Goal: Task Accomplishment & Management: Complete application form

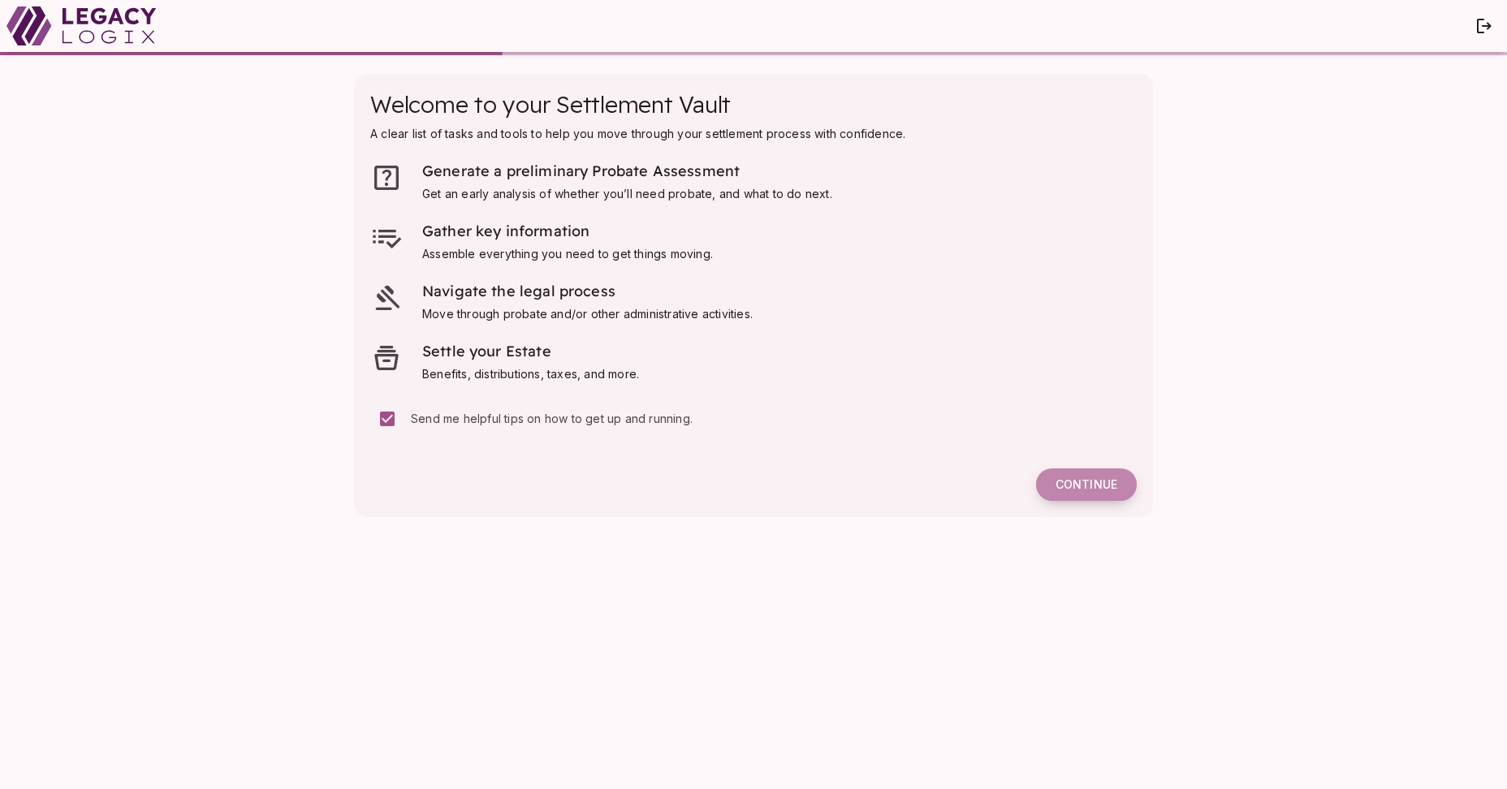
click at [1085, 484] on span "Continue" at bounding box center [1087, 485] width 62 height 15
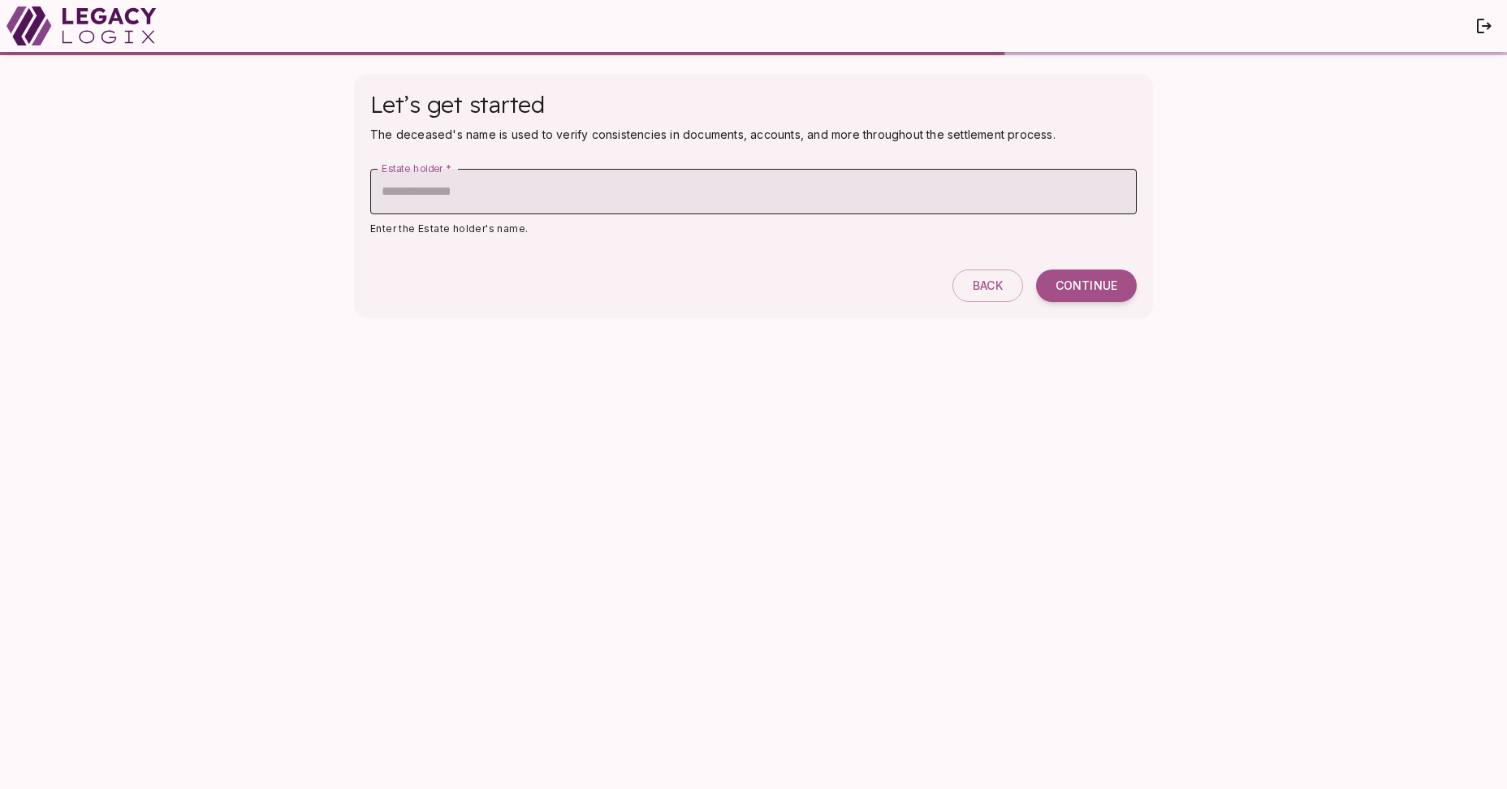
click at [613, 189] on input "Estate holder   *" at bounding box center [753, 191] width 767 height 45
type input "**********"
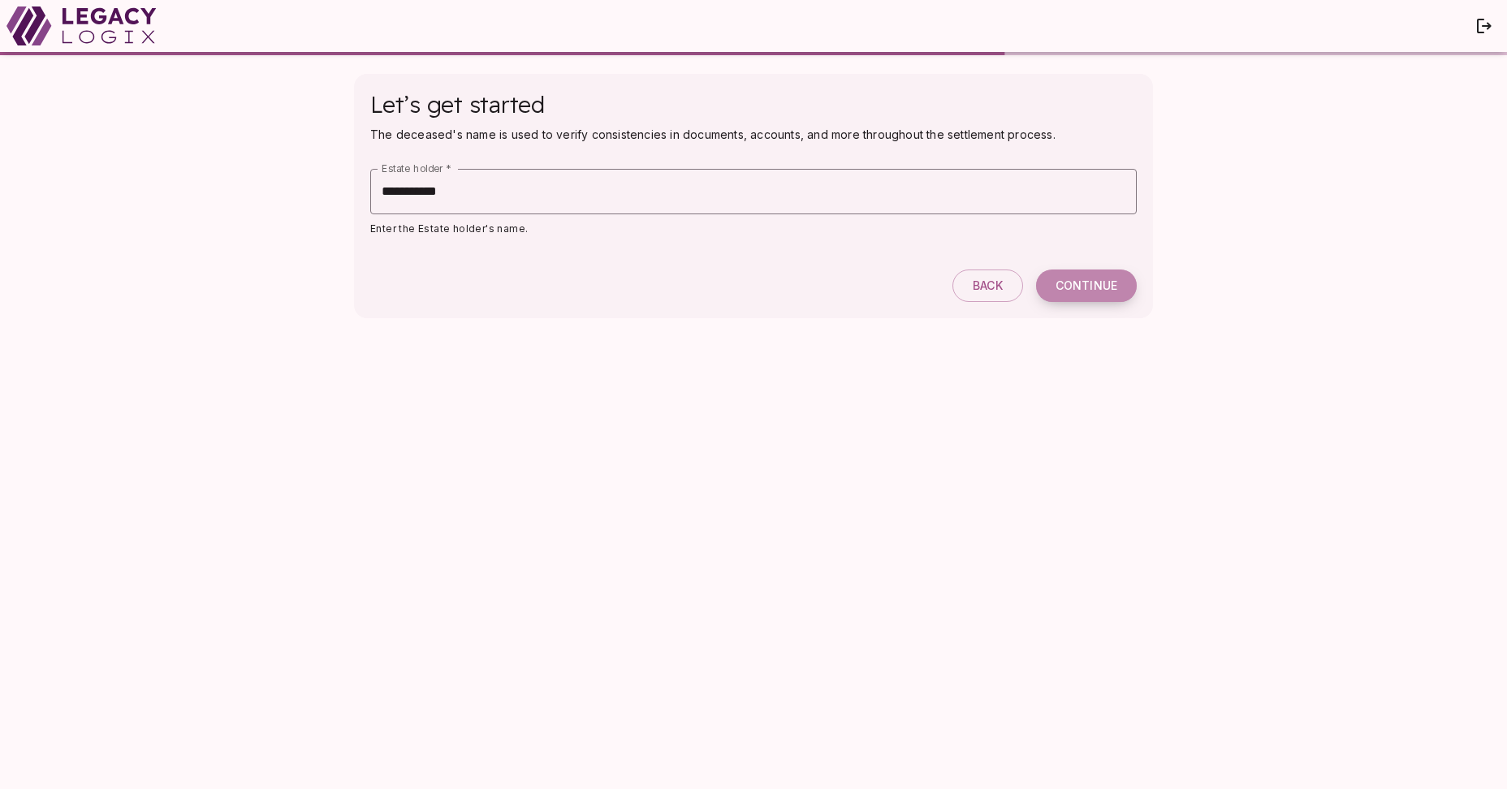
click at [1084, 287] on span "Continue" at bounding box center [1087, 286] width 62 height 15
click at [1083, 291] on span "Continue" at bounding box center [1087, 286] width 62 height 15
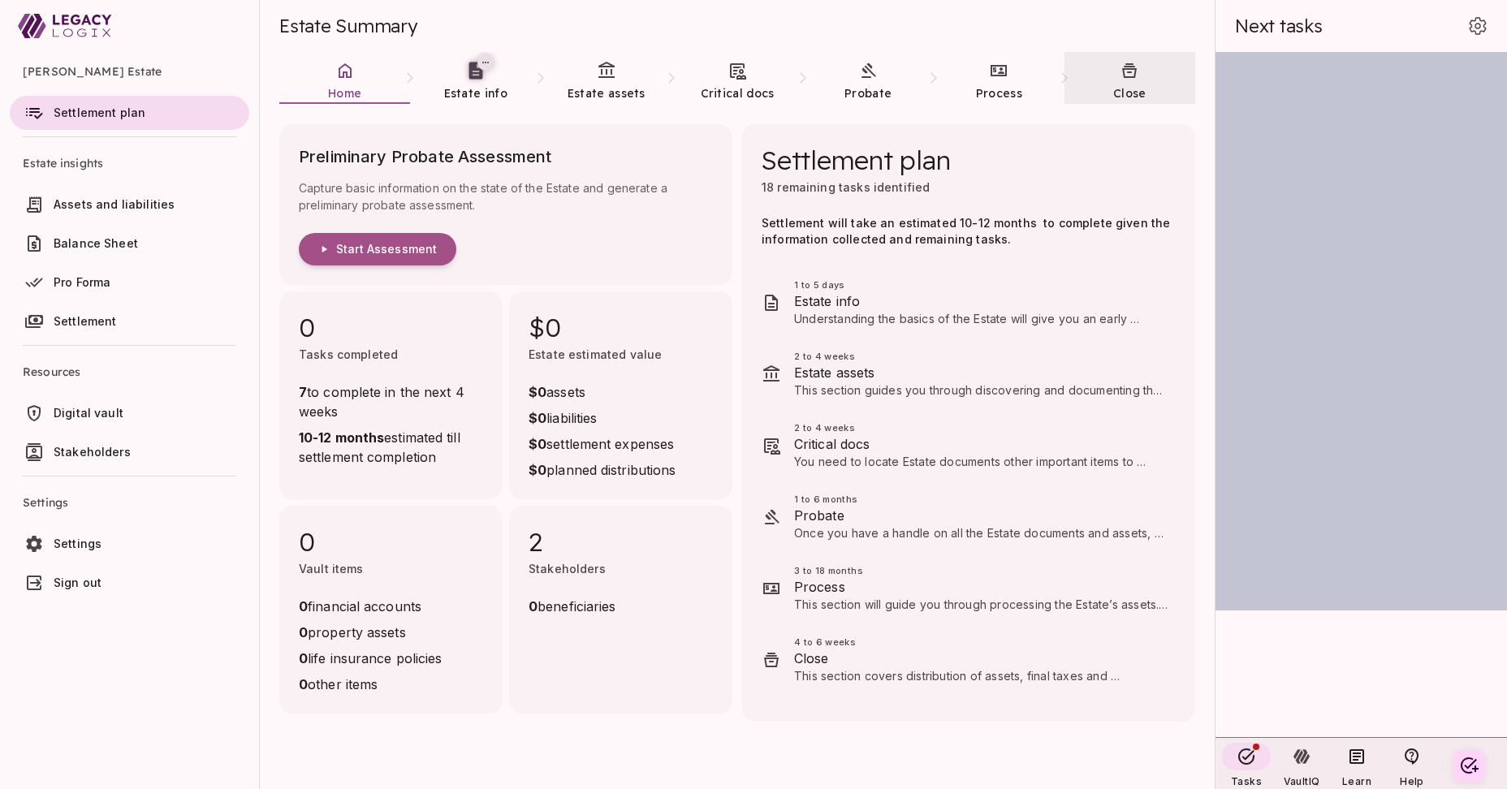
click at [1130, 76] on icon at bounding box center [1129, 70] width 15 height 15
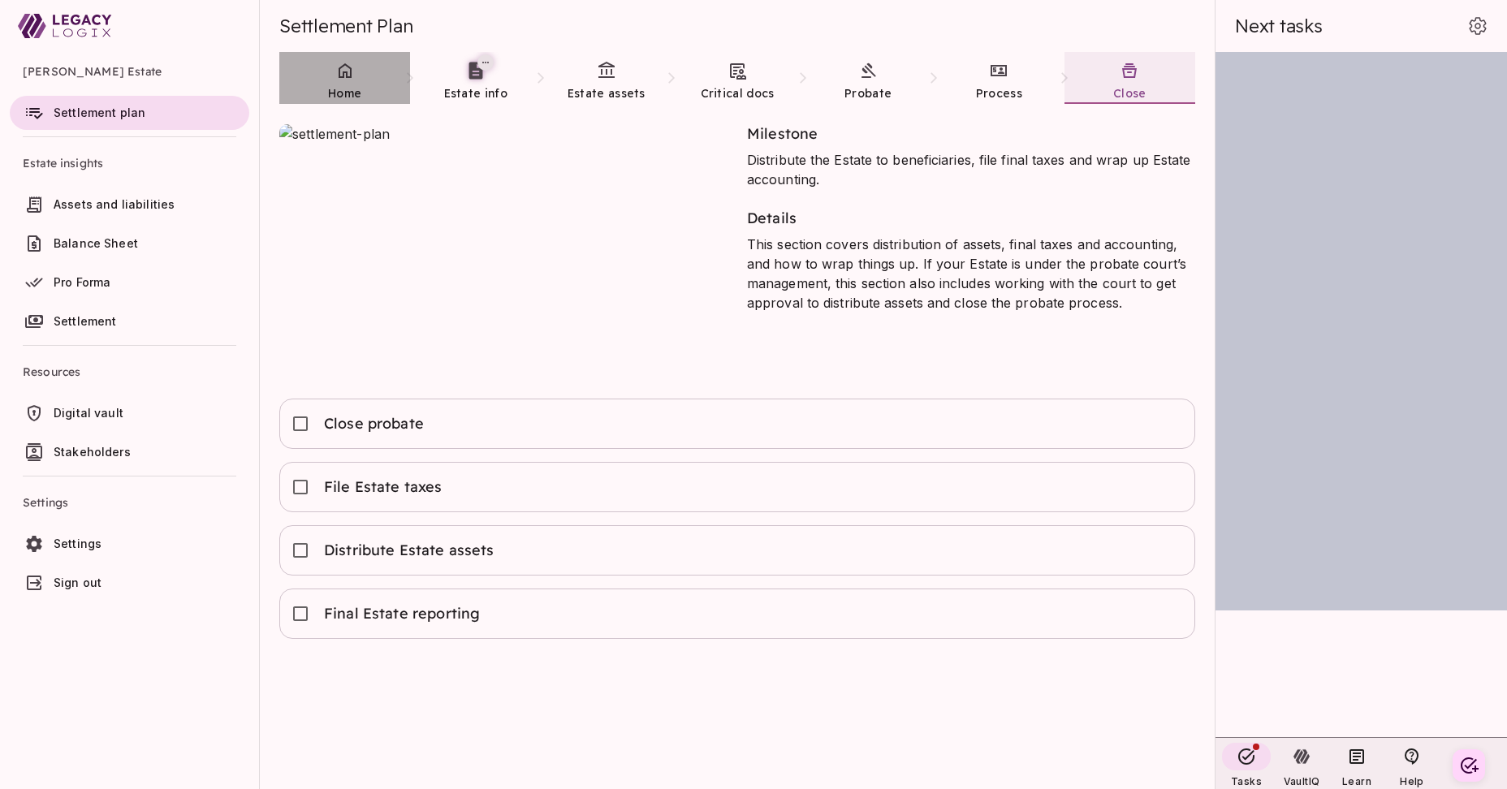
click at [338, 81] on link "Home" at bounding box center [344, 81] width 131 height 58
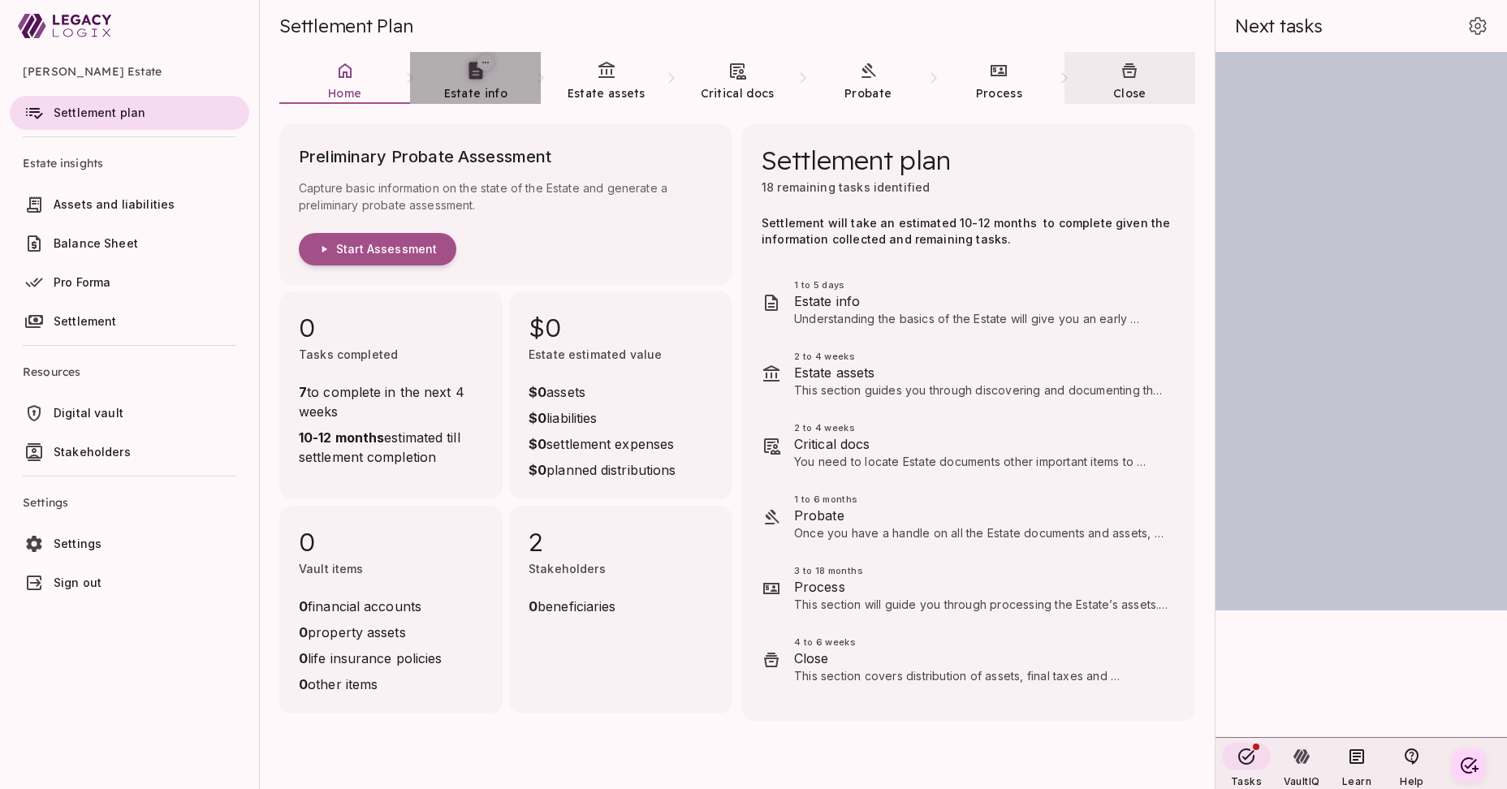
click at [472, 81] on link "Estate info" at bounding box center [475, 81] width 131 height 58
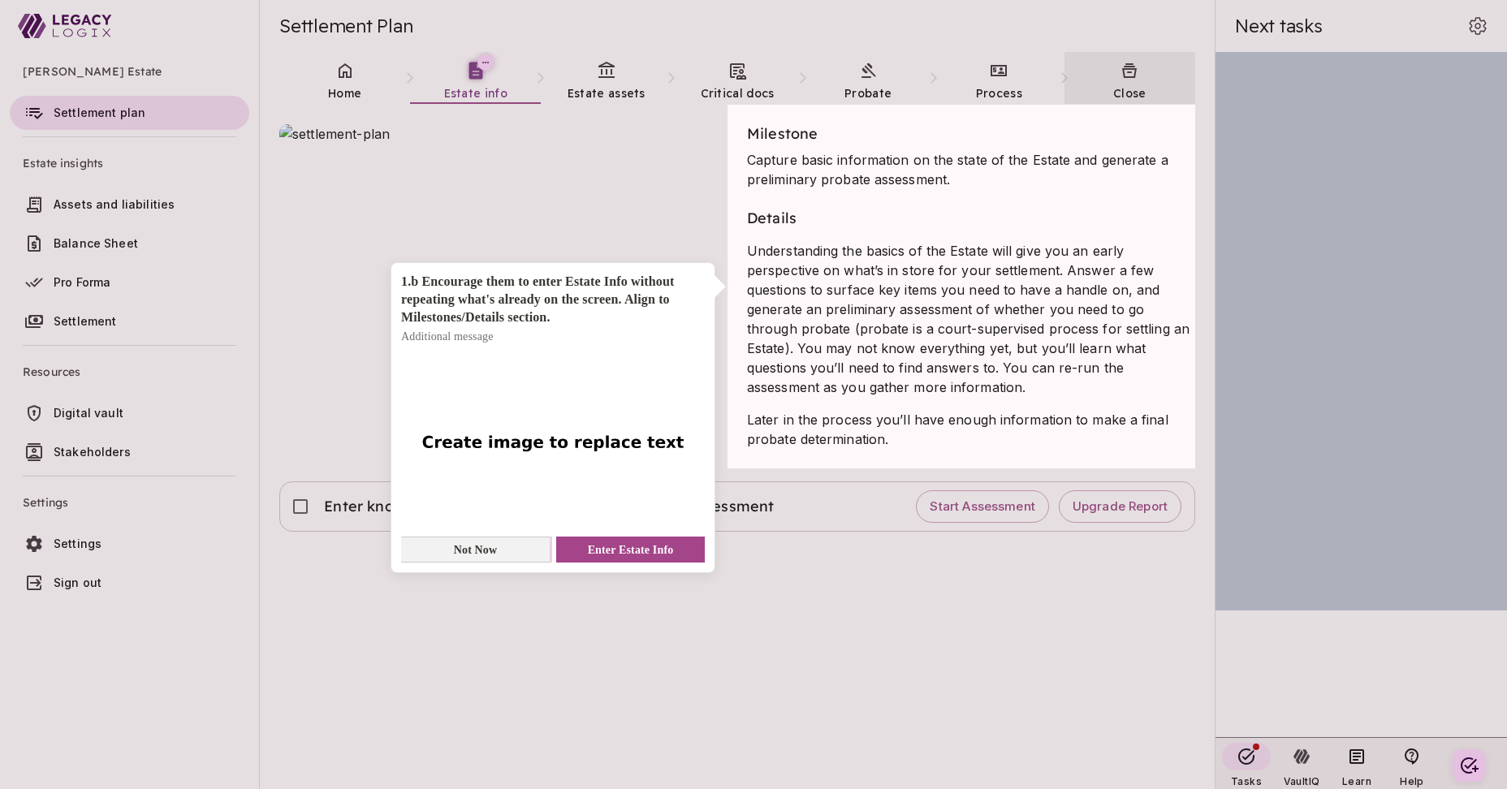
click at [494, 549] on span "Not Now" at bounding box center [476, 550] width 44 height 17
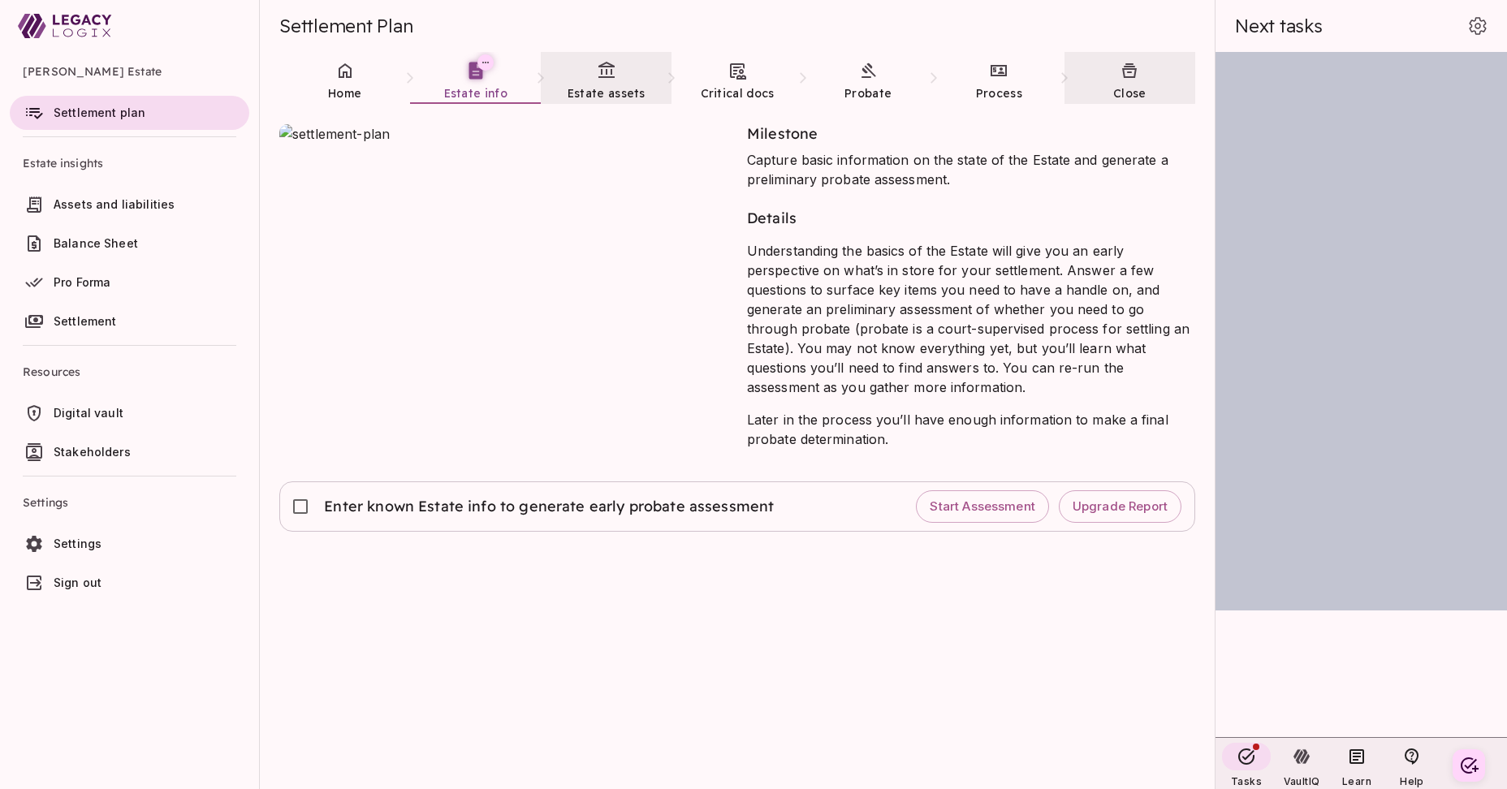
click at [602, 76] on icon at bounding box center [606, 70] width 19 height 19
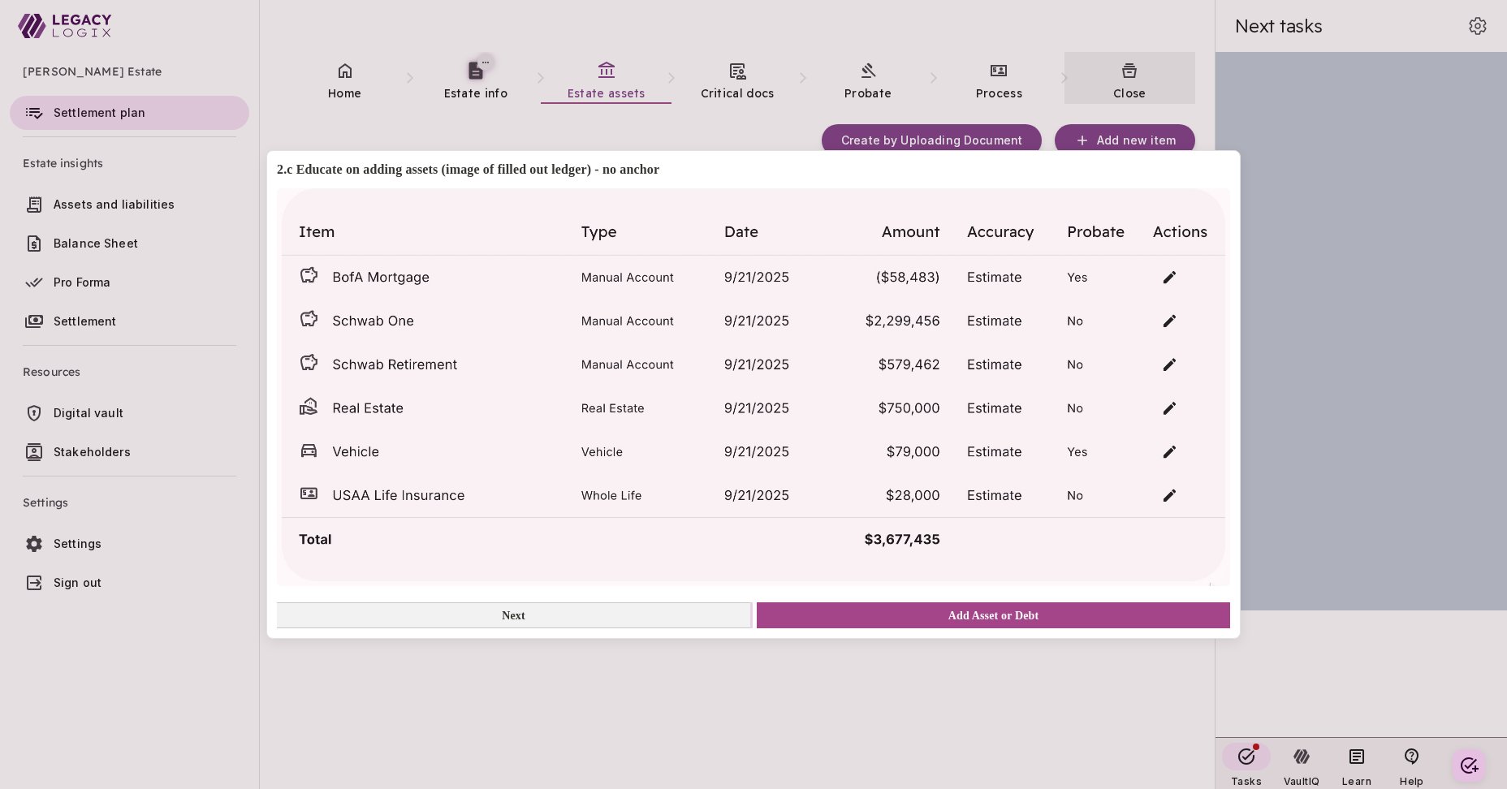
click at [561, 618] on button "Next" at bounding box center [513, 616] width 473 height 26
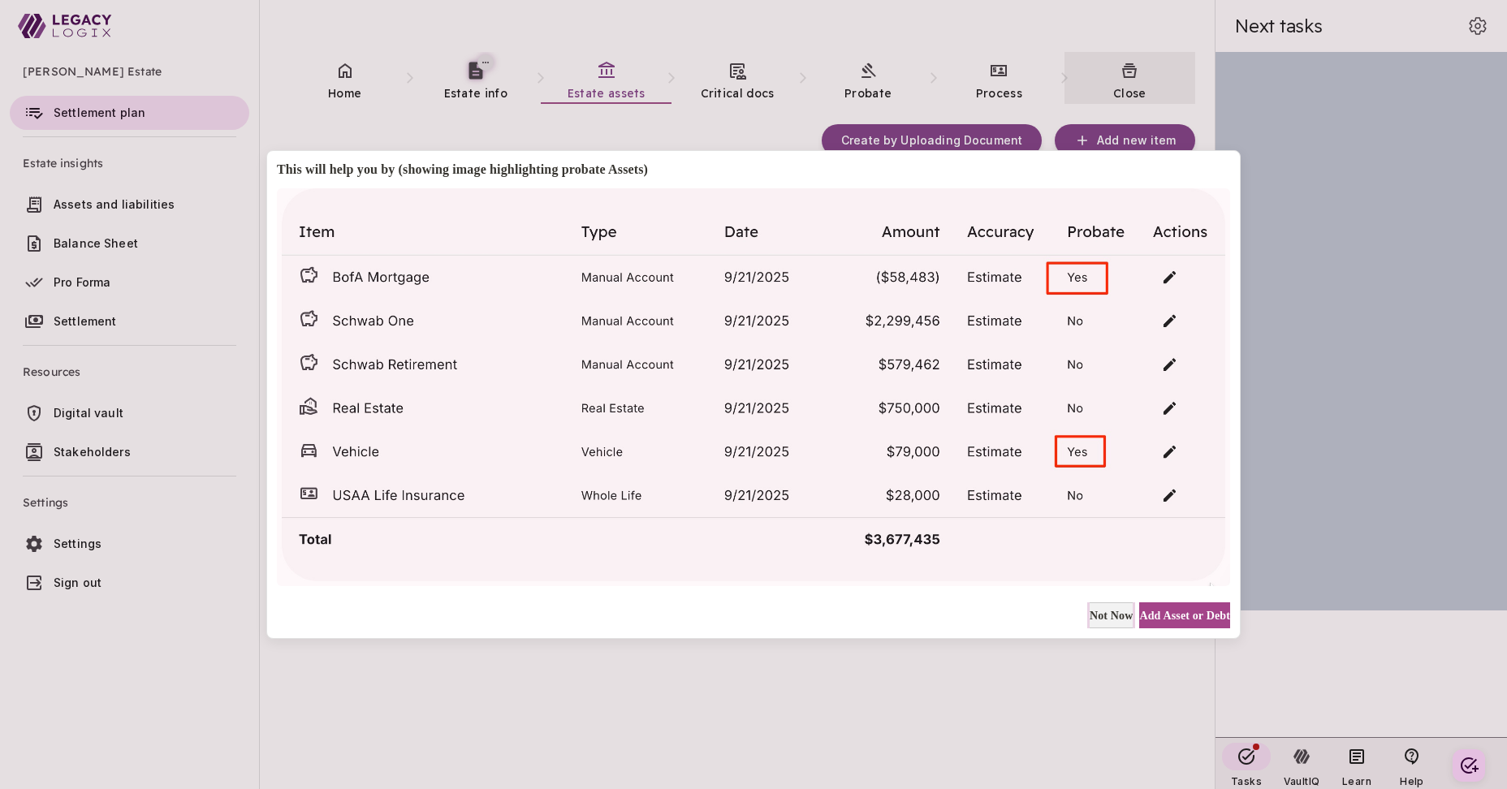
click at [1090, 615] on span "Not Now" at bounding box center [1112, 615] width 44 height 17
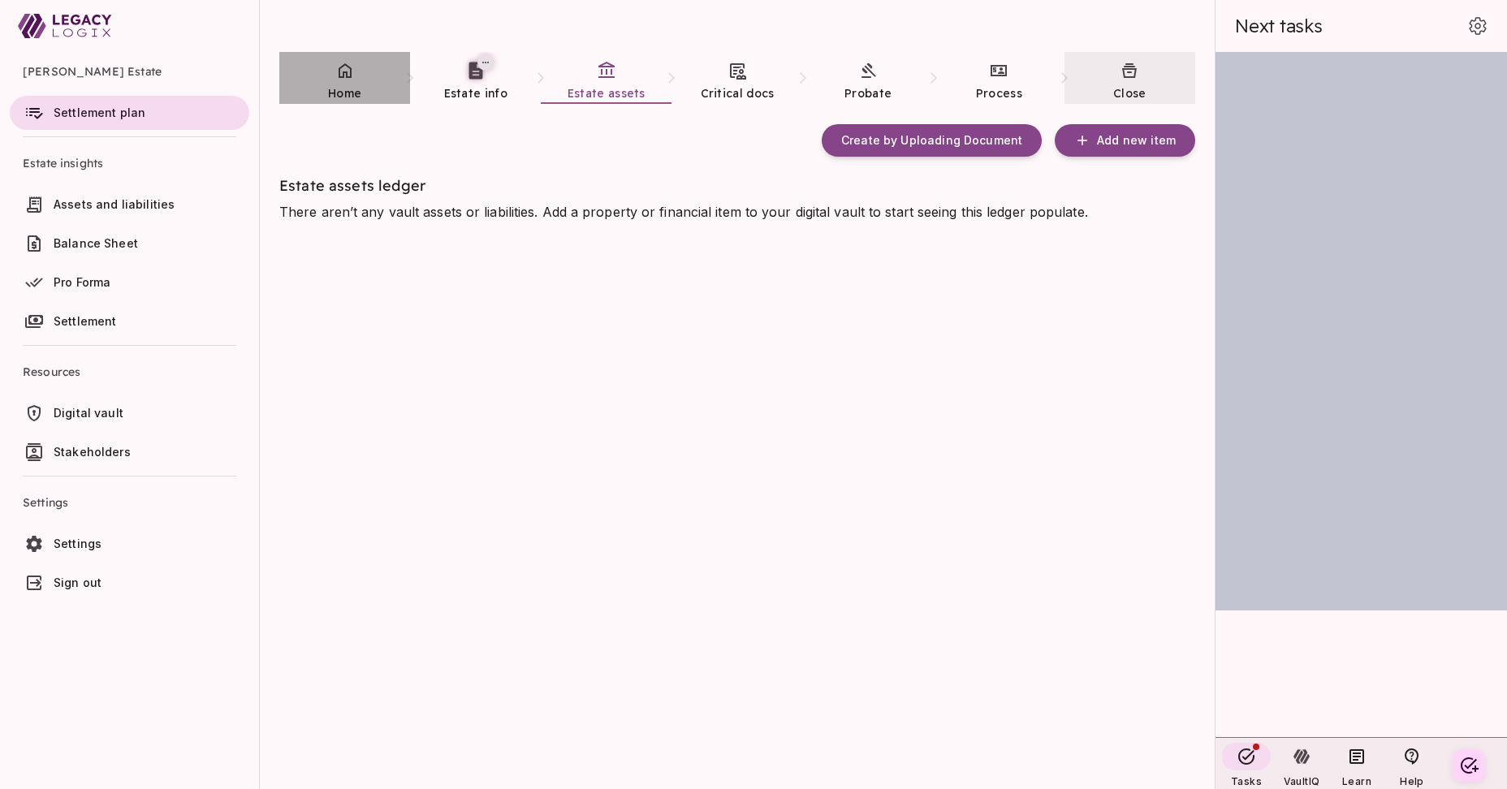
click at [347, 95] on span "Home" at bounding box center [344, 93] width 33 height 15
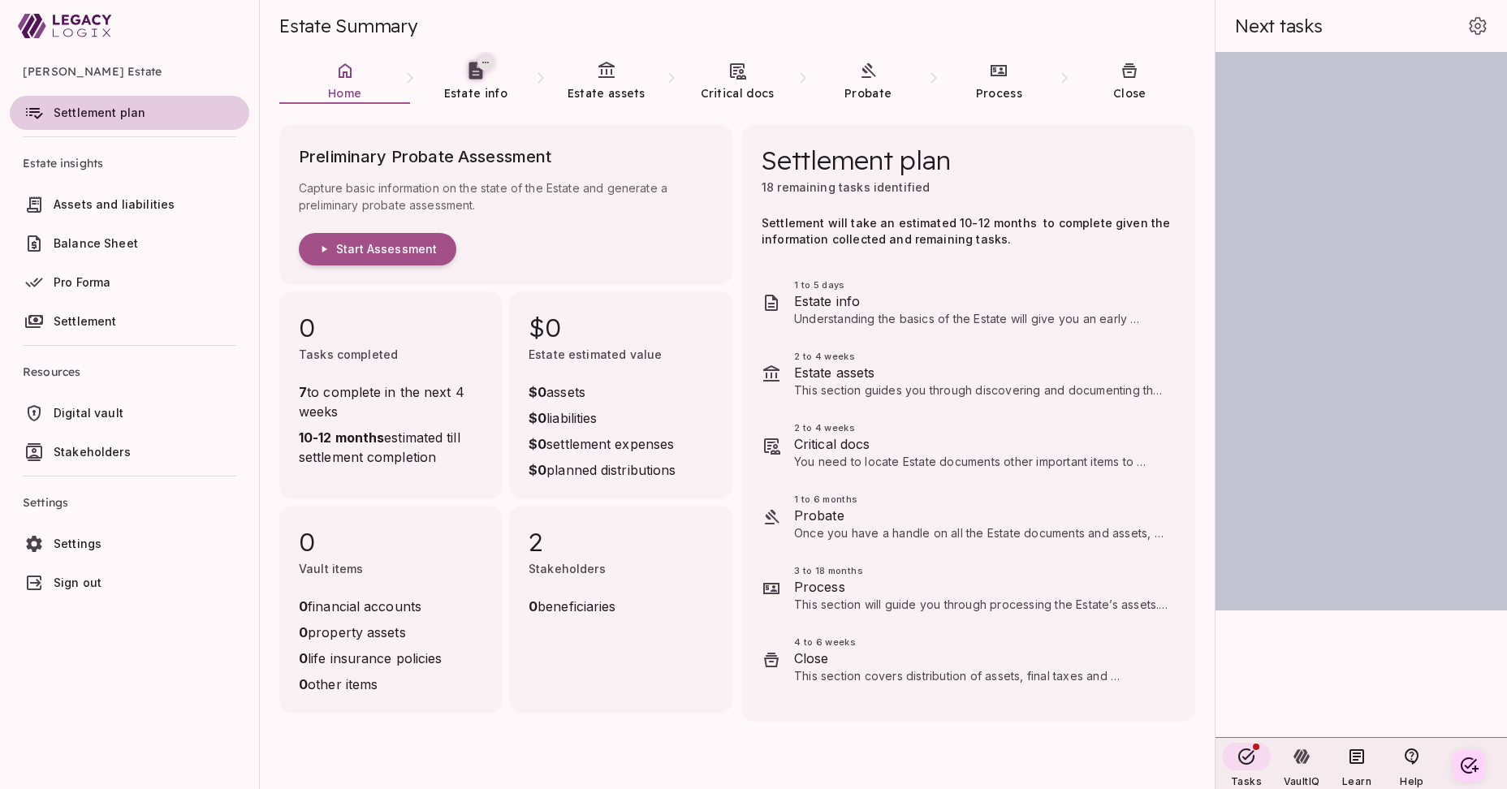
click at [110, 113] on span "Settlement plan" at bounding box center [100, 113] width 92 height 14
click at [410, 254] on span "Start Assessment" at bounding box center [386, 249] width 101 height 15
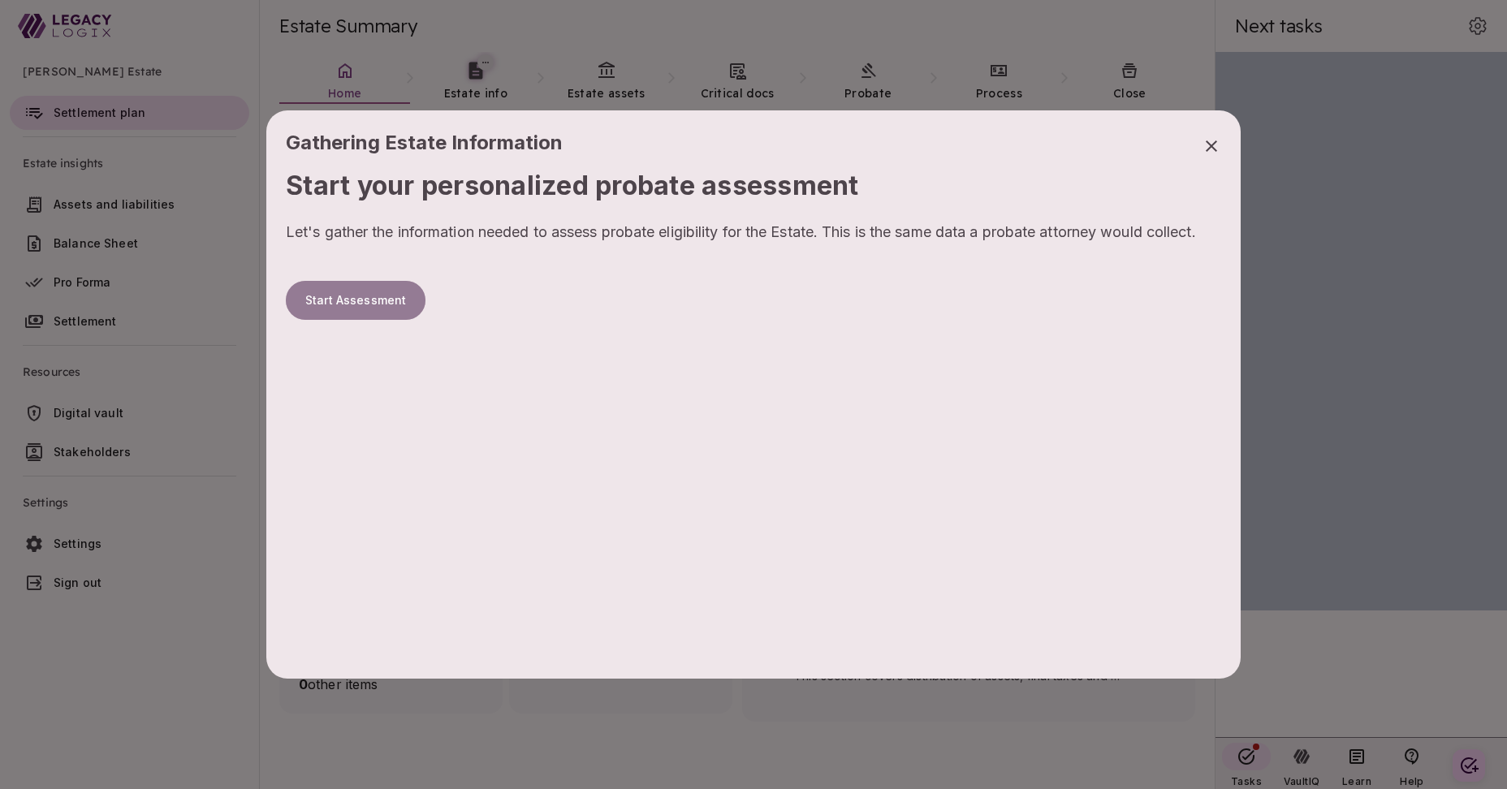
click at [378, 300] on button "Start Assessment" at bounding box center [356, 300] width 140 height 39
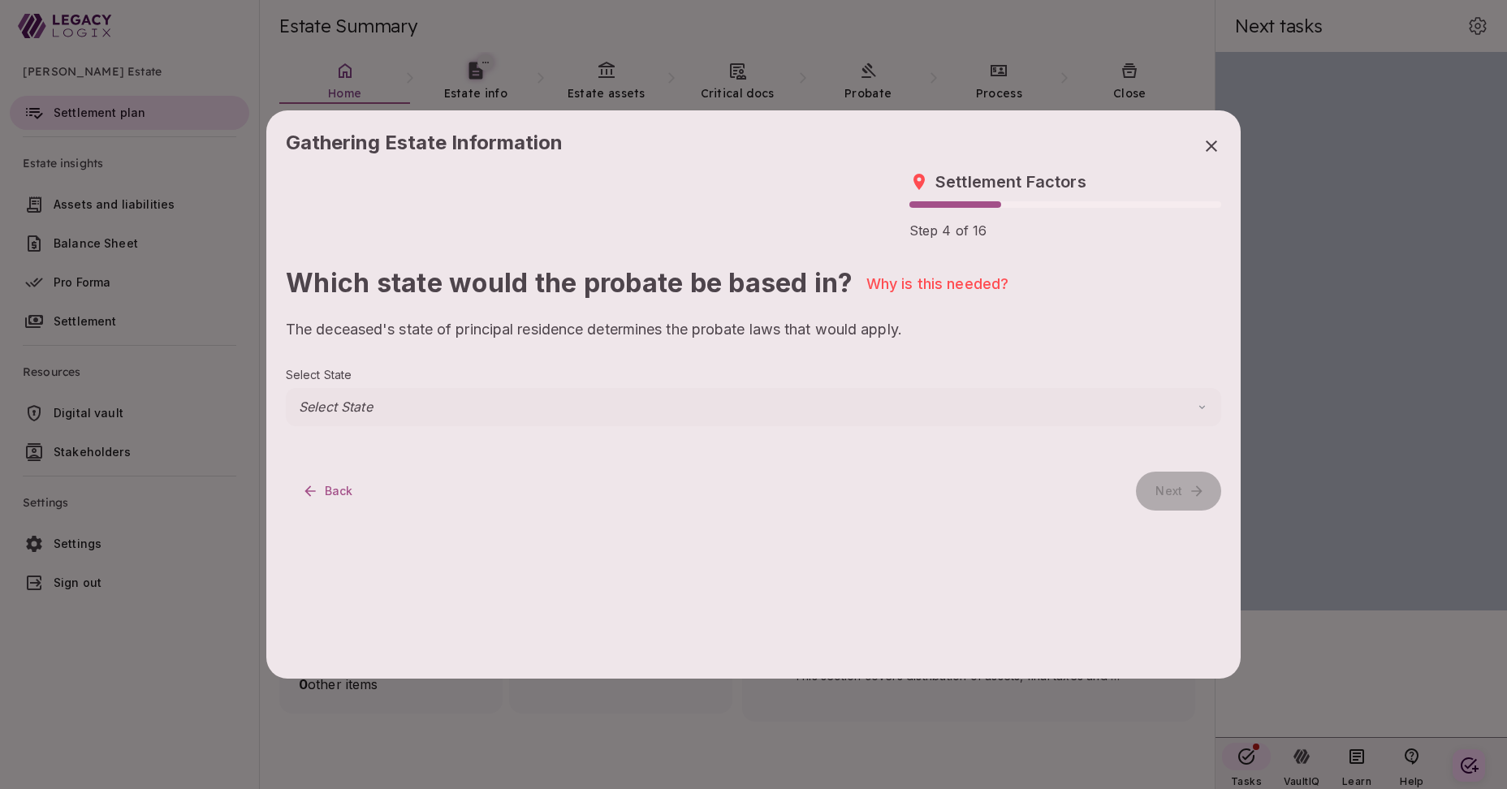
click at [344, 404] on body "Henry Smith Estate Settlement plan Estate insights Assets and liabilities Balan…" at bounding box center [753, 394] width 1507 height 789
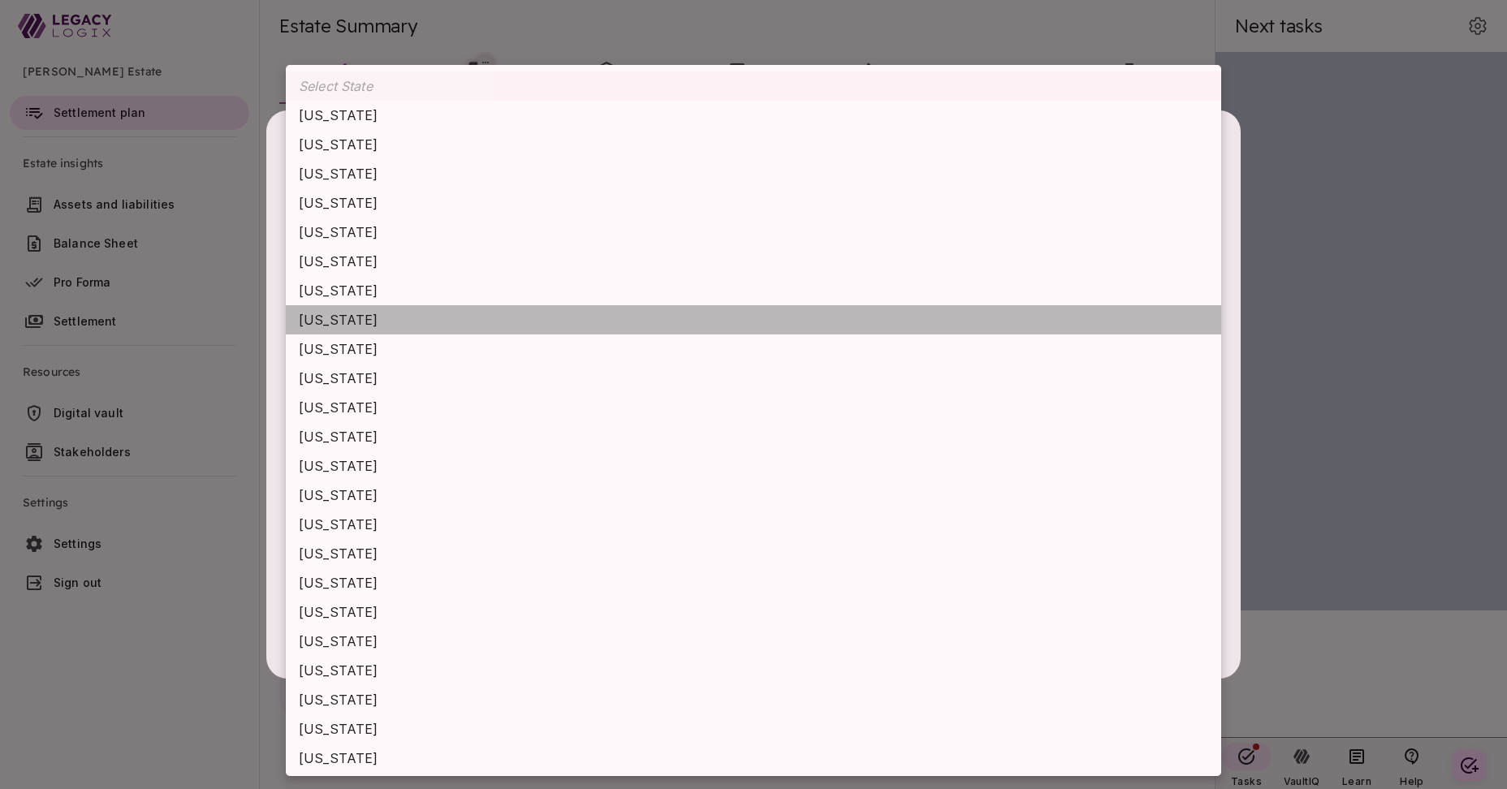
click at [348, 312] on li "[US_STATE]" at bounding box center [754, 319] width 936 height 29
type input "********"
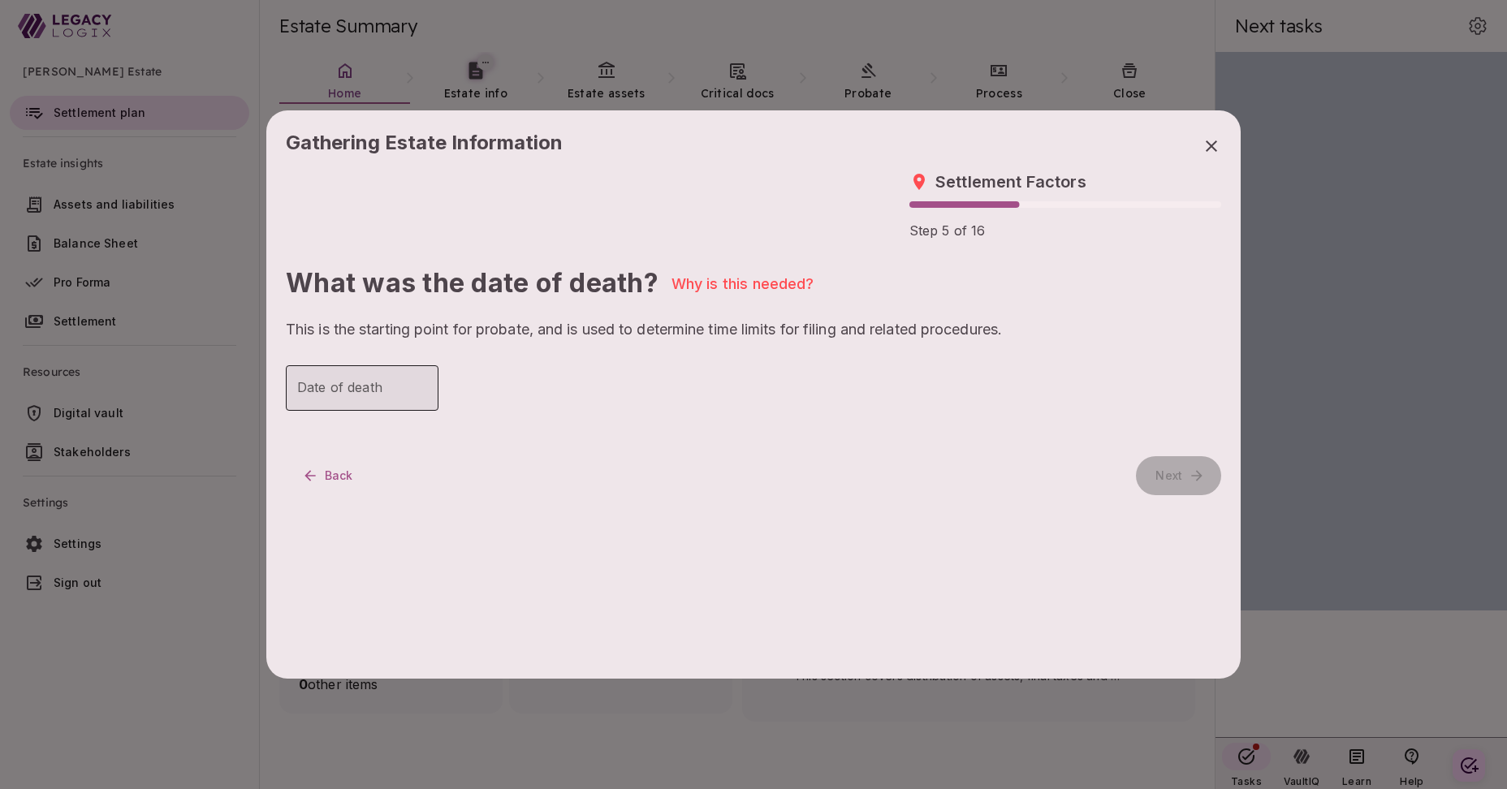
click at [383, 393] on input "Date of death" at bounding box center [362, 387] width 153 height 45
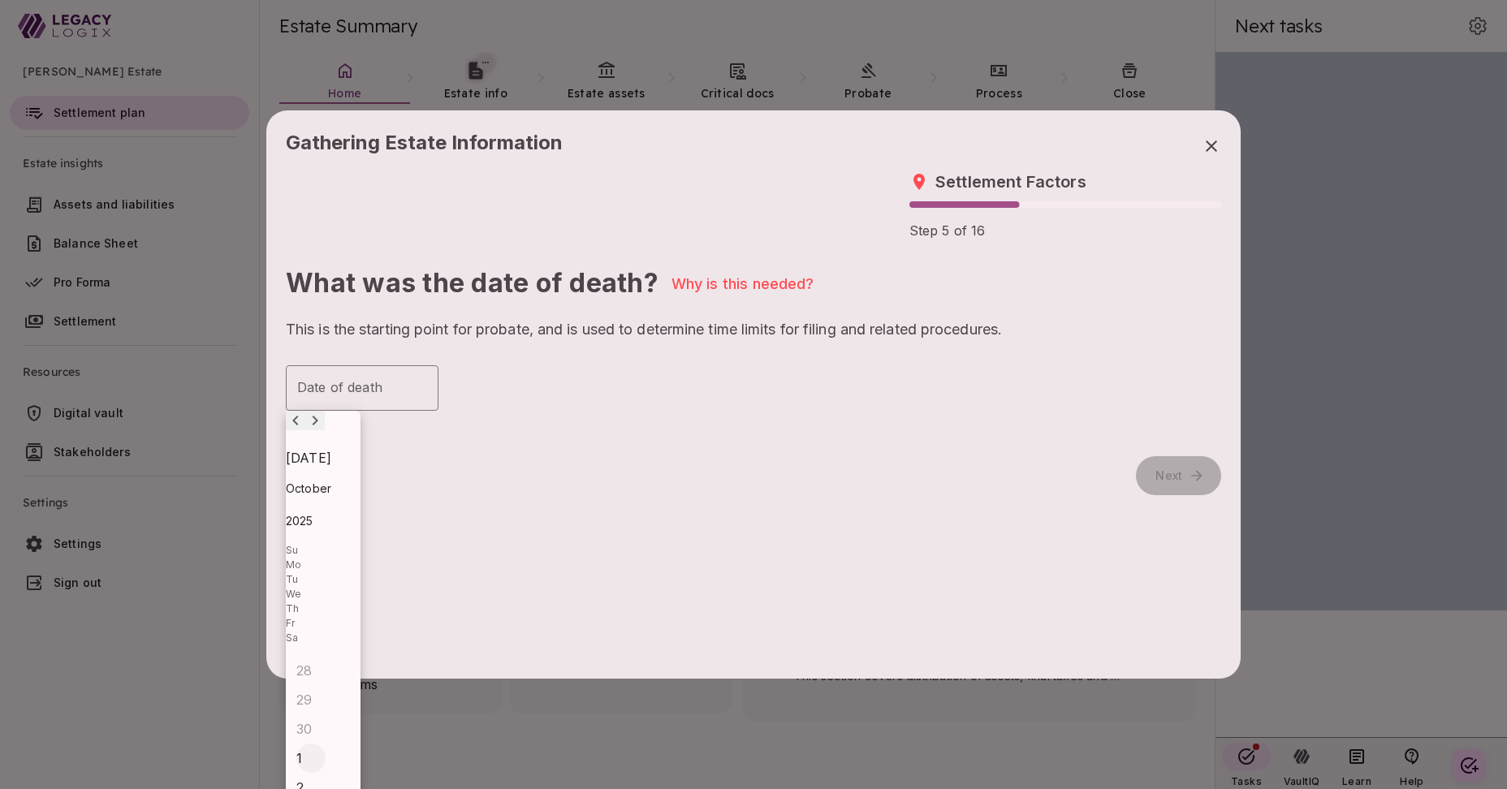
click at [326, 744] on div "1" at bounding box center [310, 758] width 29 height 29
type input "**********"
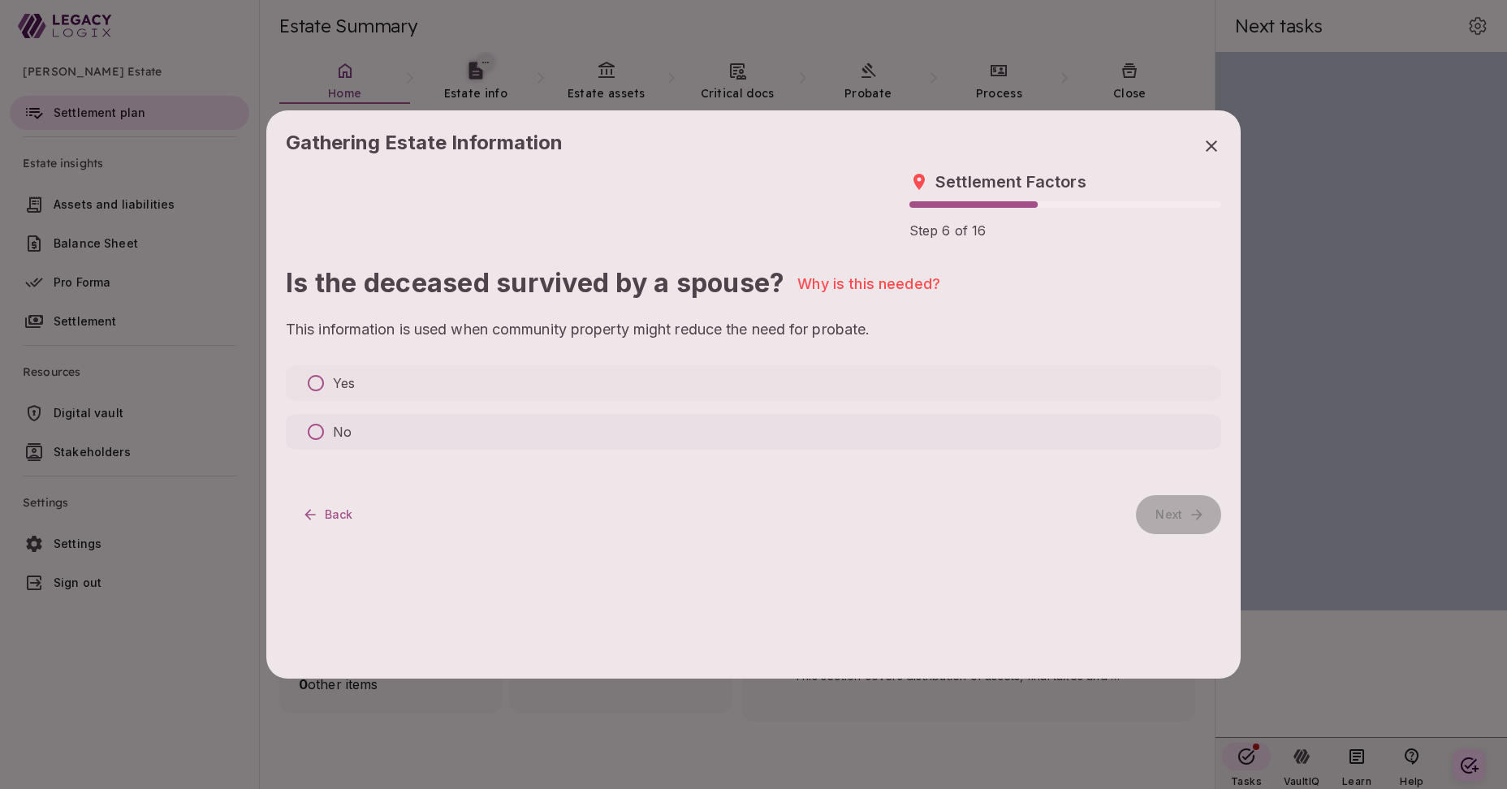
click at [338, 431] on p "No" at bounding box center [342, 431] width 19 height 19
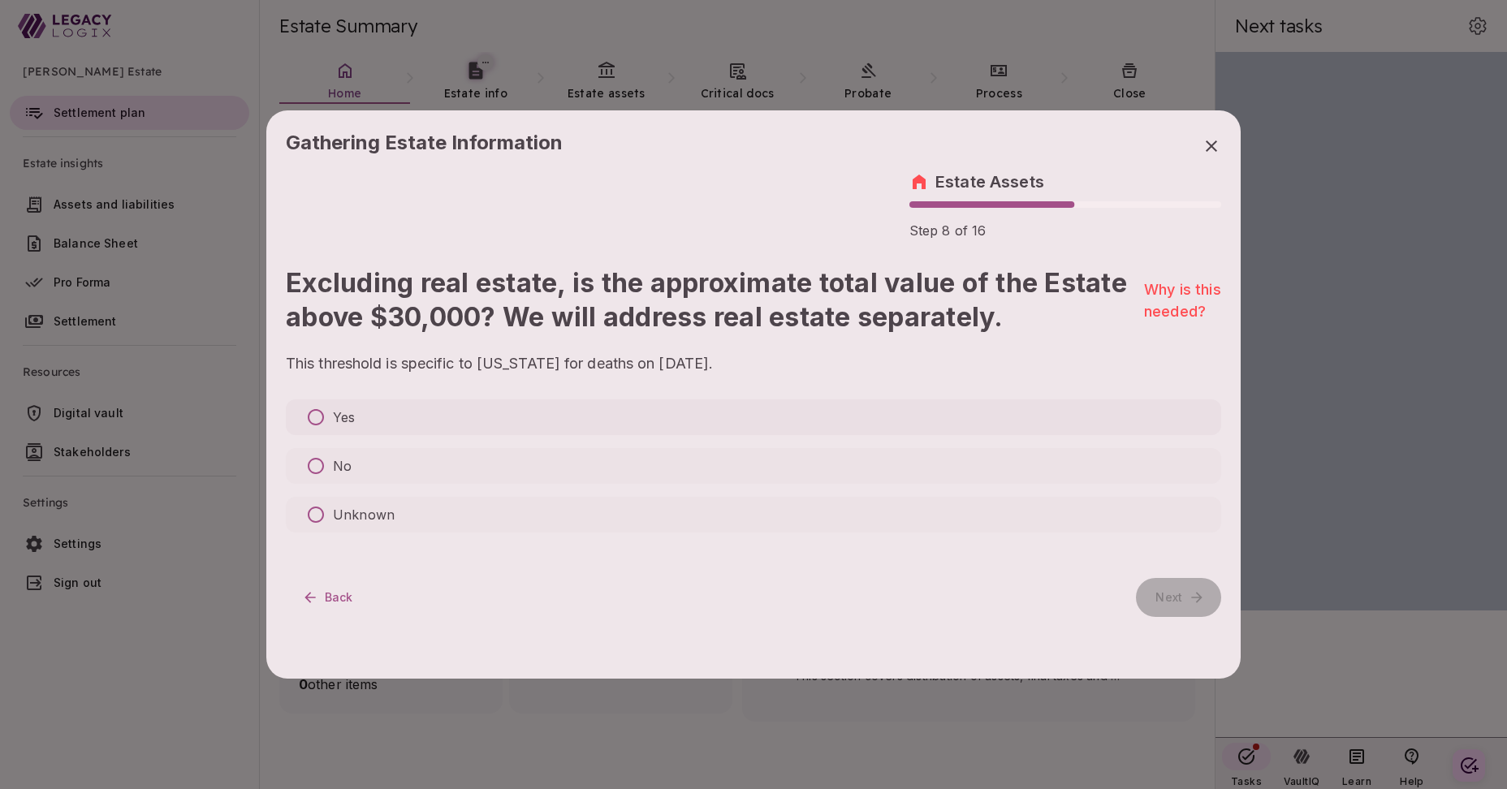
click at [348, 417] on p "Yes" at bounding box center [344, 417] width 22 height 19
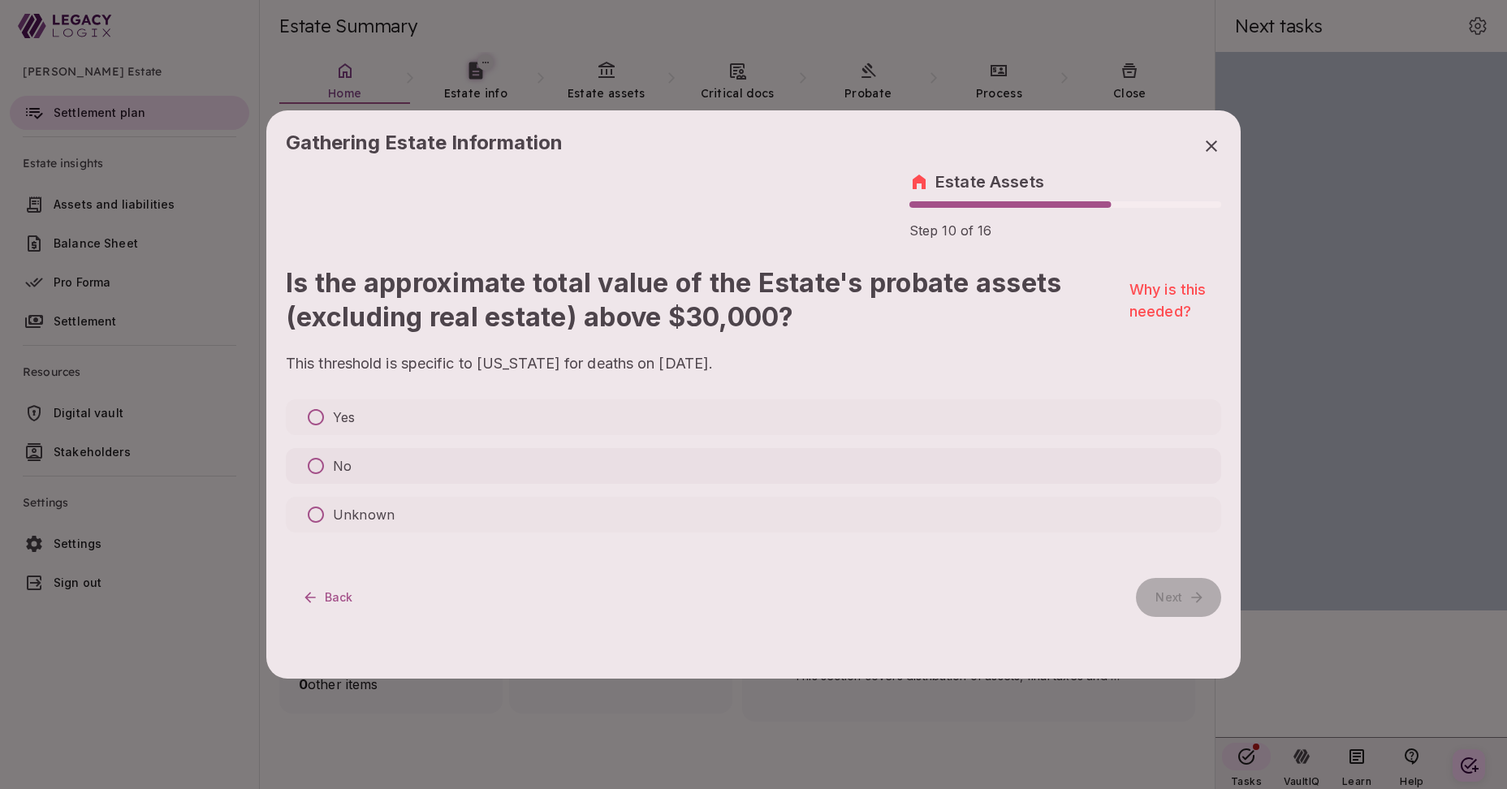
click at [341, 466] on p "No" at bounding box center [342, 465] width 19 height 19
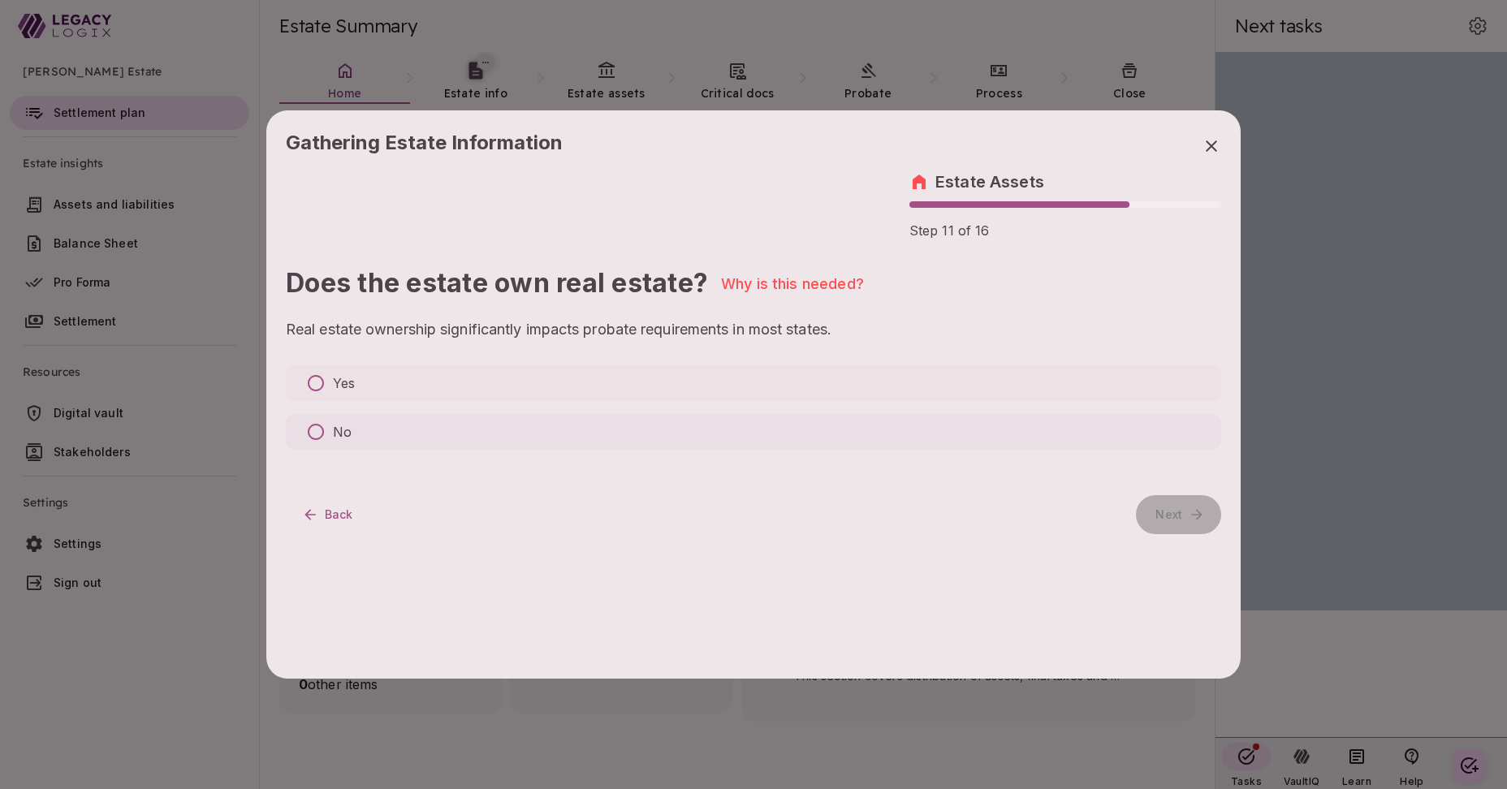
click at [341, 432] on p "No" at bounding box center [342, 431] width 19 height 19
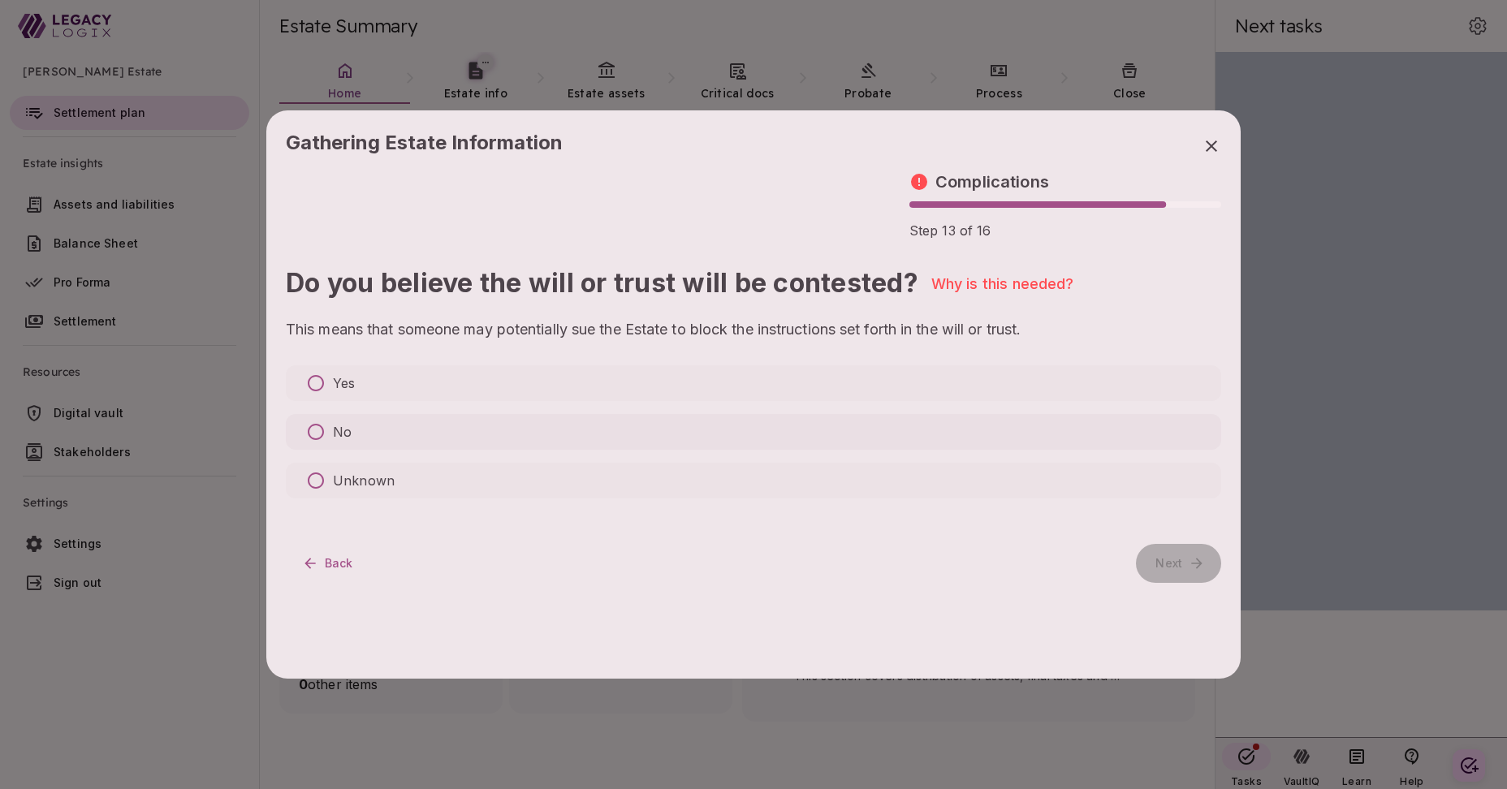
click at [339, 435] on p "No" at bounding box center [342, 431] width 19 height 19
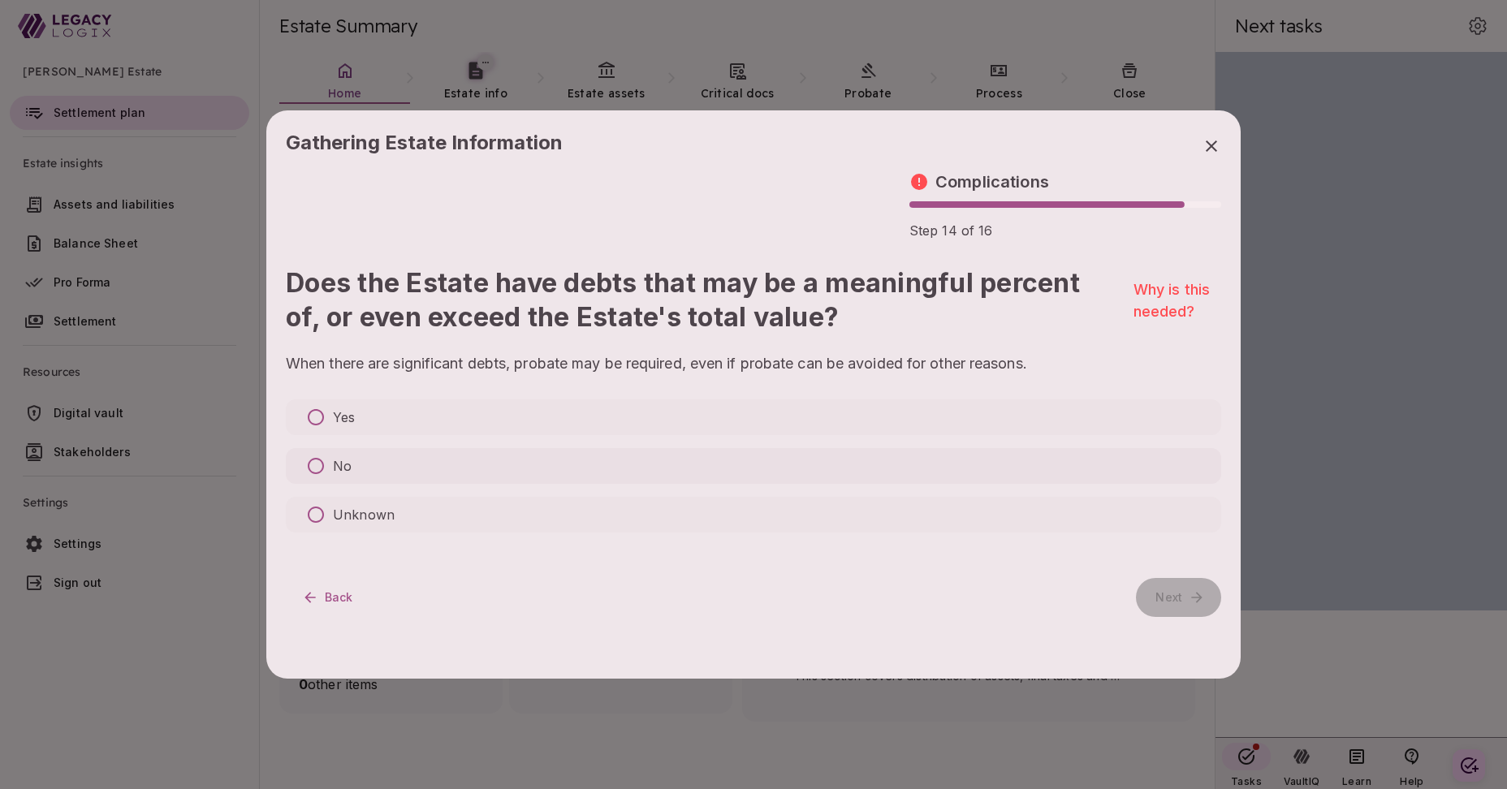
click at [355, 465] on label "No" at bounding box center [754, 466] width 936 height 36
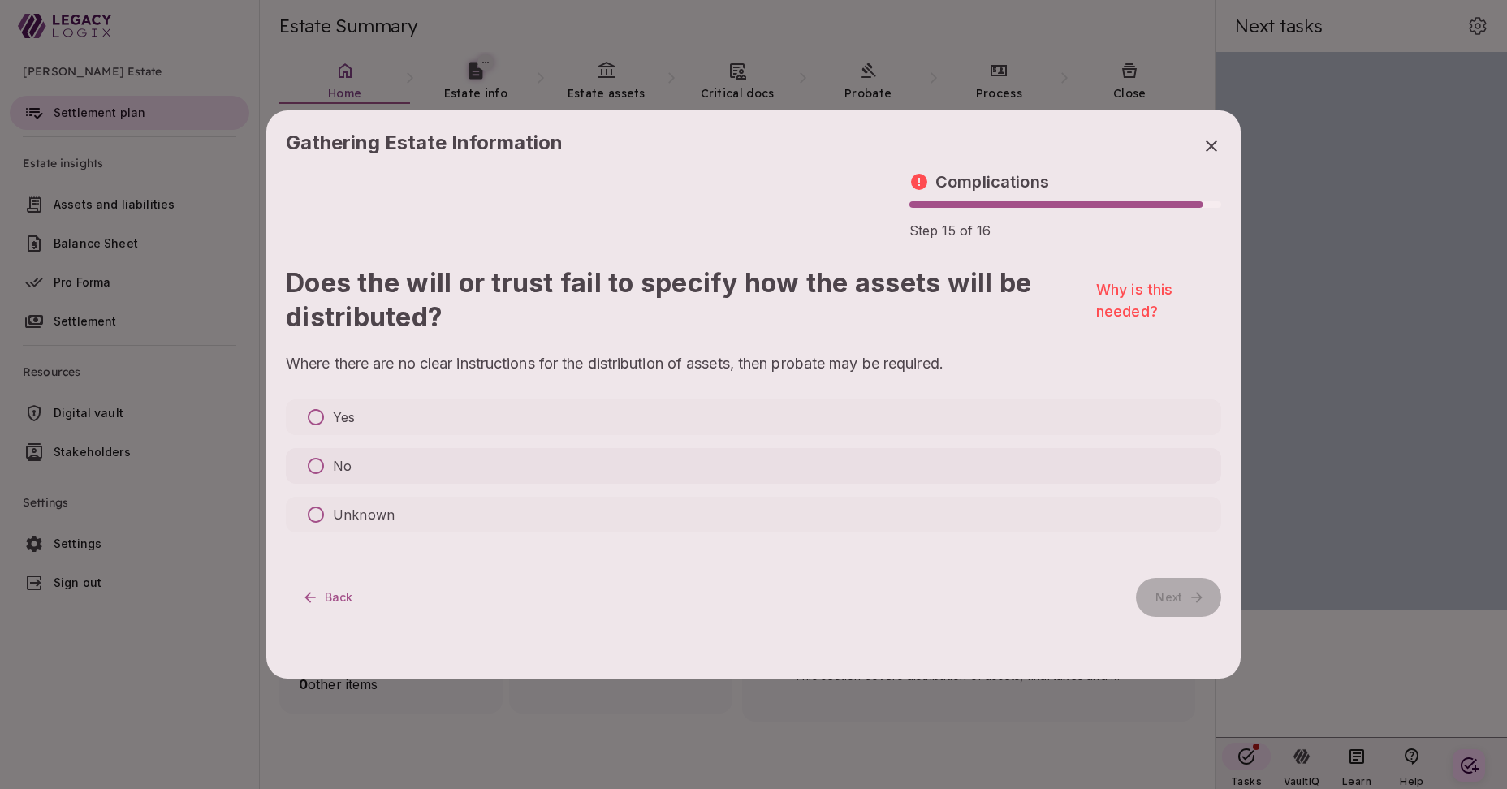
click at [341, 459] on p "No" at bounding box center [342, 465] width 19 height 19
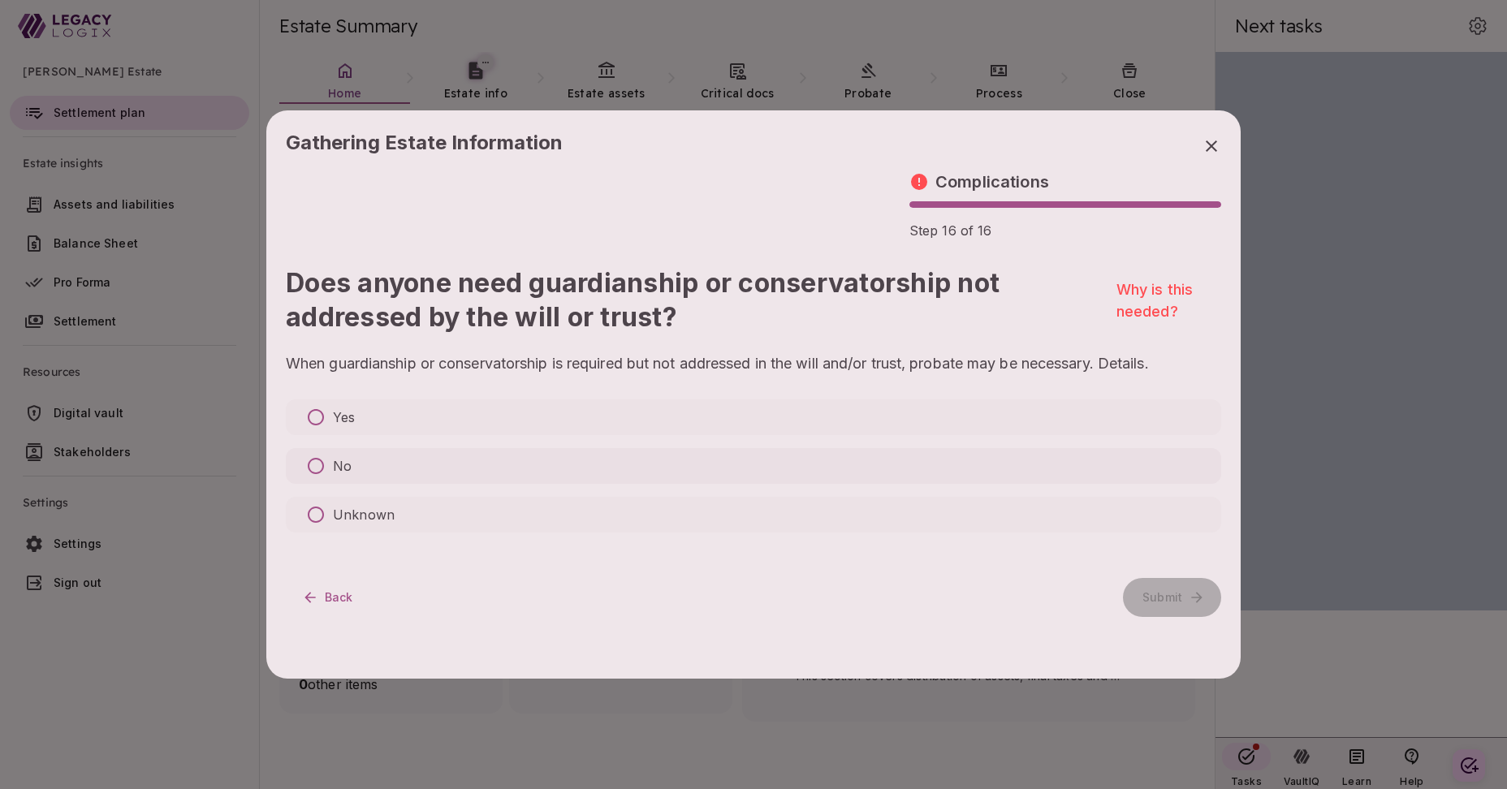
click at [351, 465] on label "No" at bounding box center [754, 466] width 936 height 36
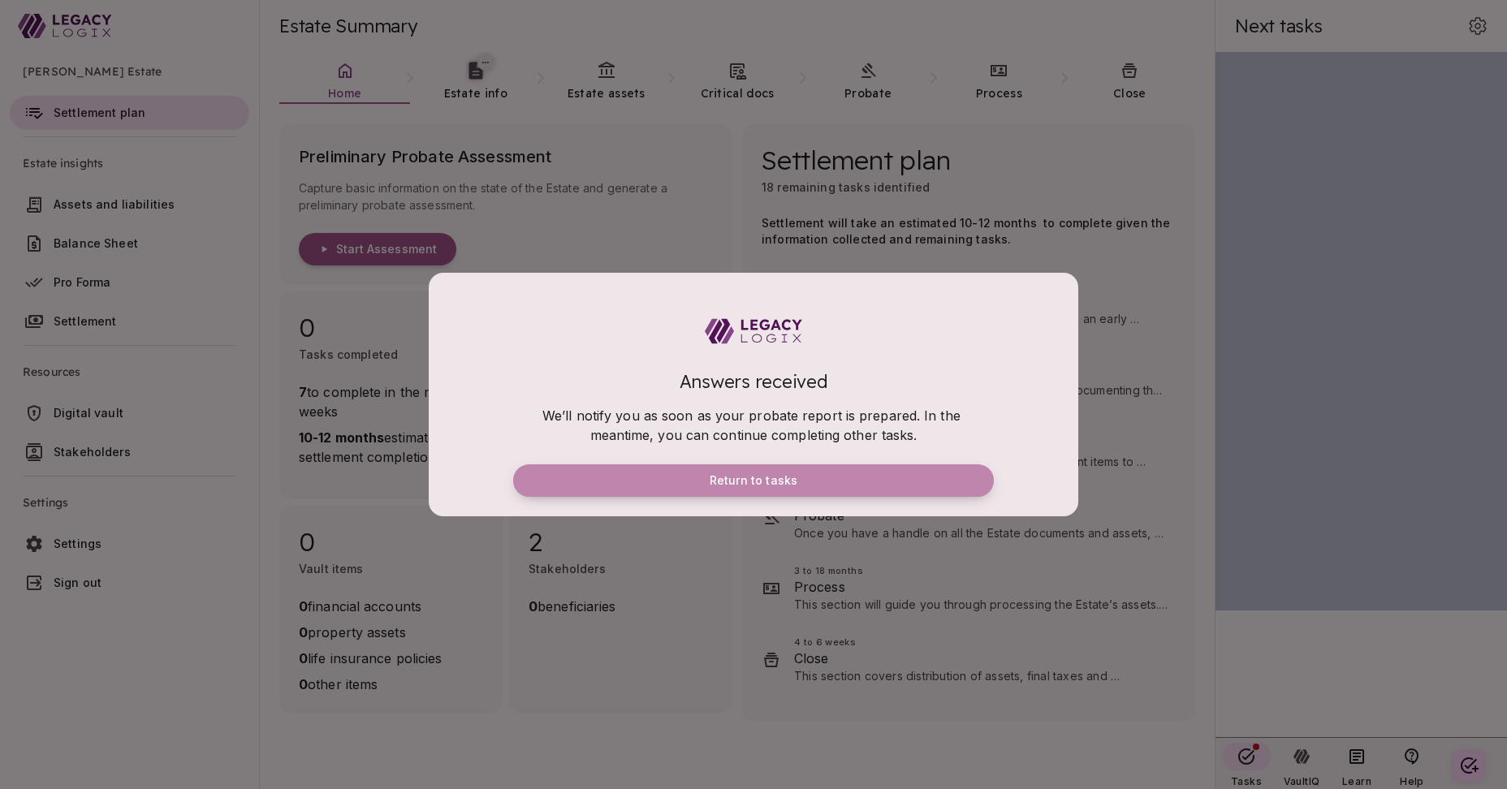
click at [757, 480] on span "Return to tasks" at bounding box center [754, 480] width 88 height 15
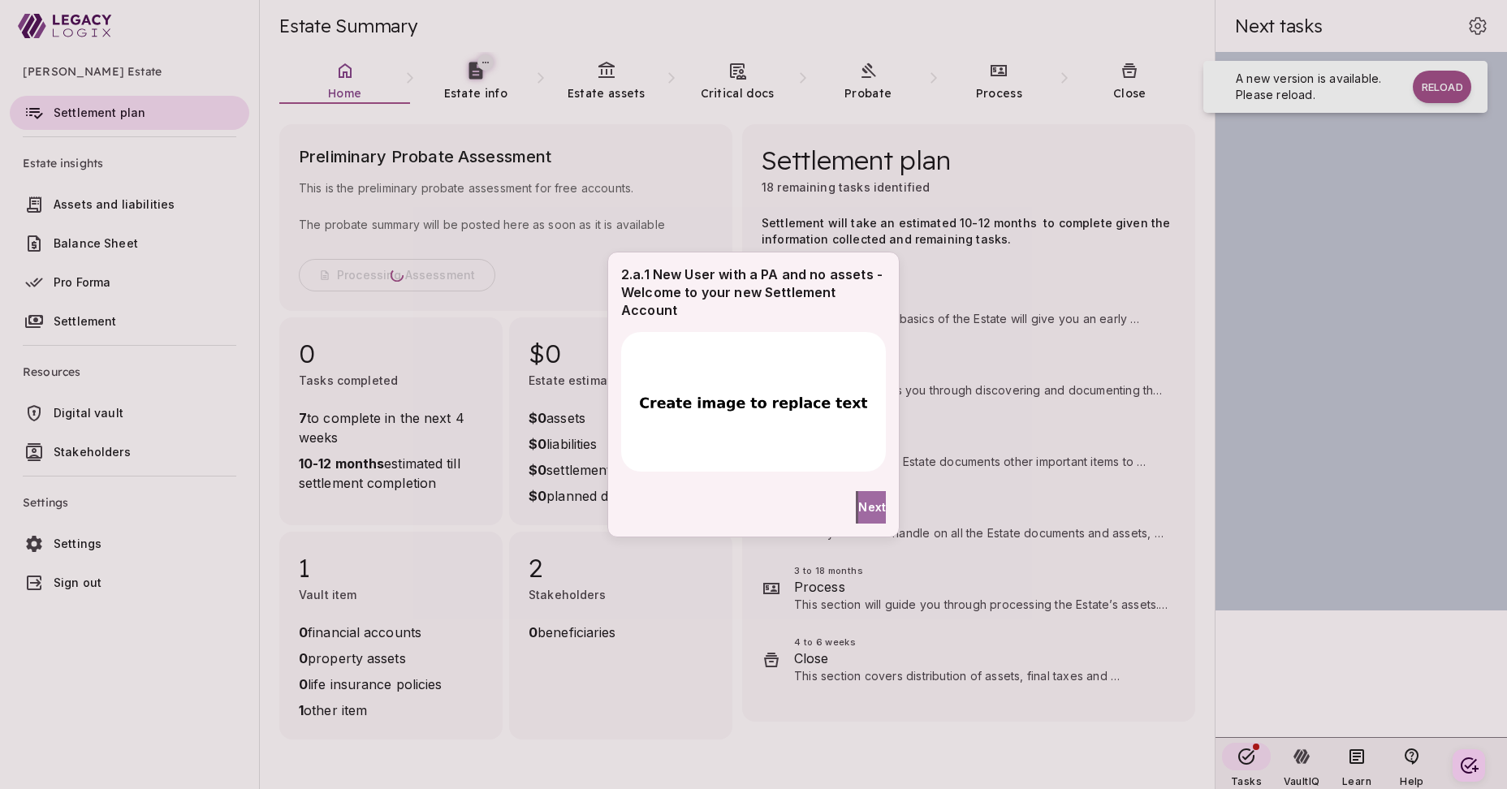
click at [862, 514] on span "Next" at bounding box center [872, 507] width 28 height 17
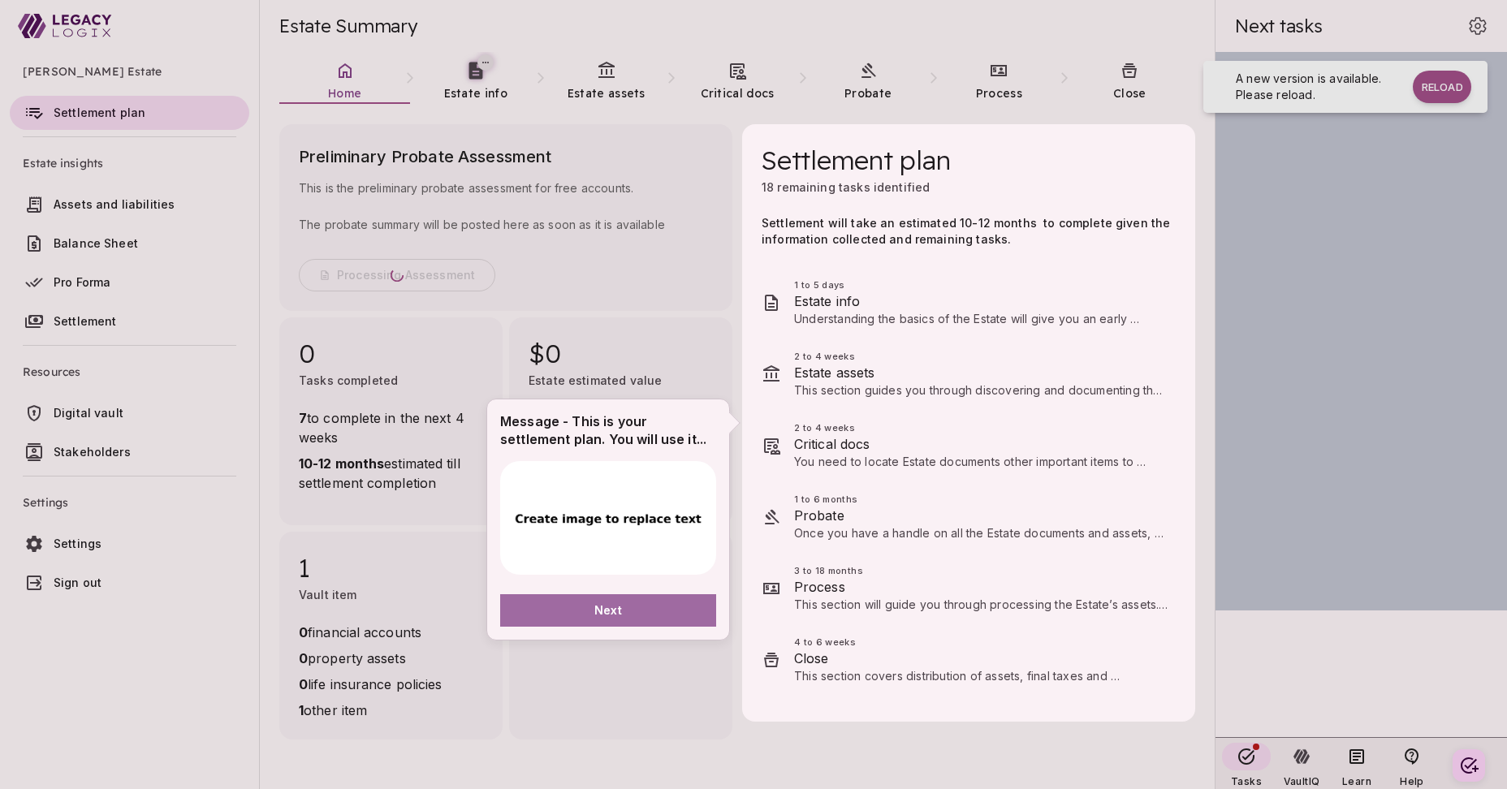
click at [672, 608] on button "Next" at bounding box center [608, 610] width 216 height 32
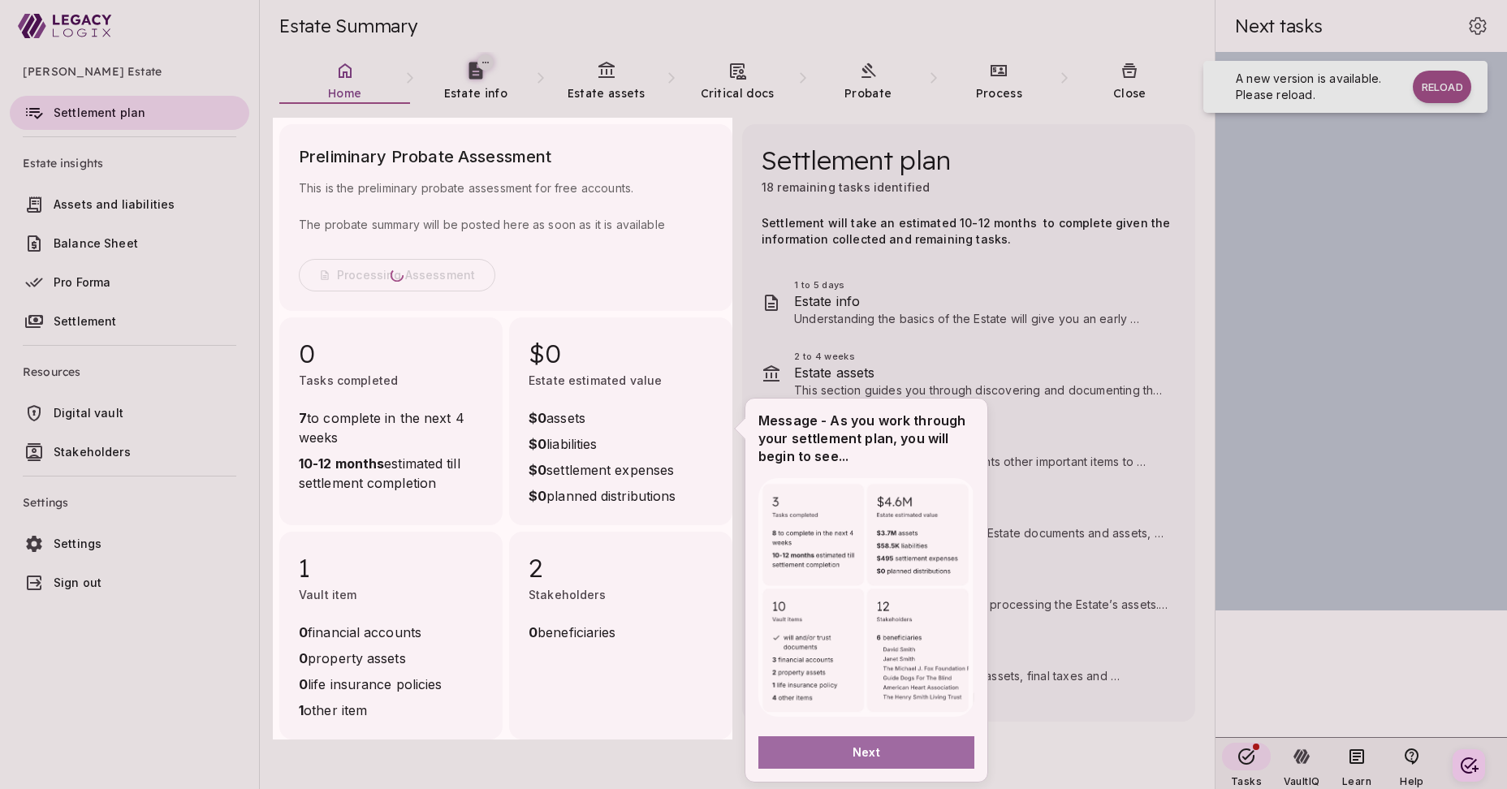
click at [828, 750] on button "Next" at bounding box center [867, 753] width 216 height 32
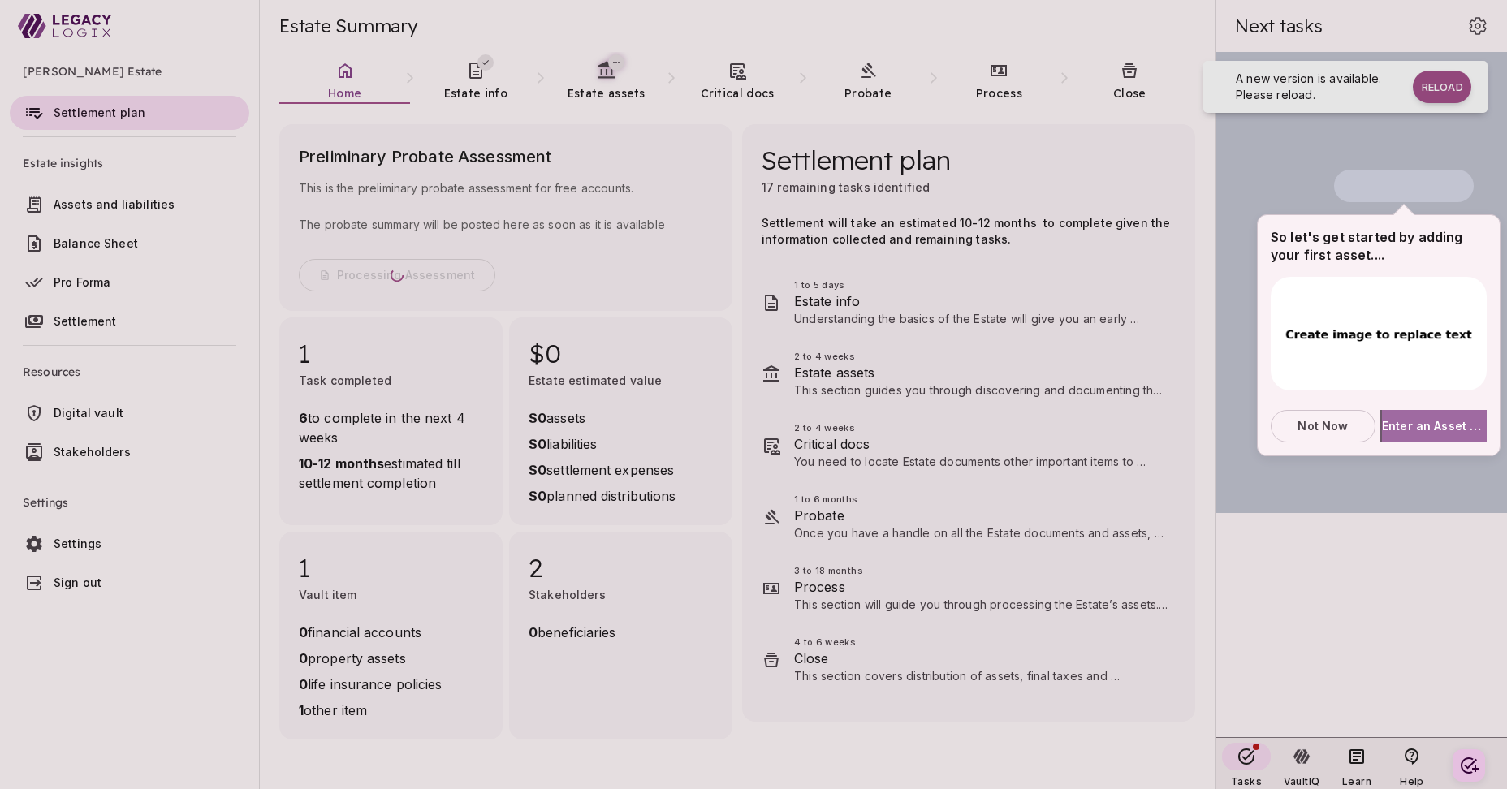
click at [1428, 428] on span "Enter an Asset of Debt" at bounding box center [1434, 425] width 105 height 17
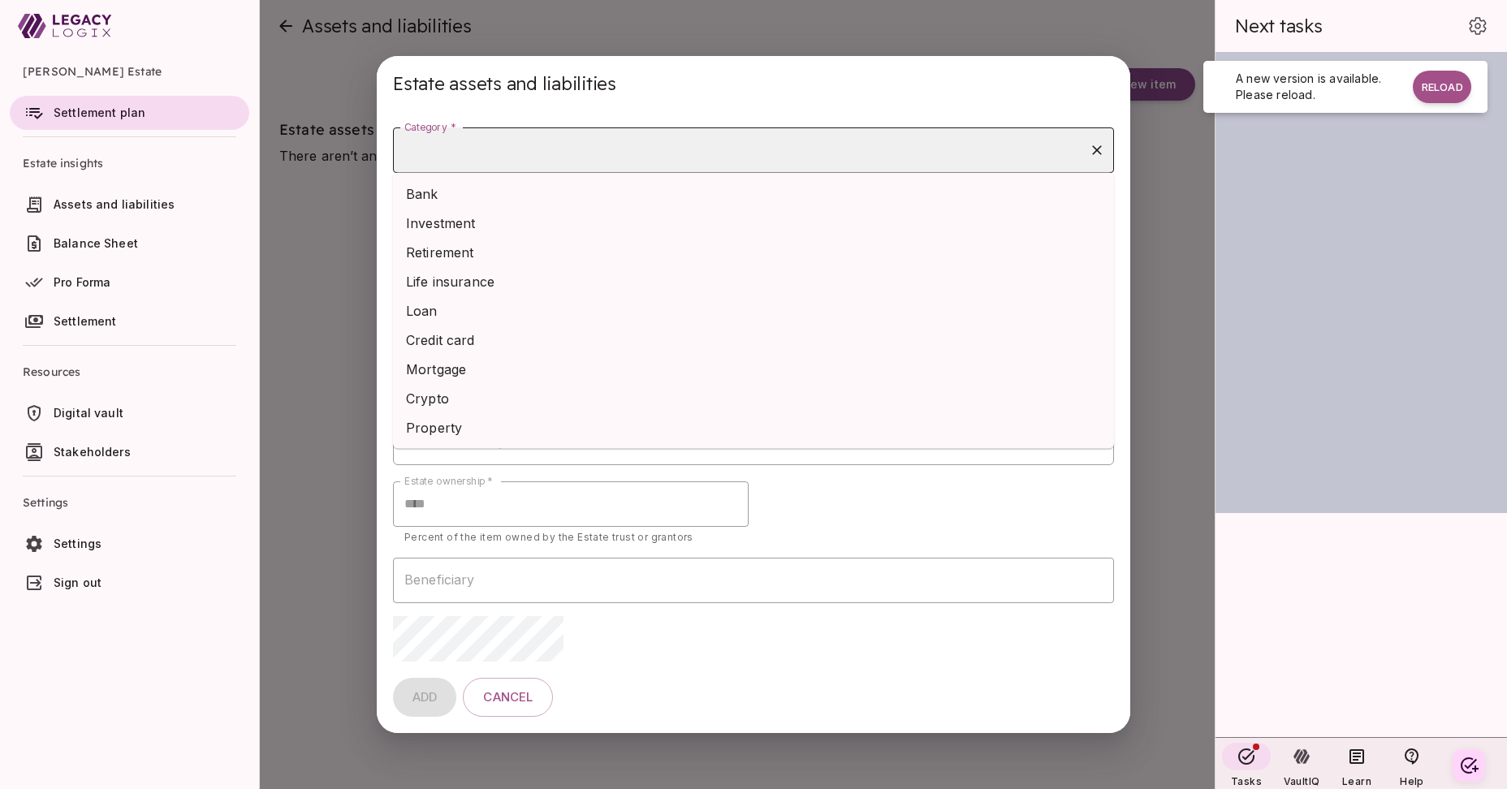
click at [555, 158] on input "Category *" at bounding box center [741, 150] width 682 height 31
click at [549, 198] on li "Bank" at bounding box center [753, 193] width 721 height 29
type input "****"
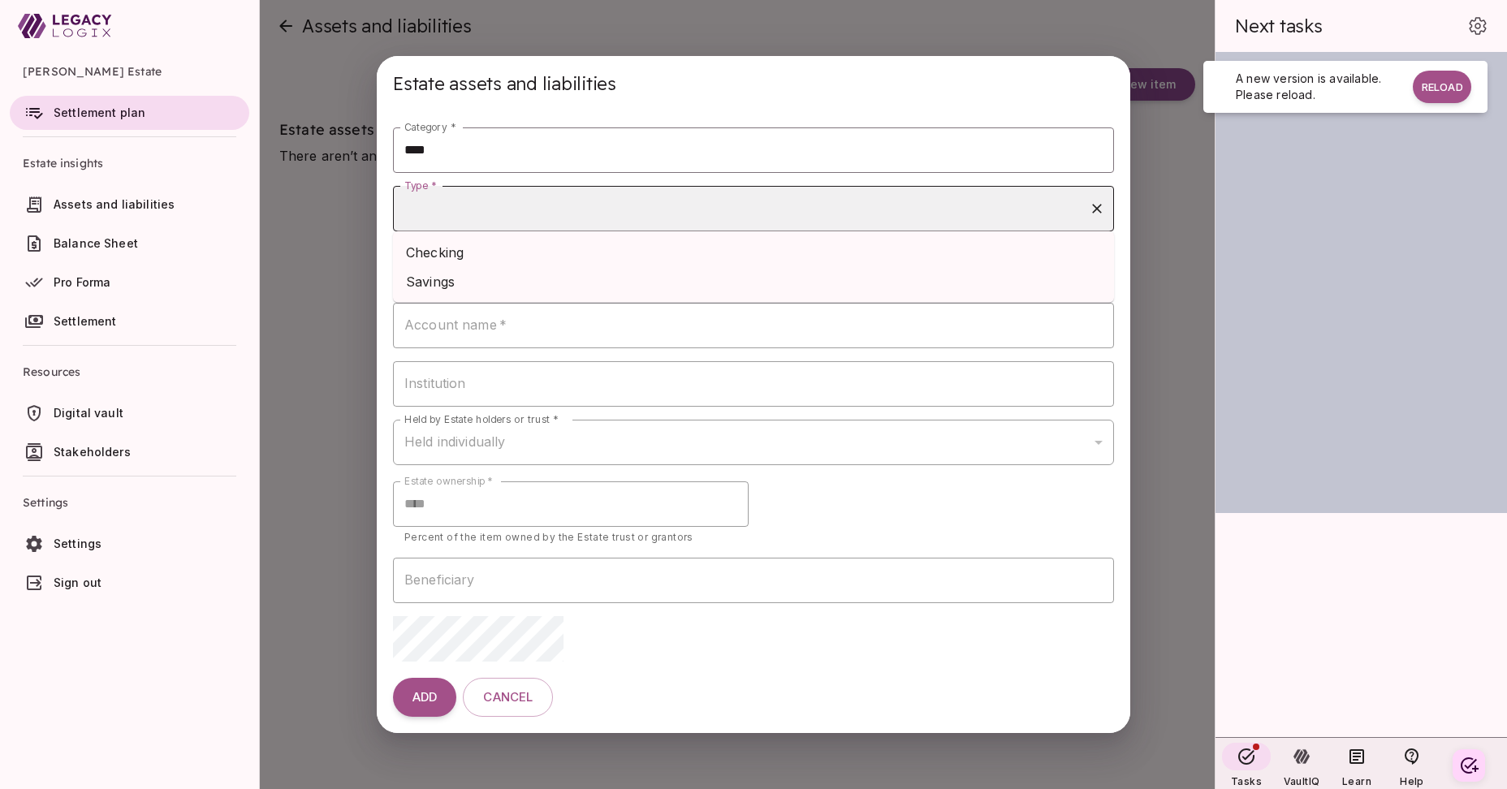
click at [534, 221] on input "Type *" at bounding box center [741, 208] width 682 height 31
click at [528, 253] on li "Checking" at bounding box center [753, 252] width 721 height 29
type input "********"
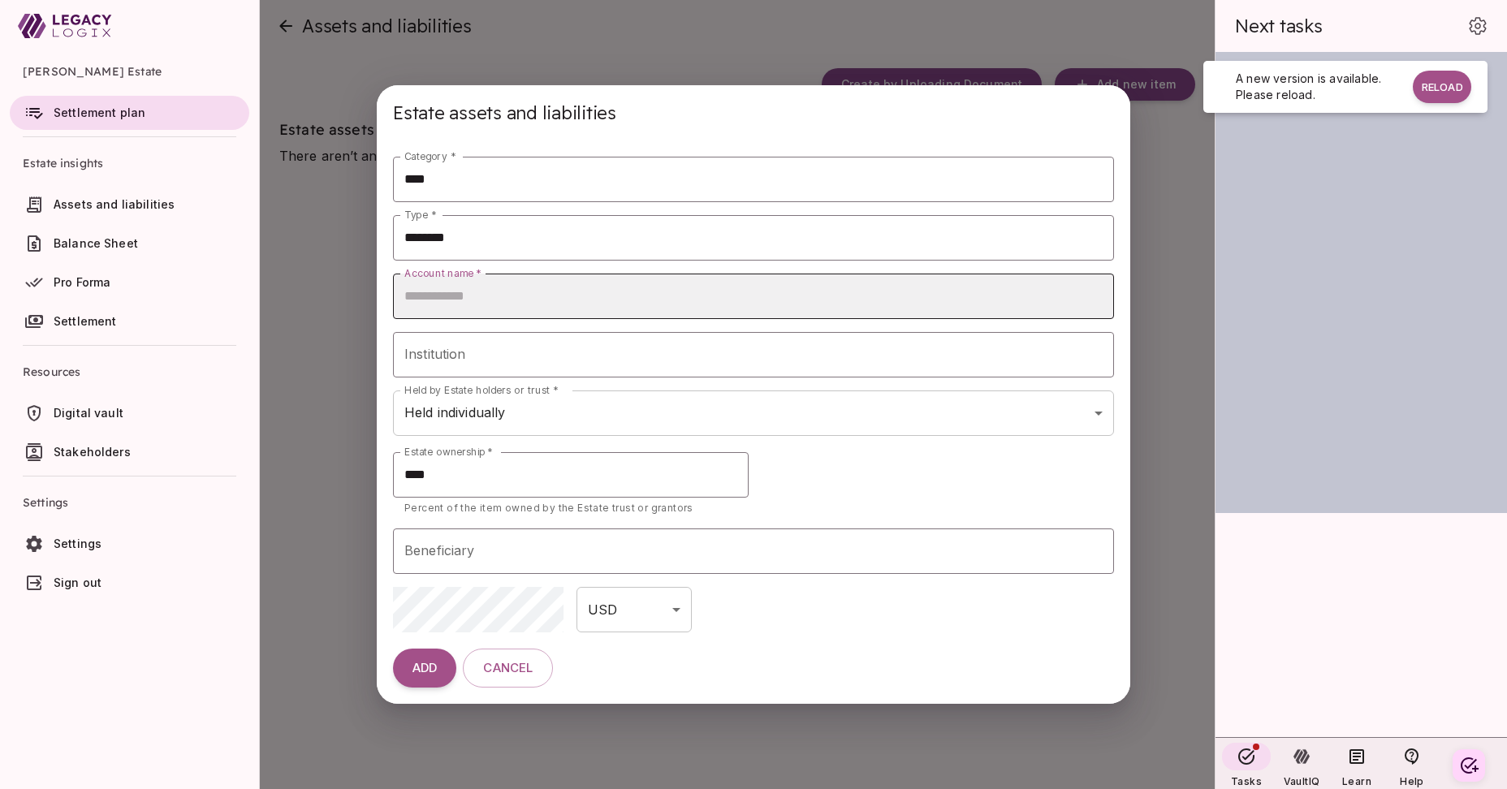
click at [505, 300] on input "Account name   *" at bounding box center [753, 296] width 721 height 45
type input "********"
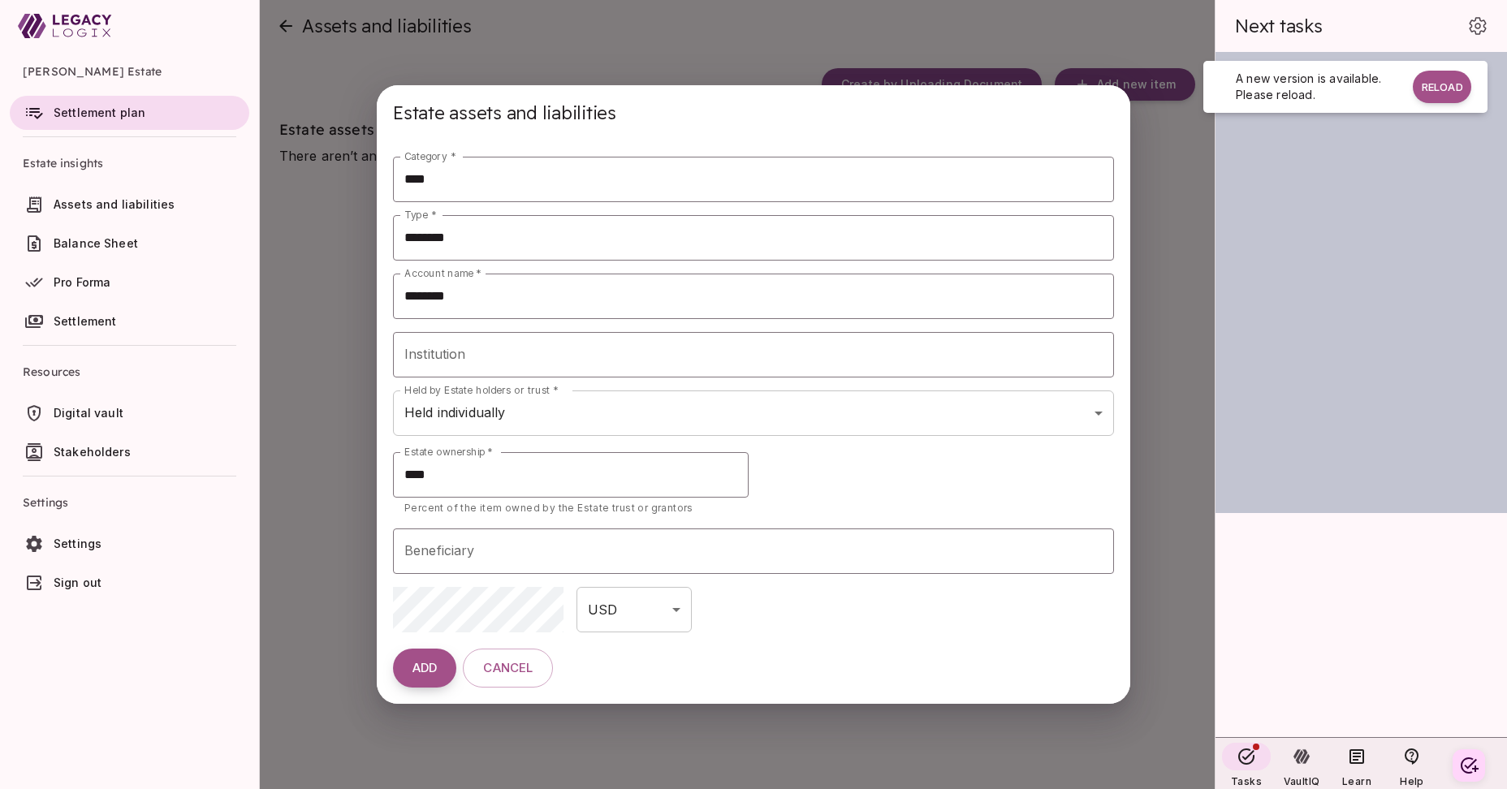
click at [433, 665] on span "ADD" at bounding box center [425, 668] width 24 height 15
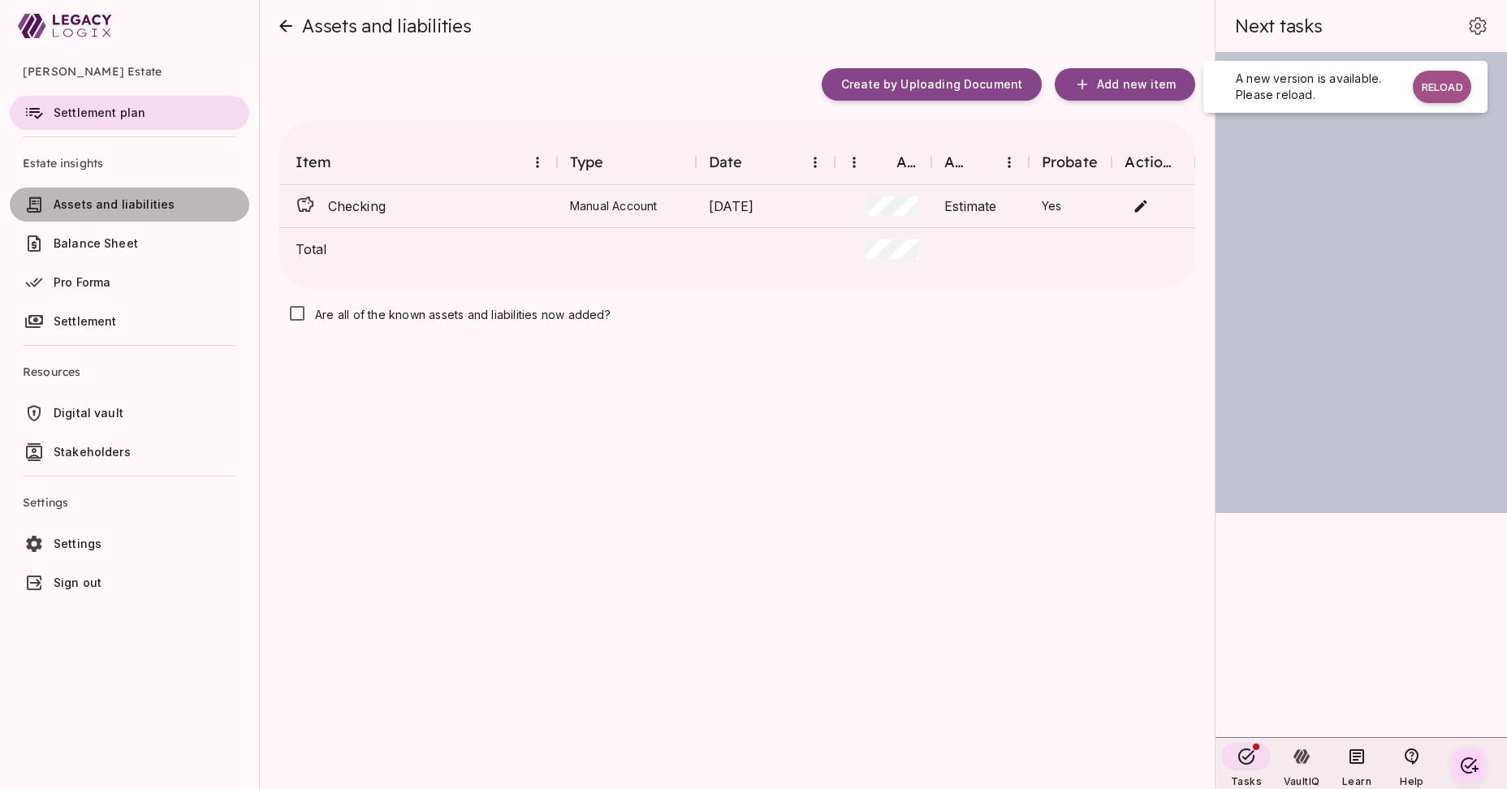
click at [141, 204] on span "Assets and liabilities" at bounding box center [114, 204] width 121 height 14
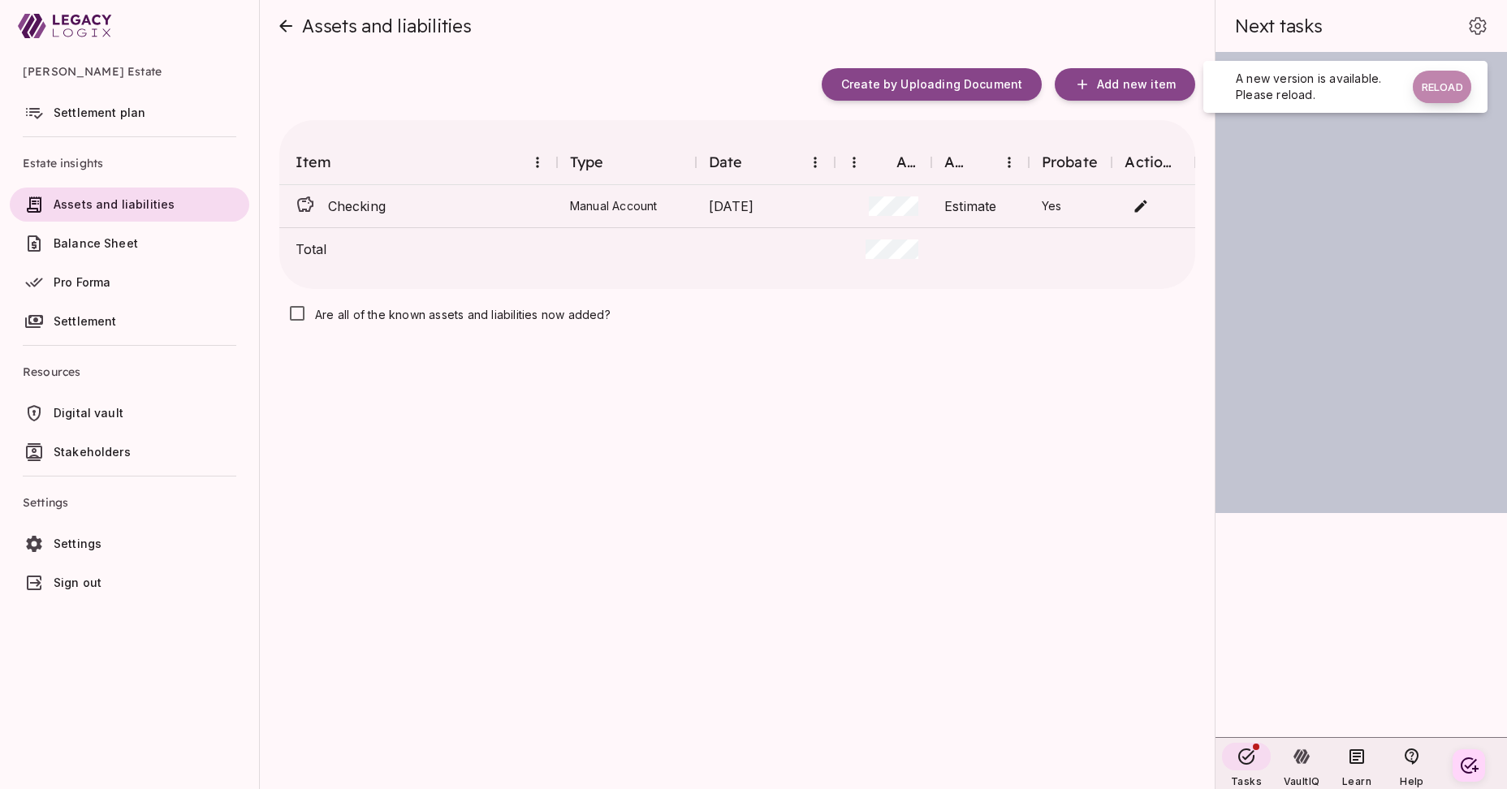
click at [1448, 78] on button "Reload" at bounding box center [1442, 87] width 58 height 32
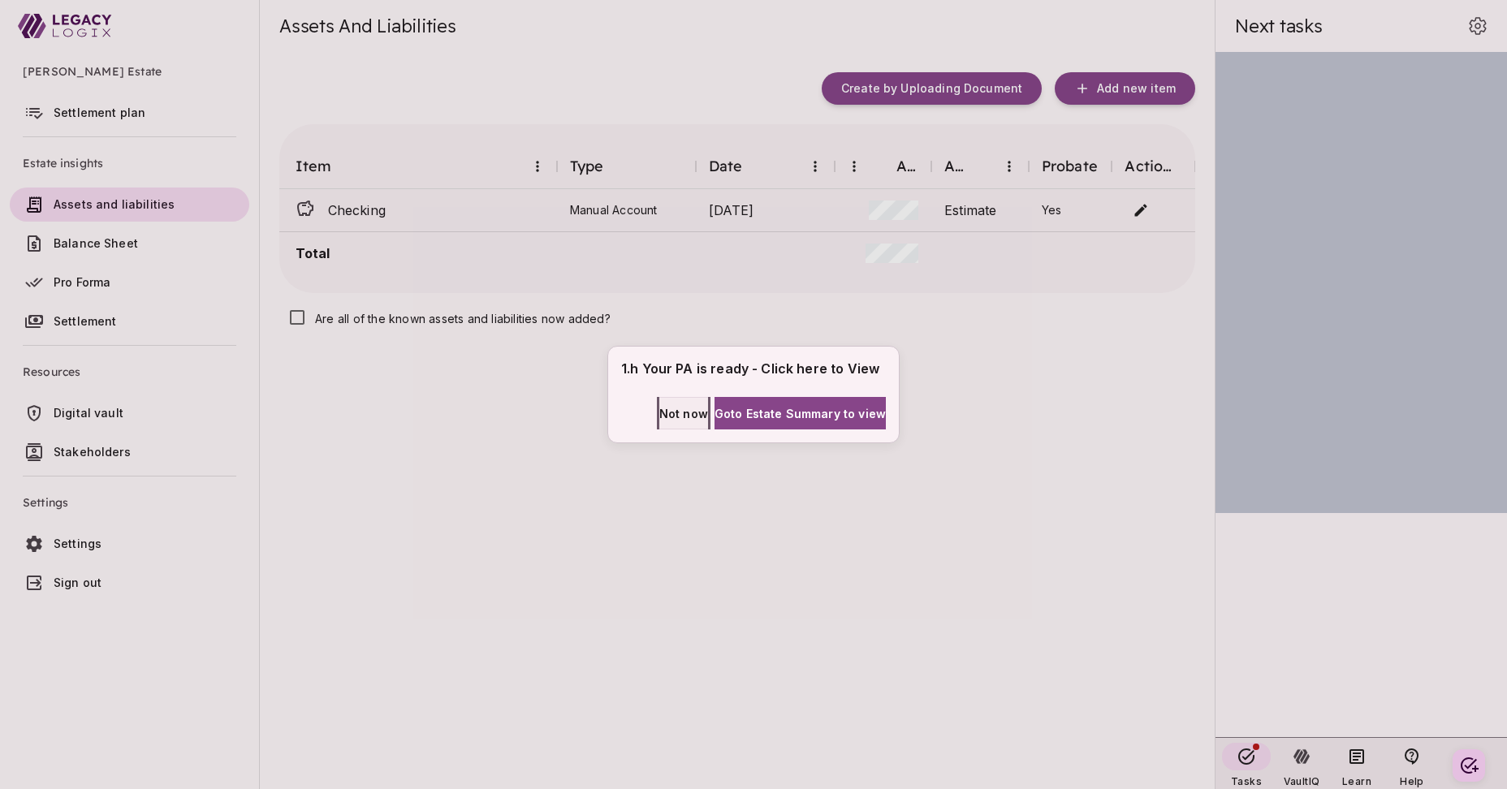
click at [659, 412] on span "Not now" at bounding box center [683, 413] width 49 height 17
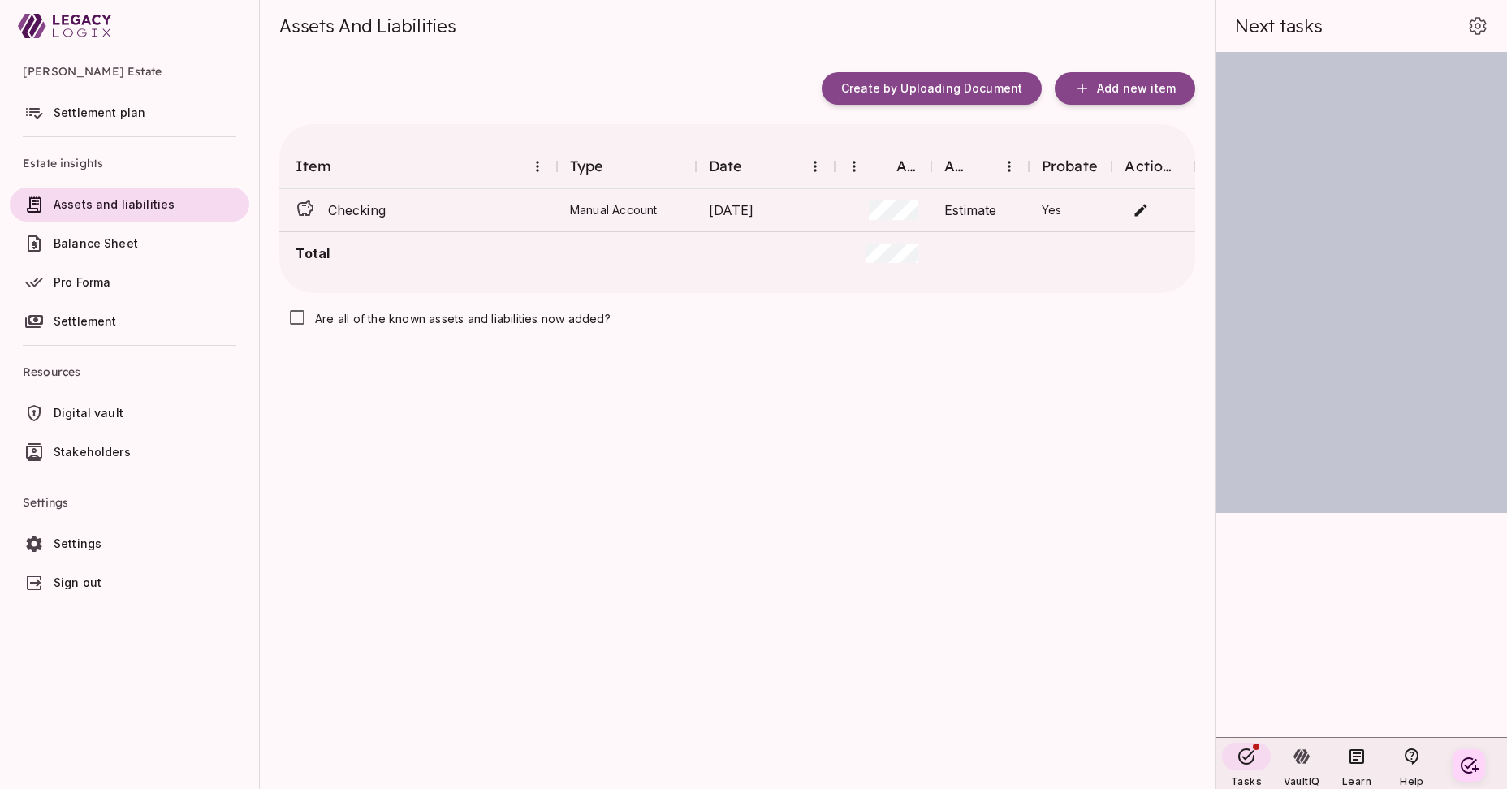
click at [106, 112] on span "Settlement plan" at bounding box center [100, 113] width 92 height 14
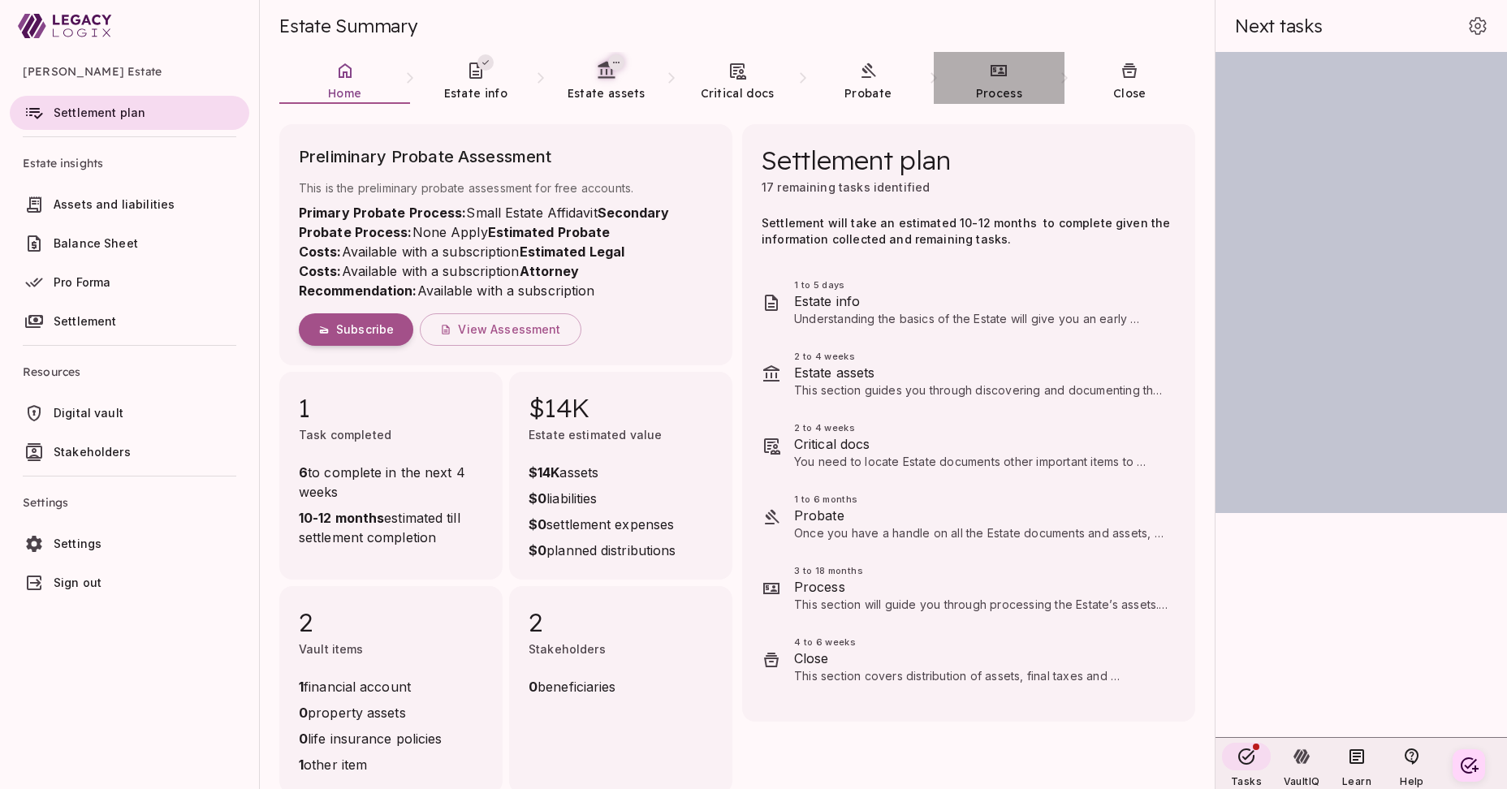
click at [1003, 88] on span "Process" at bounding box center [999, 93] width 46 height 15
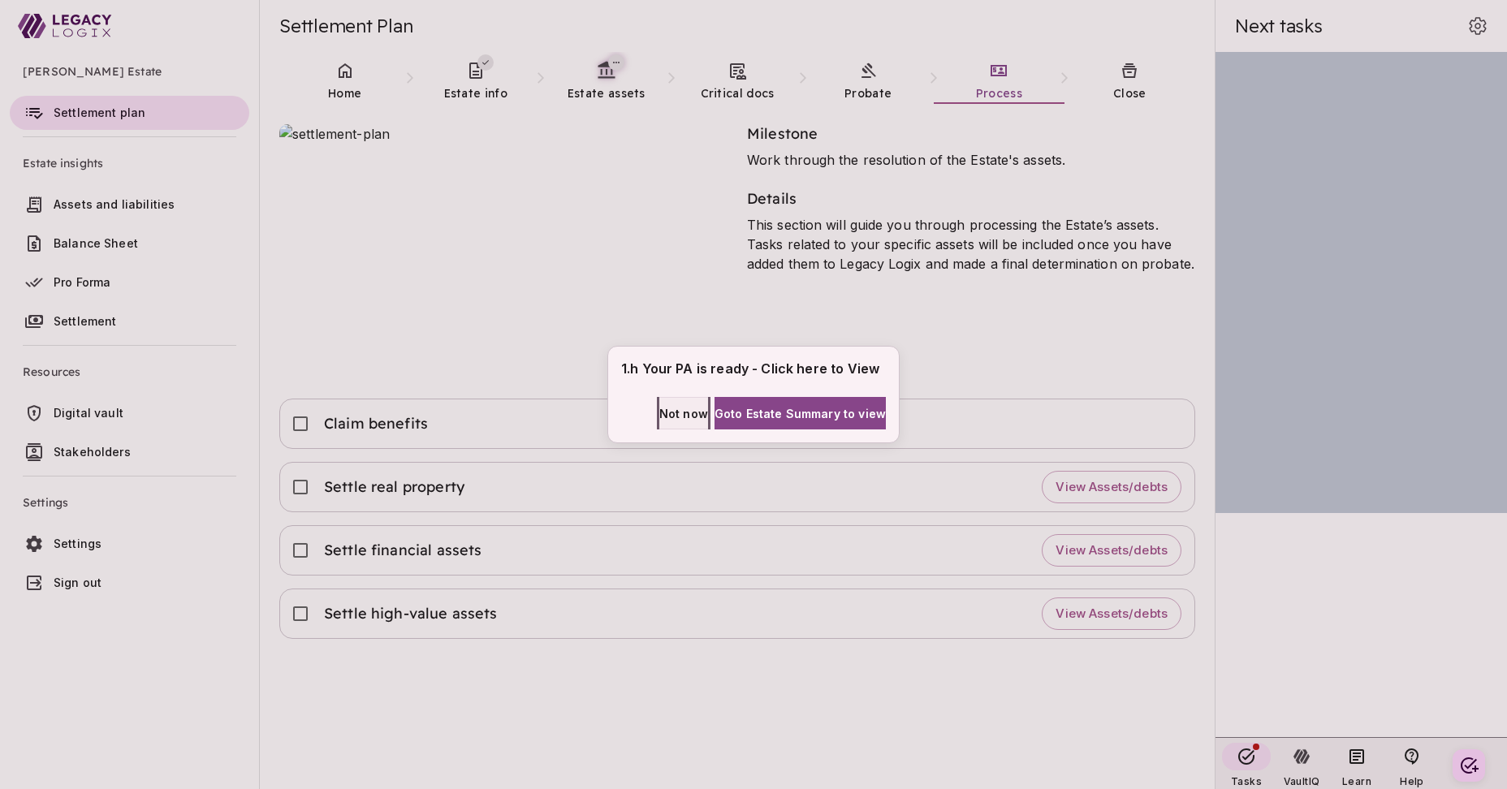
click at [660, 406] on span "Not now" at bounding box center [683, 413] width 49 height 17
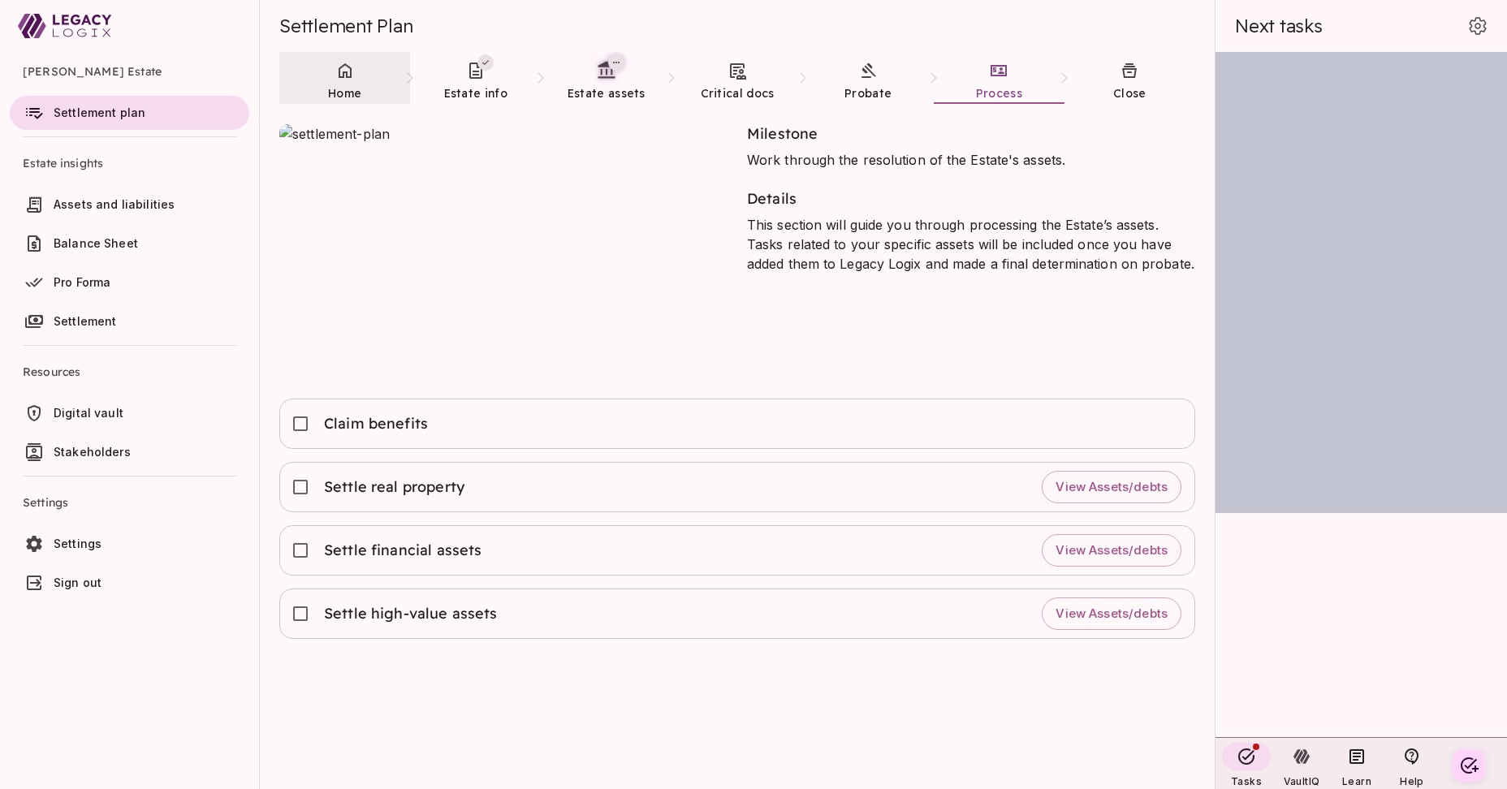
click at [351, 88] on span "Home" at bounding box center [344, 93] width 33 height 15
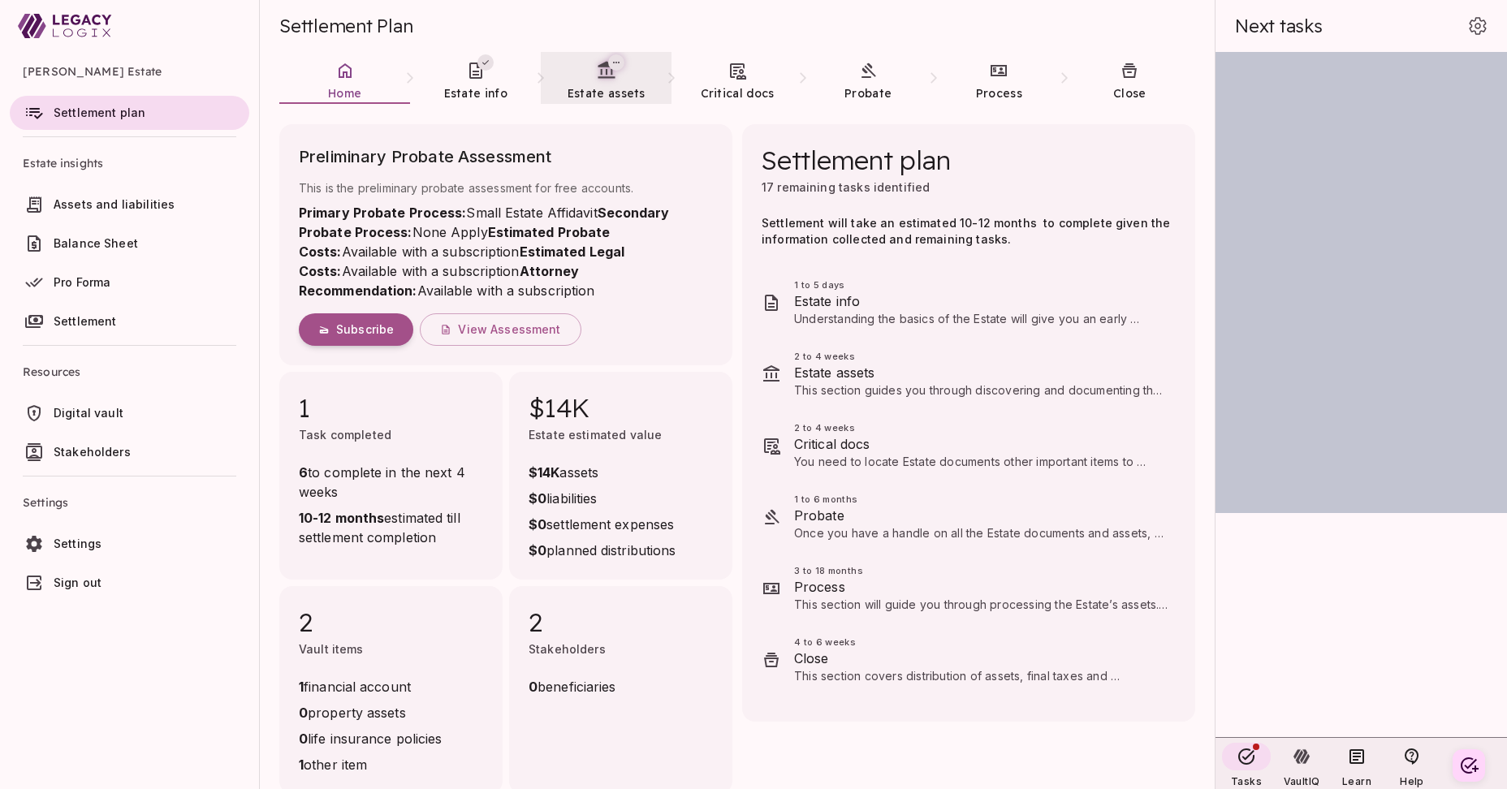
click at [602, 91] on span "Estate assets" at bounding box center [607, 93] width 78 height 15
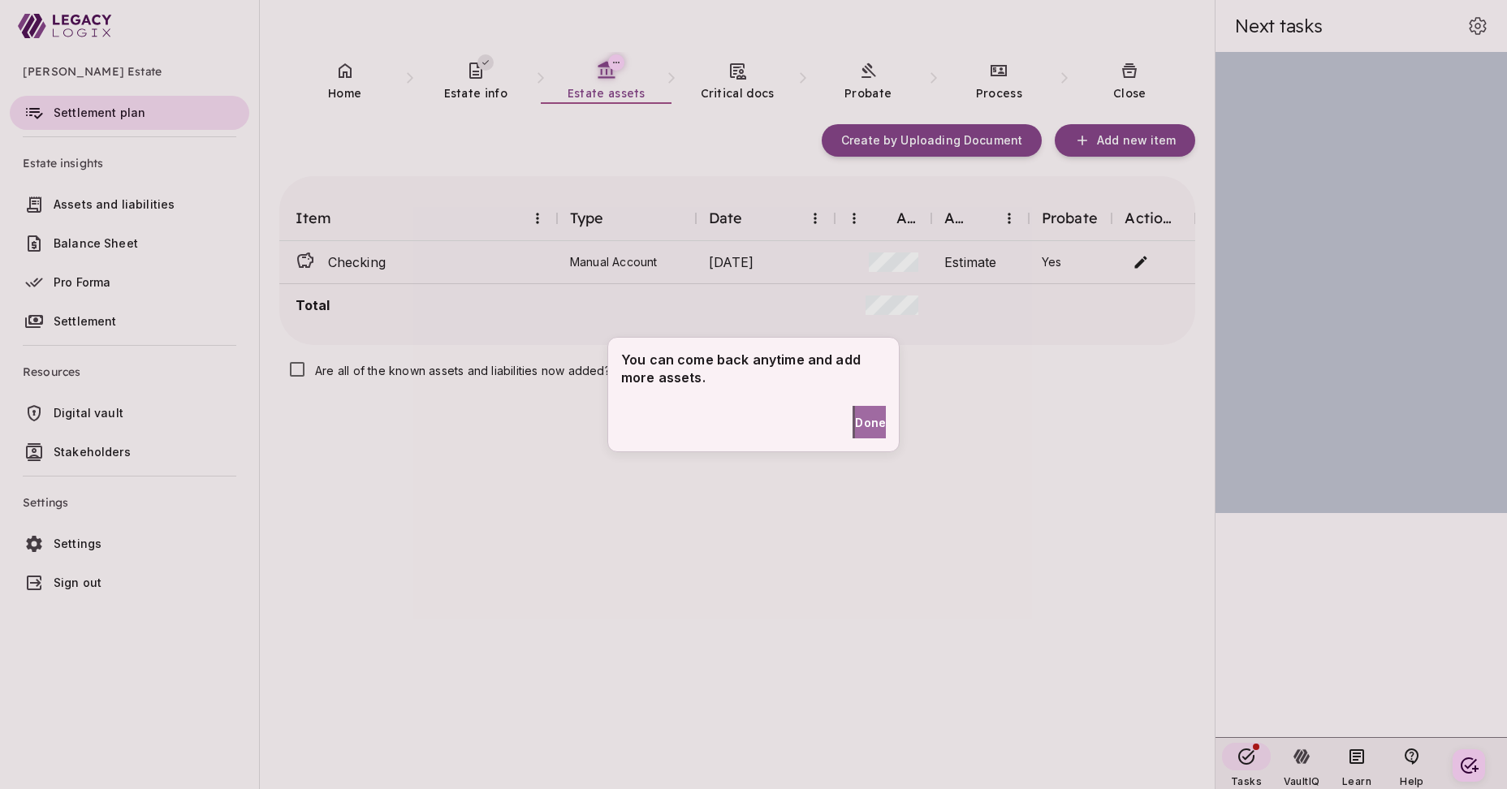
click at [858, 419] on span "Done" at bounding box center [870, 422] width 31 height 17
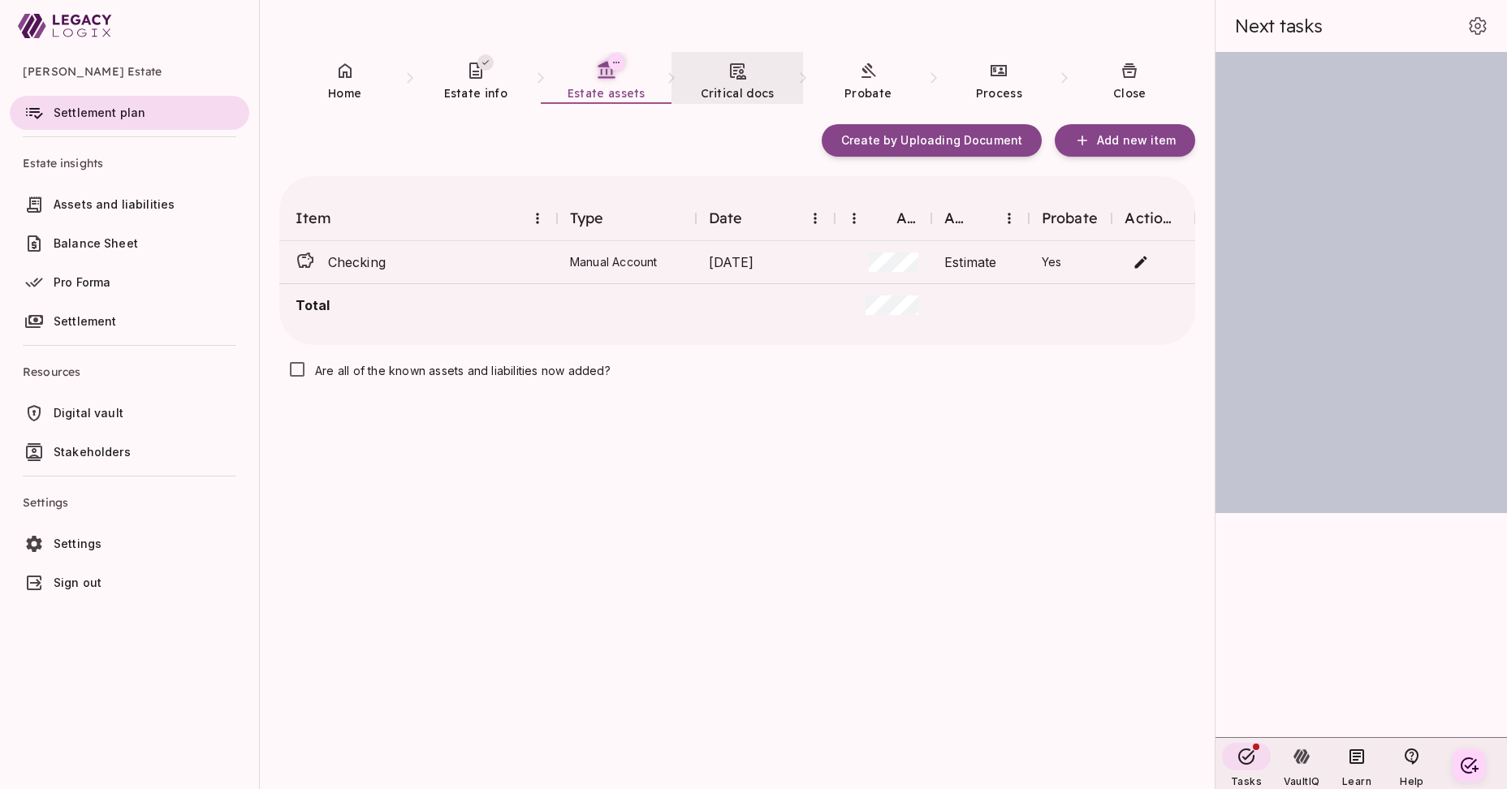
click at [741, 80] on icon at bounding box center [737, 70] width 19 height 19
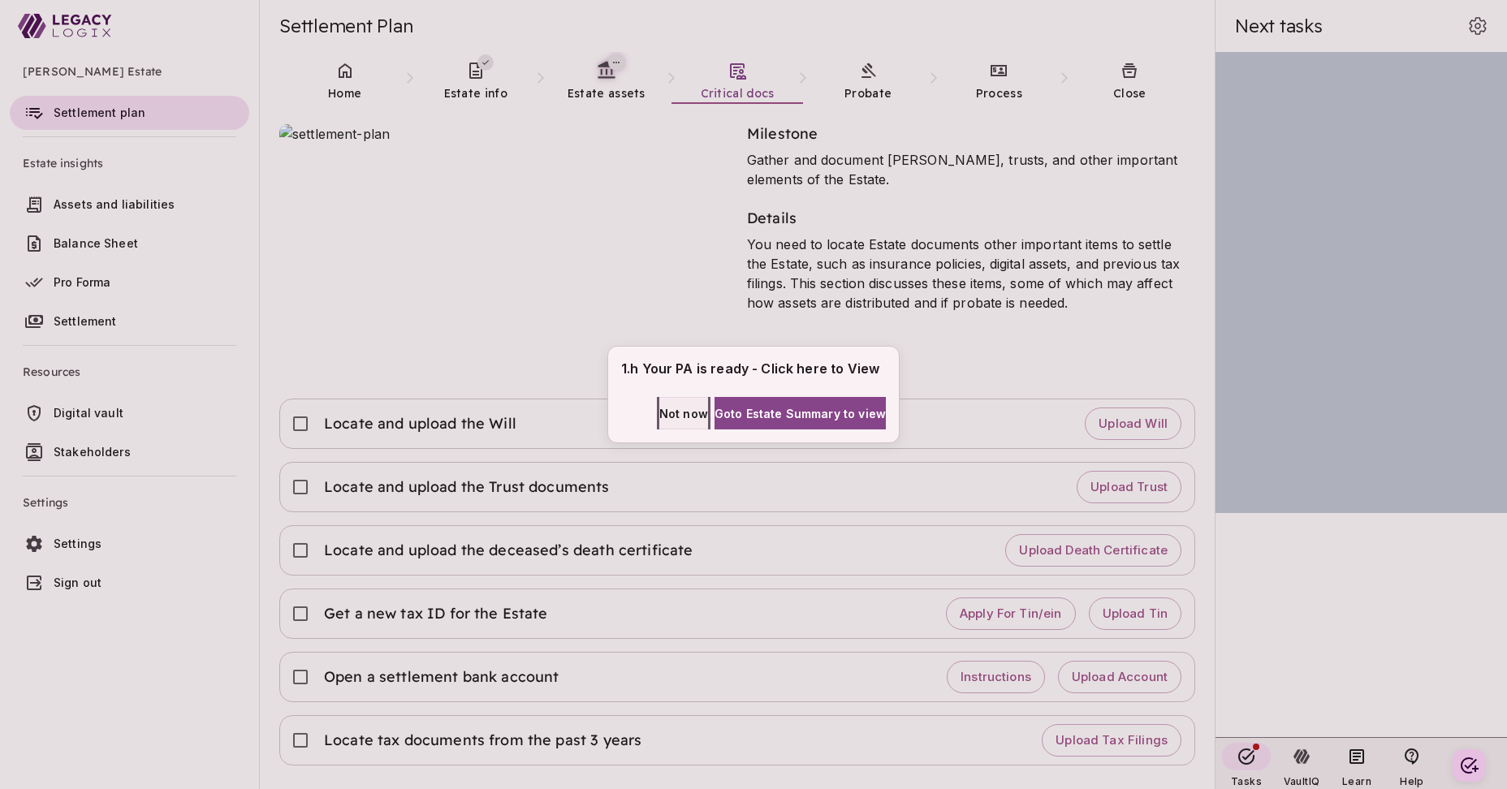
click at [669, 413] on span "Not now" at bounding box center [683, 413] width 49 height 17
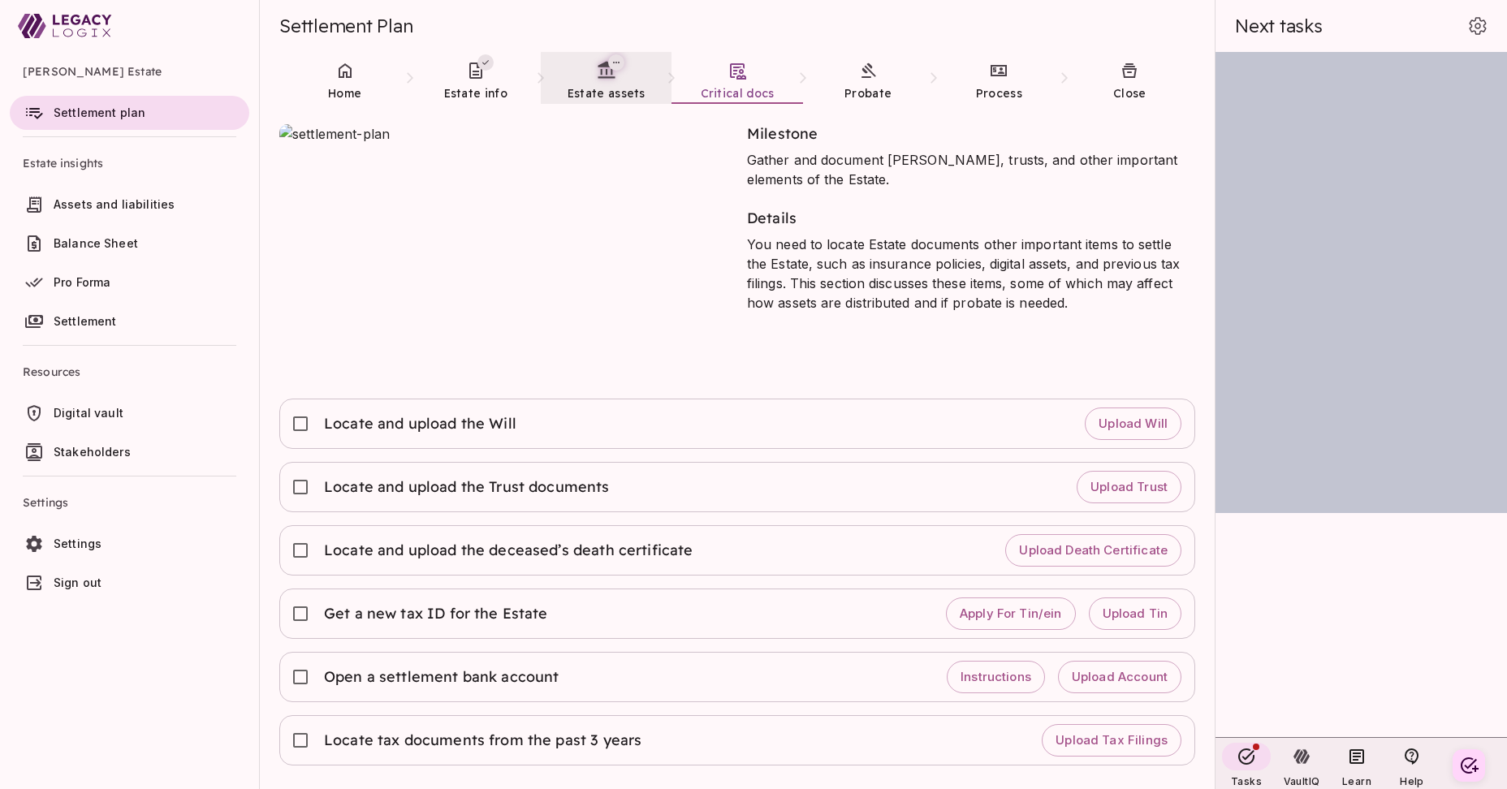
click at [599, 84] on link "Estate assets" at bounding box center [606, 81] width 131 height 58
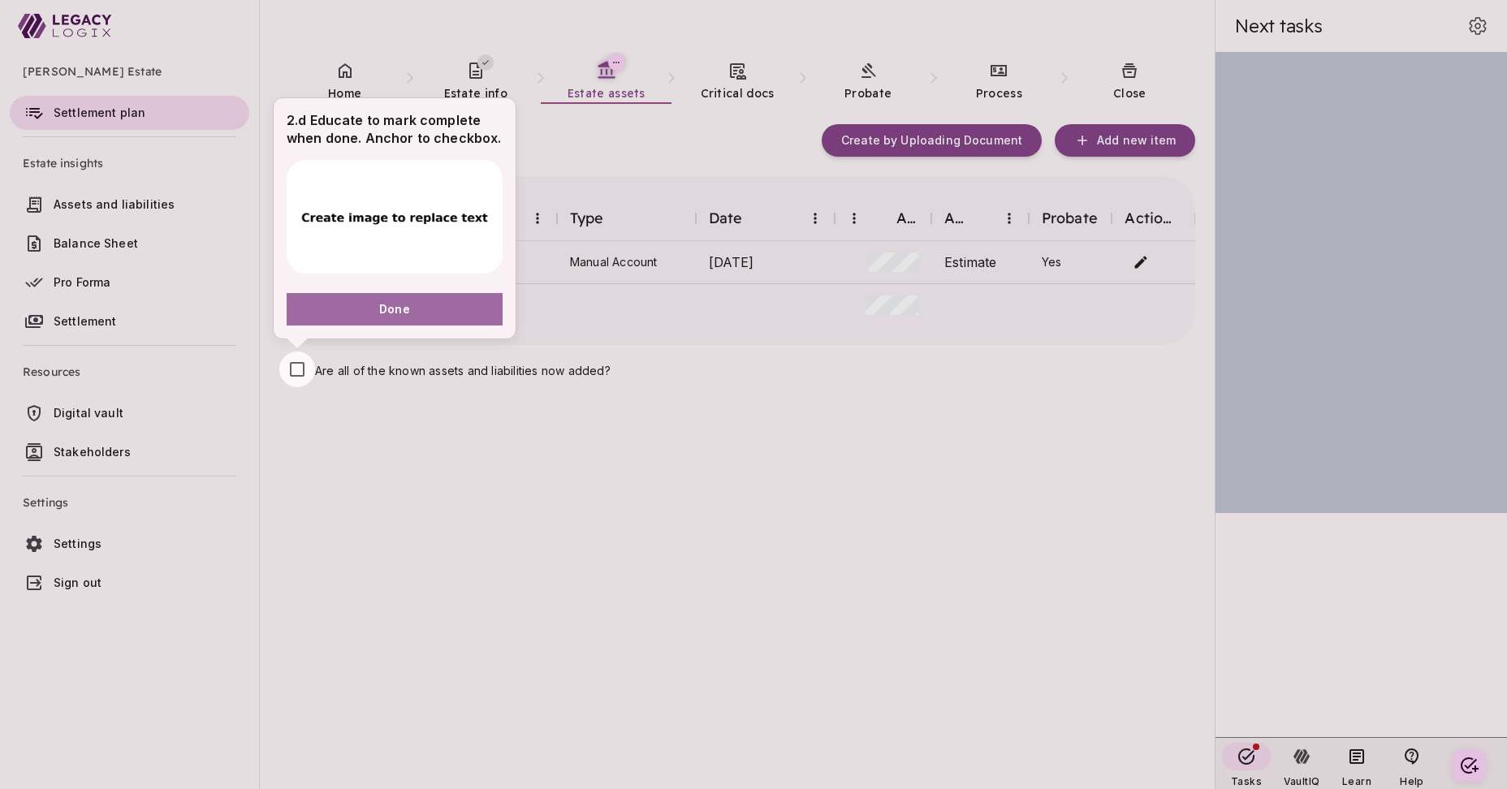
click at [416, 317] on button "Done" at bounding box center [395, 309] width 216 height 32
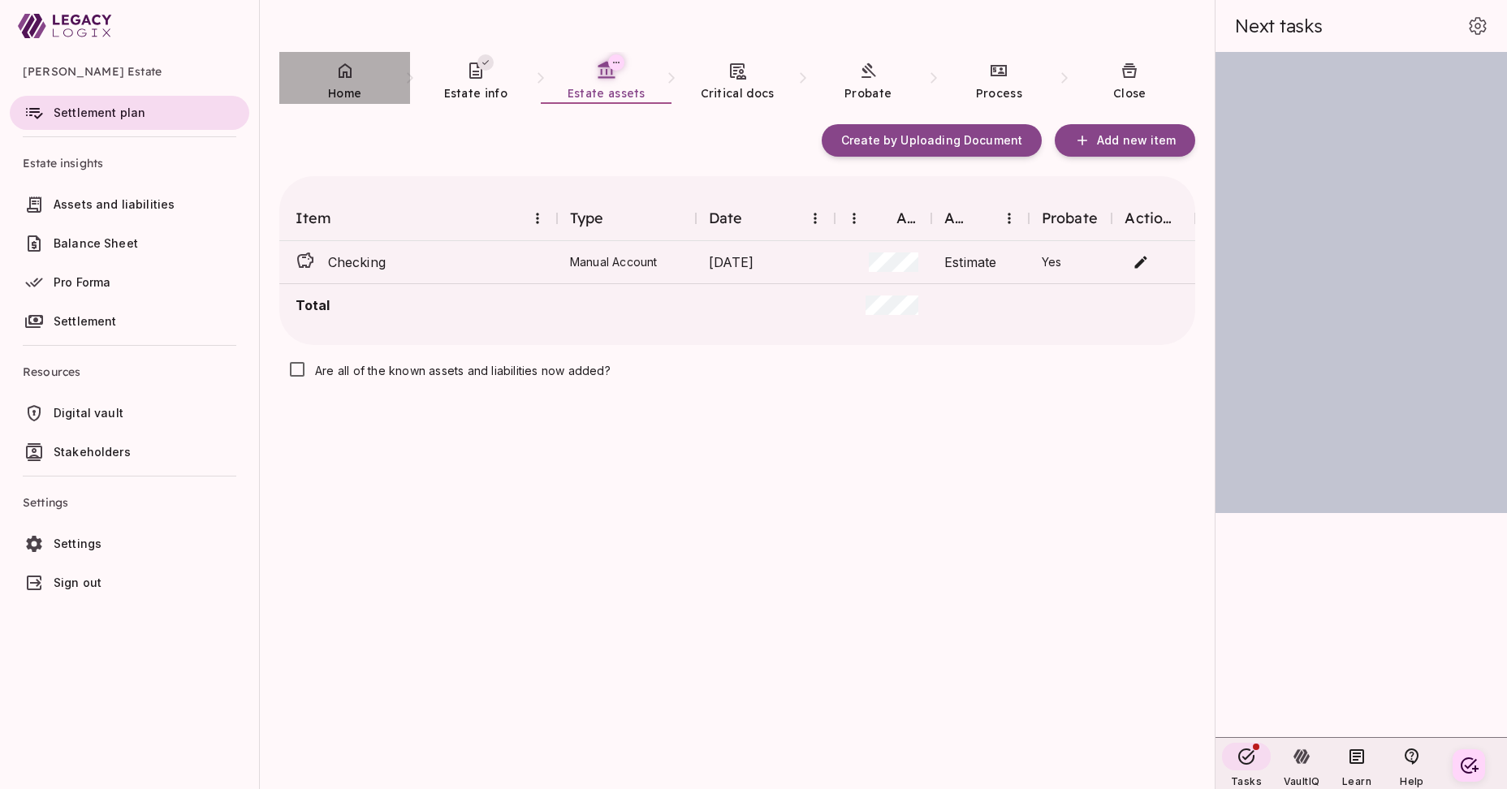
click at [353, 80] on icon at bounding box center [344, 70] width 19 height 19
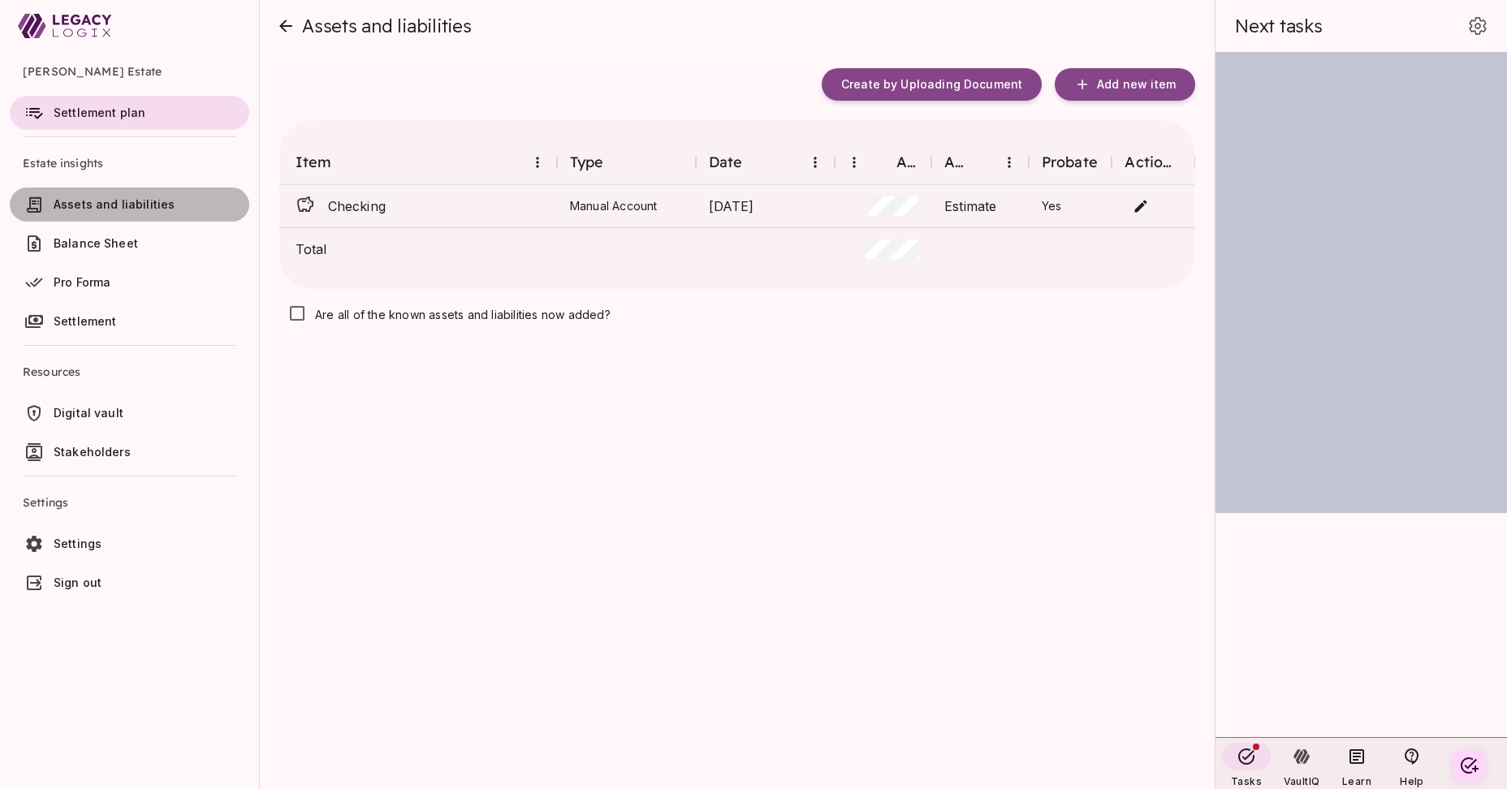
click at [134, 209] on span "Assets and liabilities" at bounding box center [114, 204] width 121 height 14
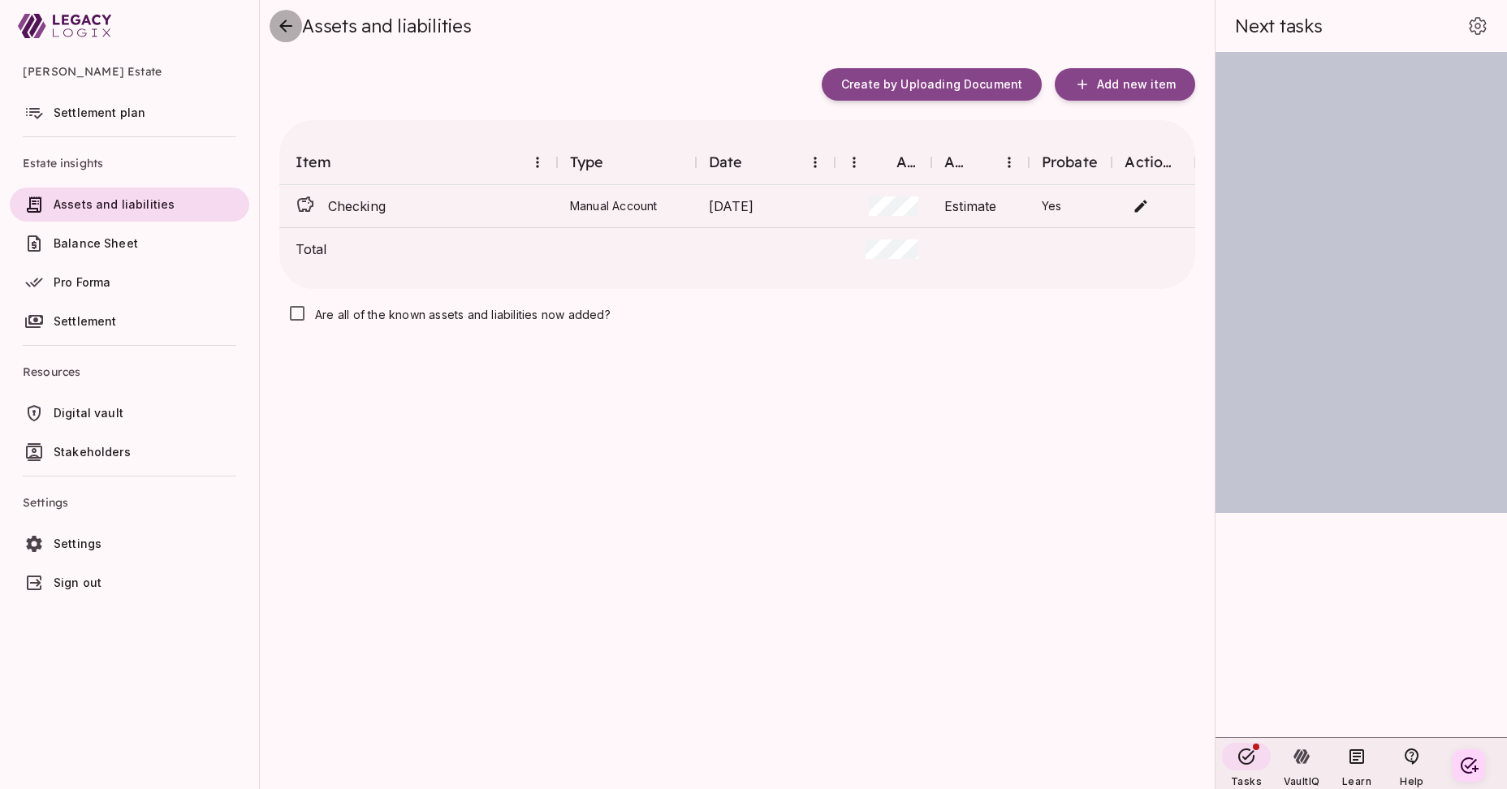
click at [283, 27] on icon "close" at bounding box center [285, 25] width 19 height 19
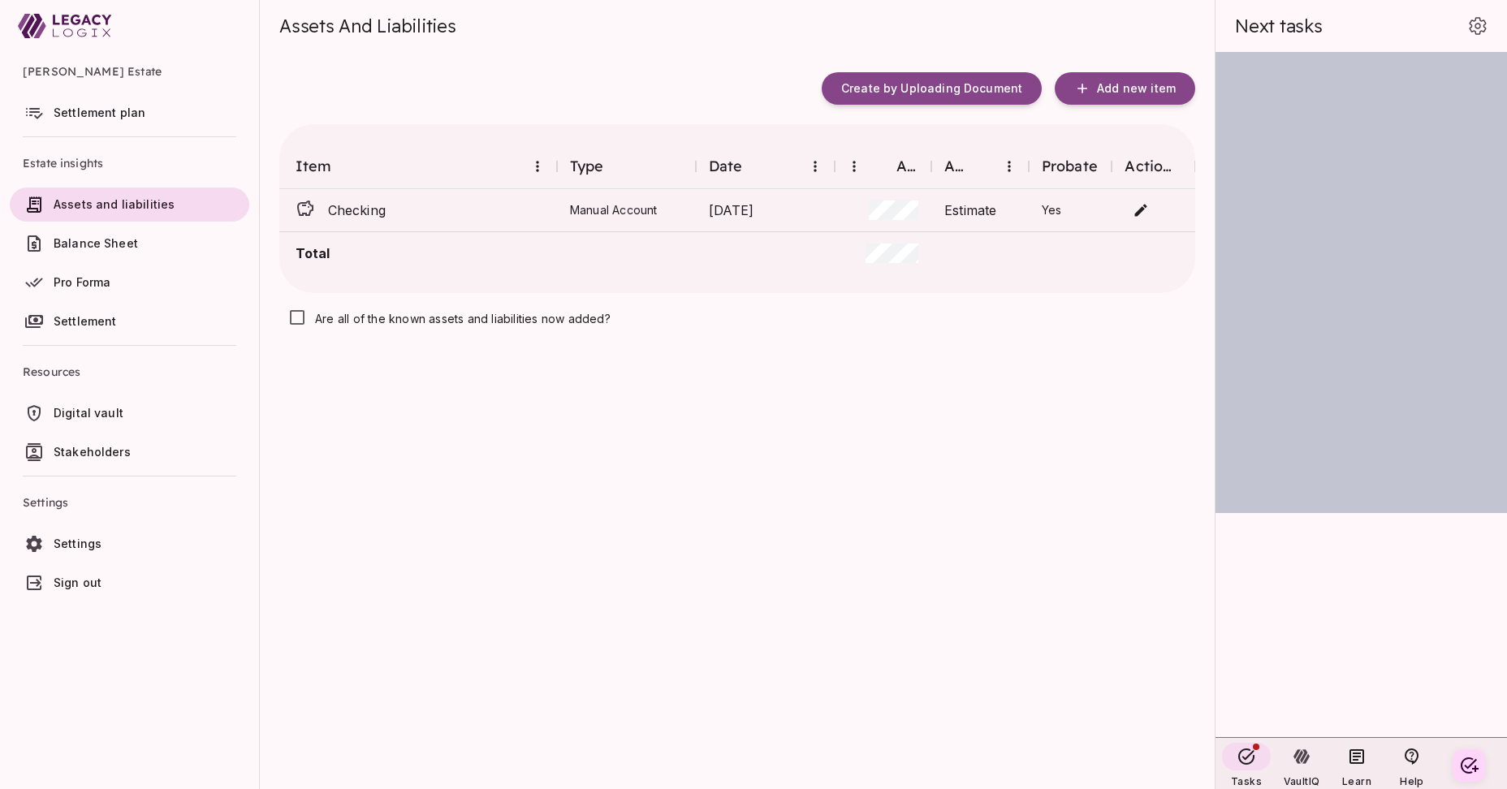
click at [109, 117] on span "Settlement plan" at bounding box center [100, 113] width 92 height 14
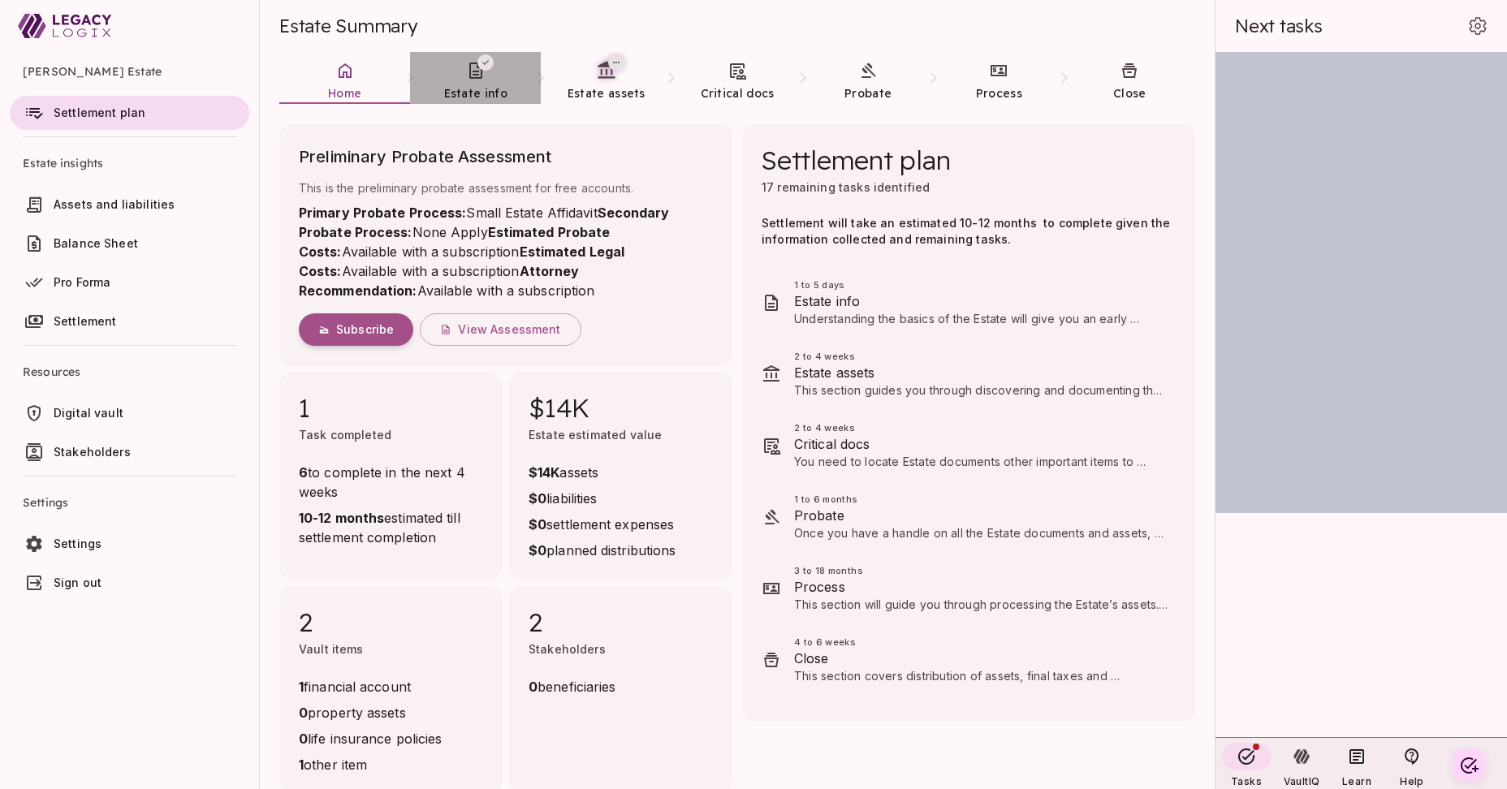
click at [472, 78] on icon at bounding box center [475, 71] width 13 height 16
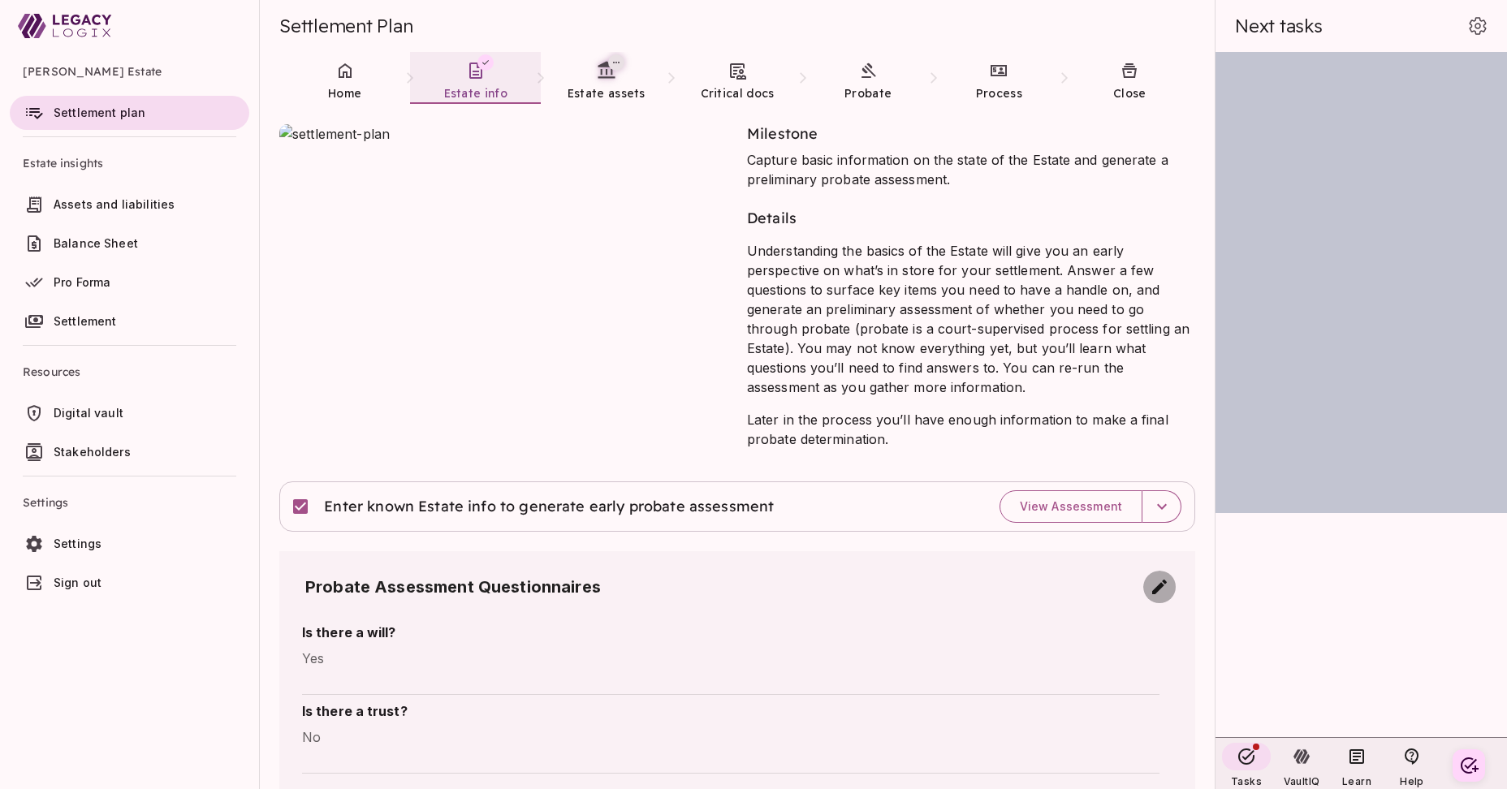
click at [1158, 586] on icon "button" at bounding box center [1159, 587] width 15 height 15
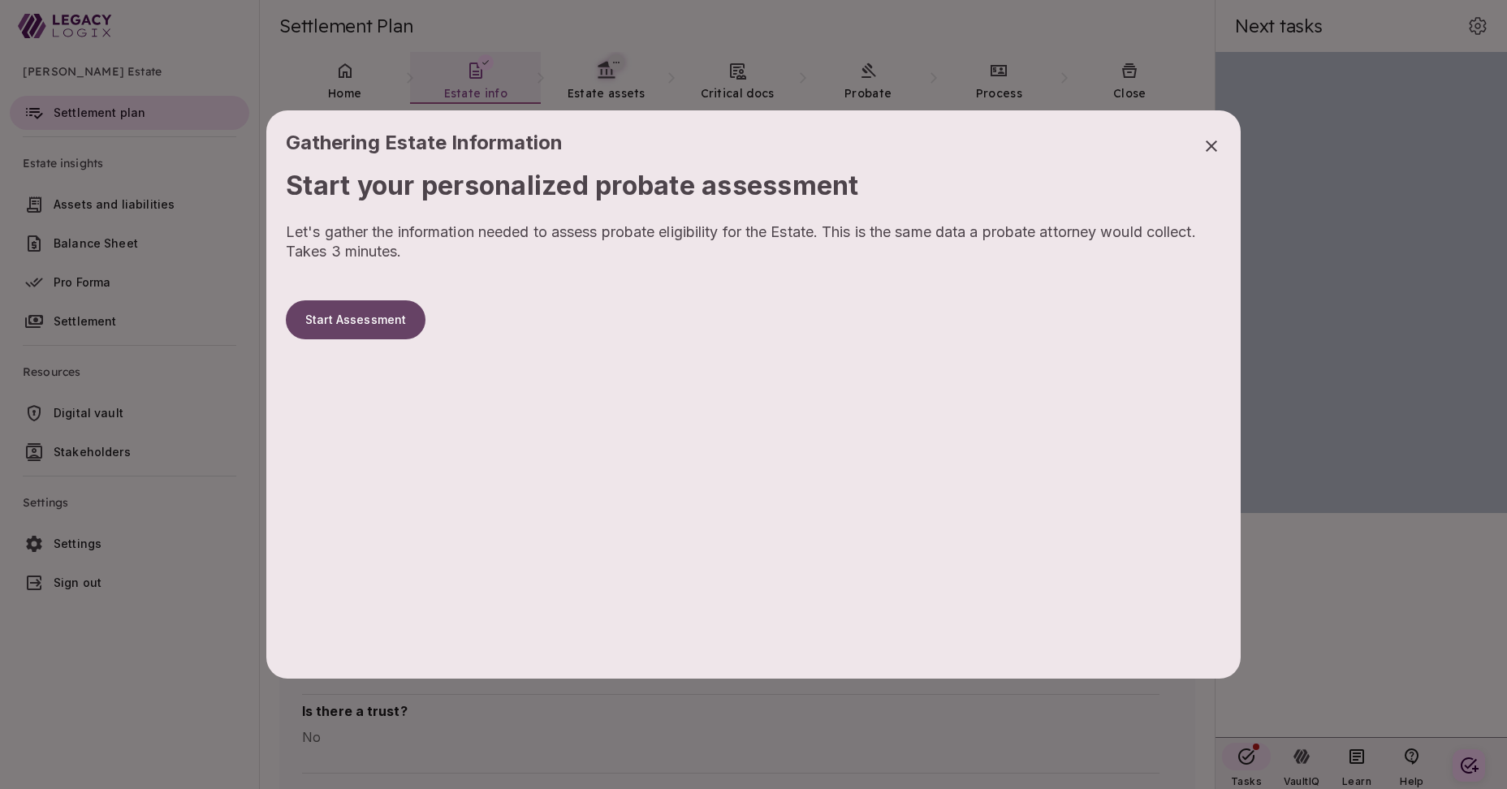
click at [366, 318] on button "Start Assessment" at bounding box center [356, 319] width 140 height 39
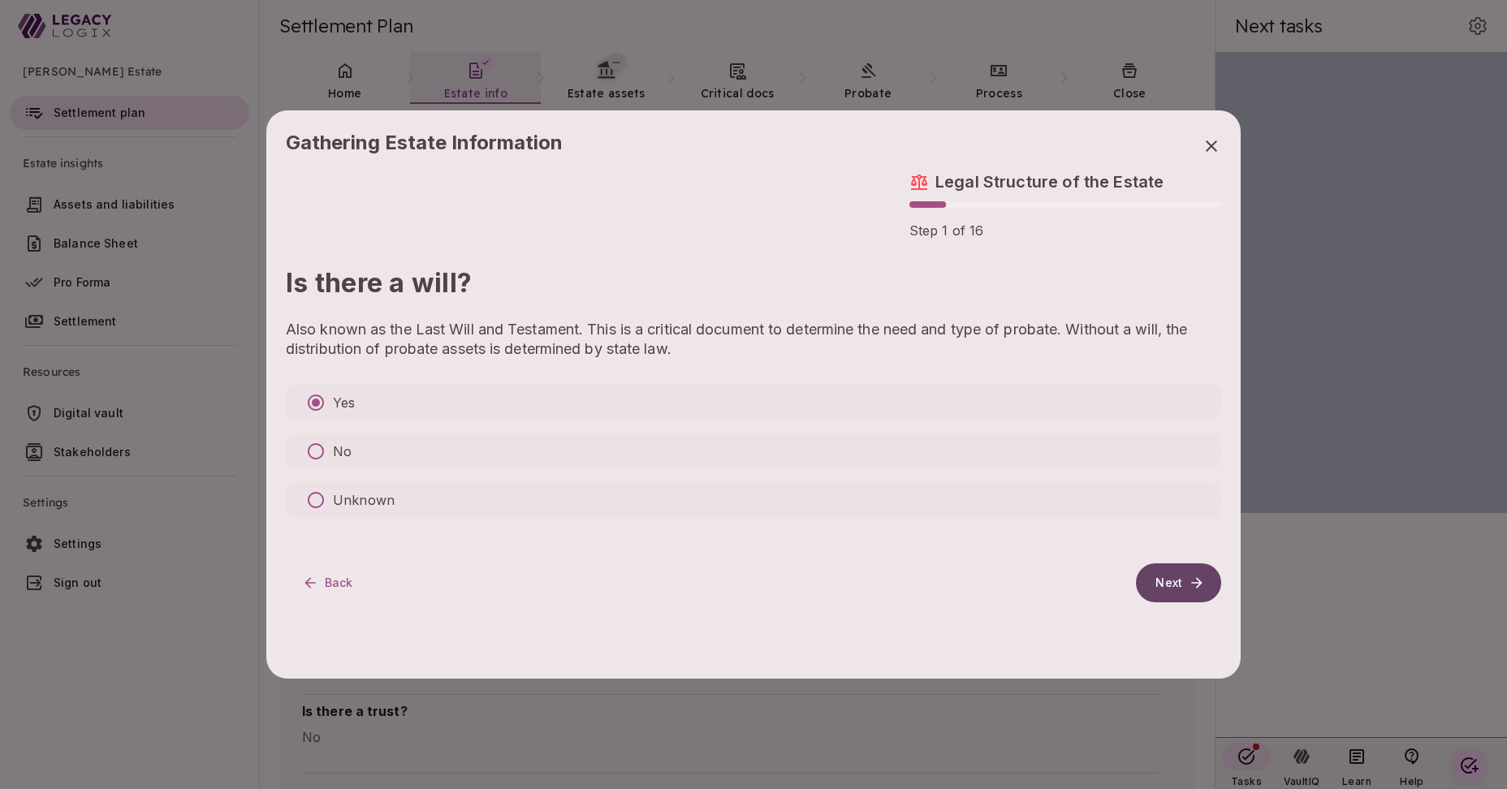
click at [1163, 580] on button "Next" at bounding box center [1178, 583] width 85 height 39
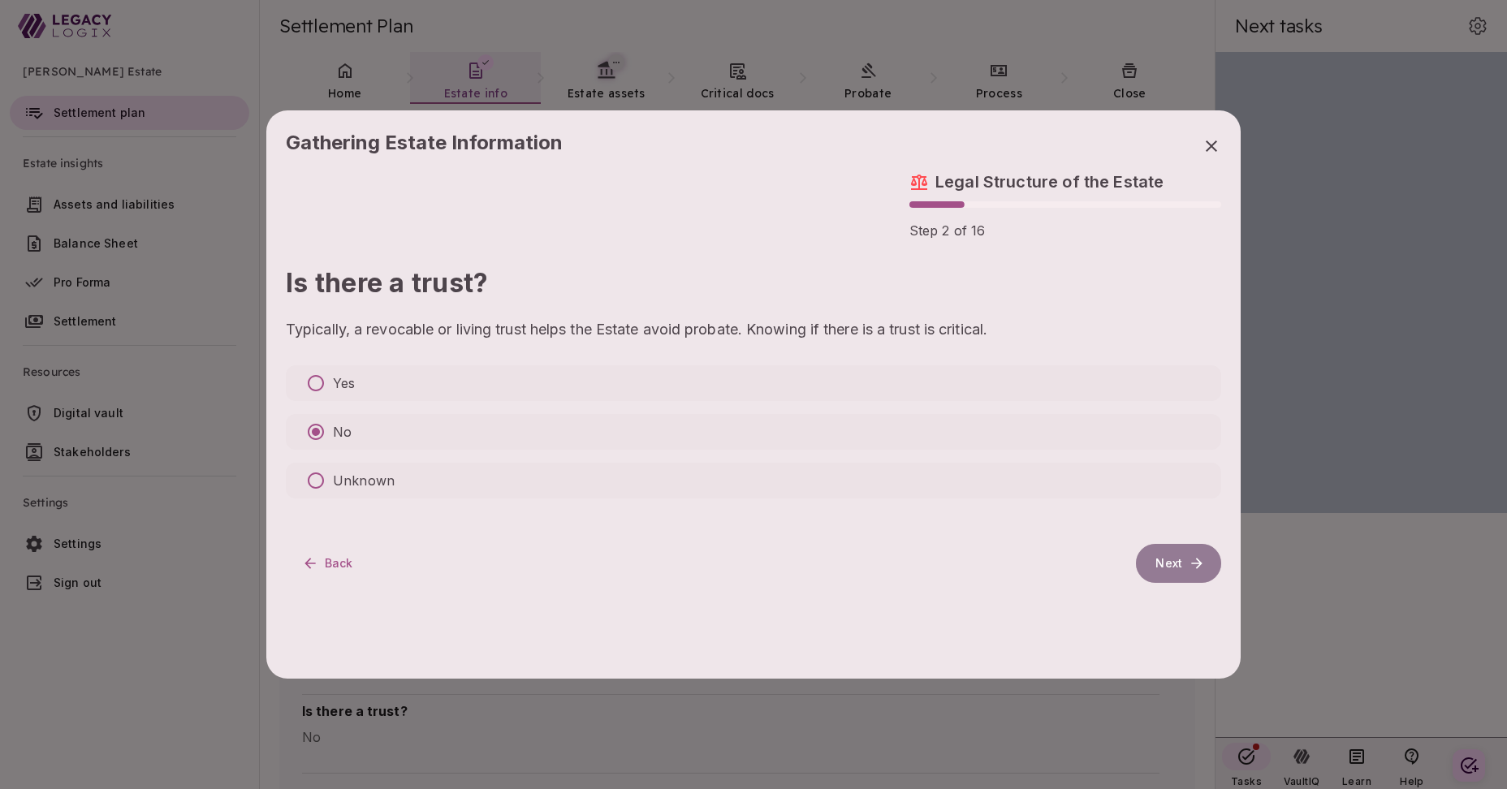
click at [1170, 562] on button "Next" at bounding box center [1178, 563] width 85 height 39
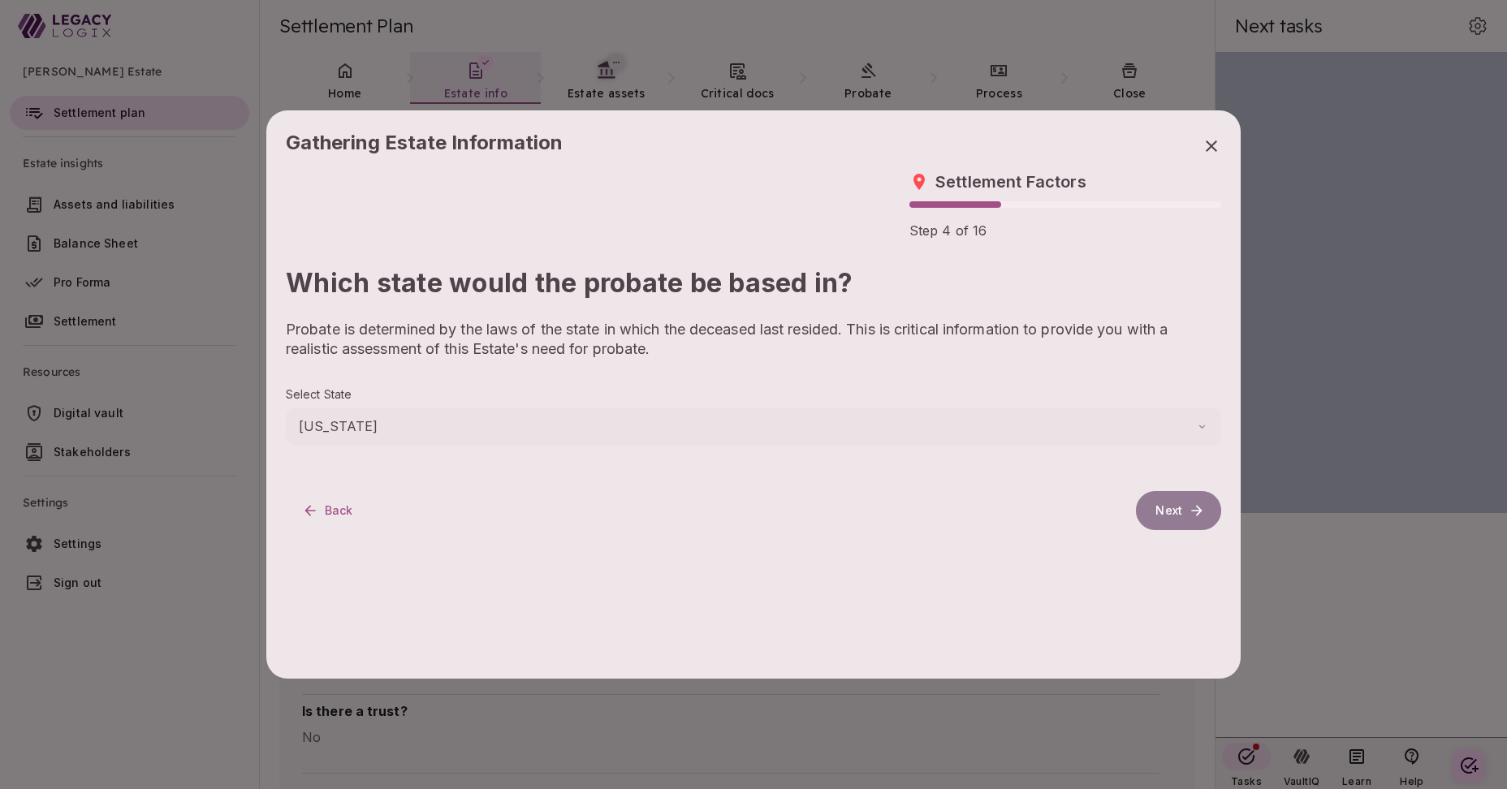
click at [1157, 514] on button "Next" at bounding box center [1178, 510] width 85 height 39
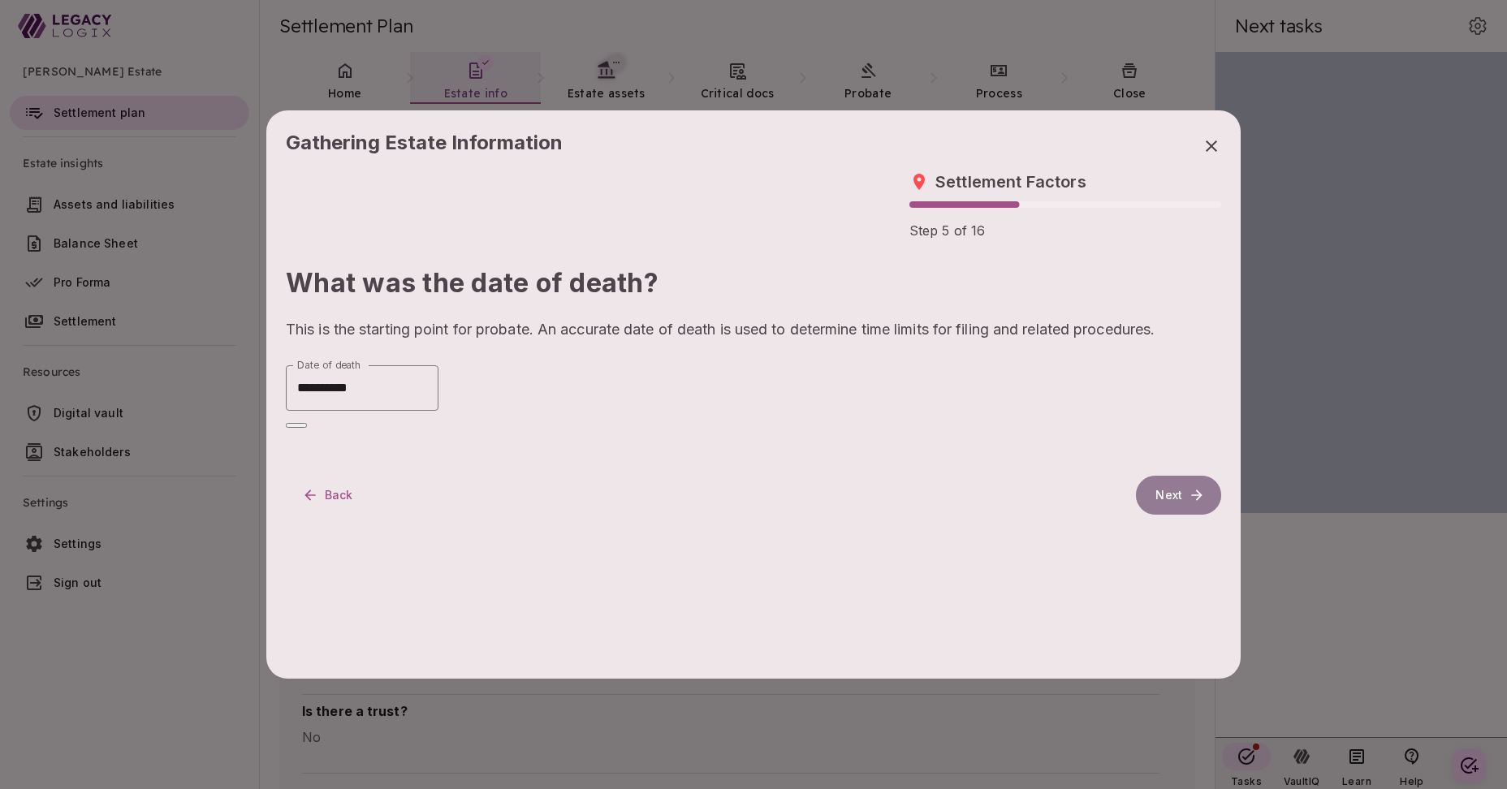
click at [1164, 478] on button "Next" at bounding box center [1178, 495] width 85 height 39
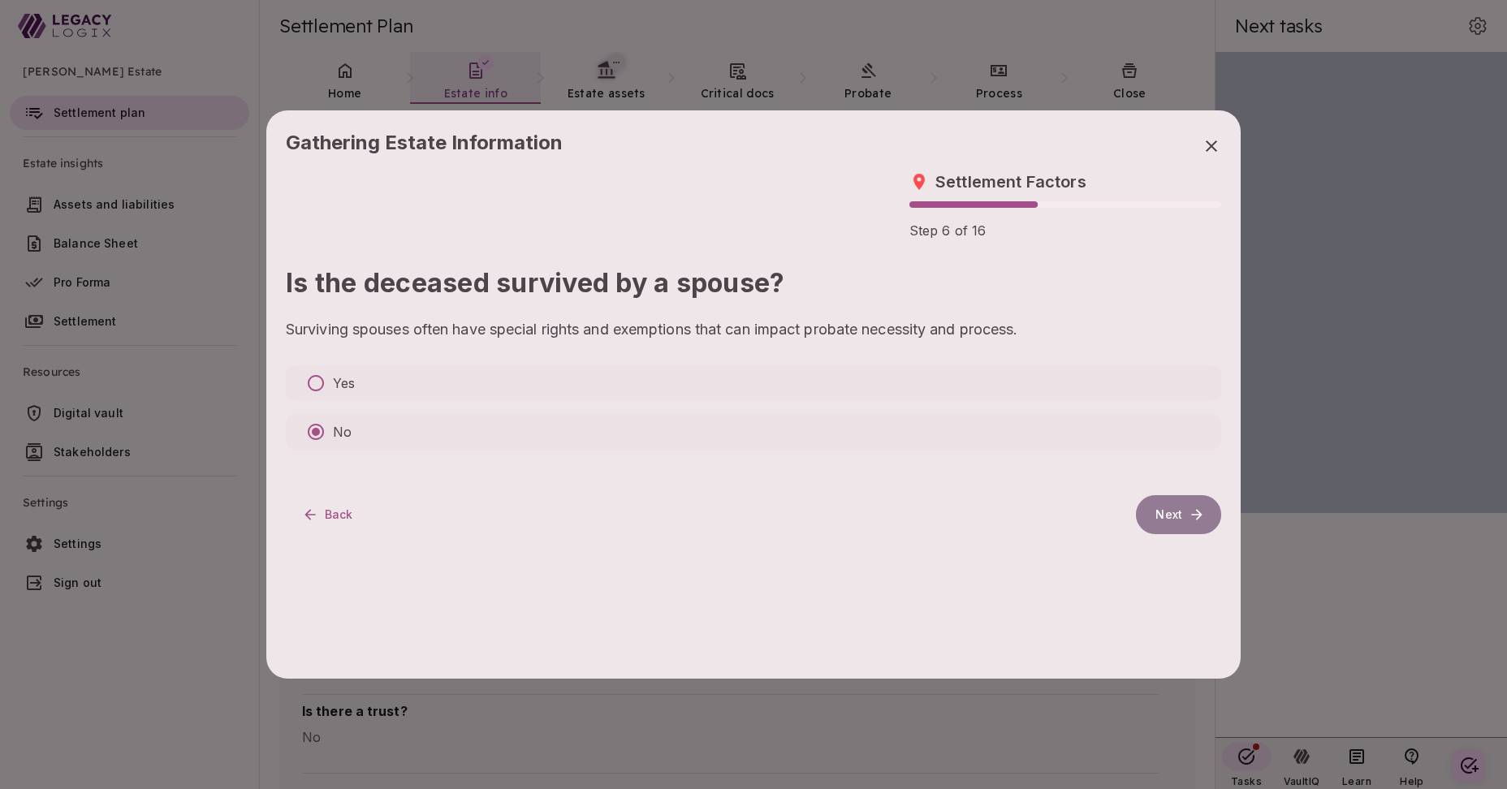
click at [1167, 510] on button "Next" at bounding box center [1178, 514] width 85 height 39
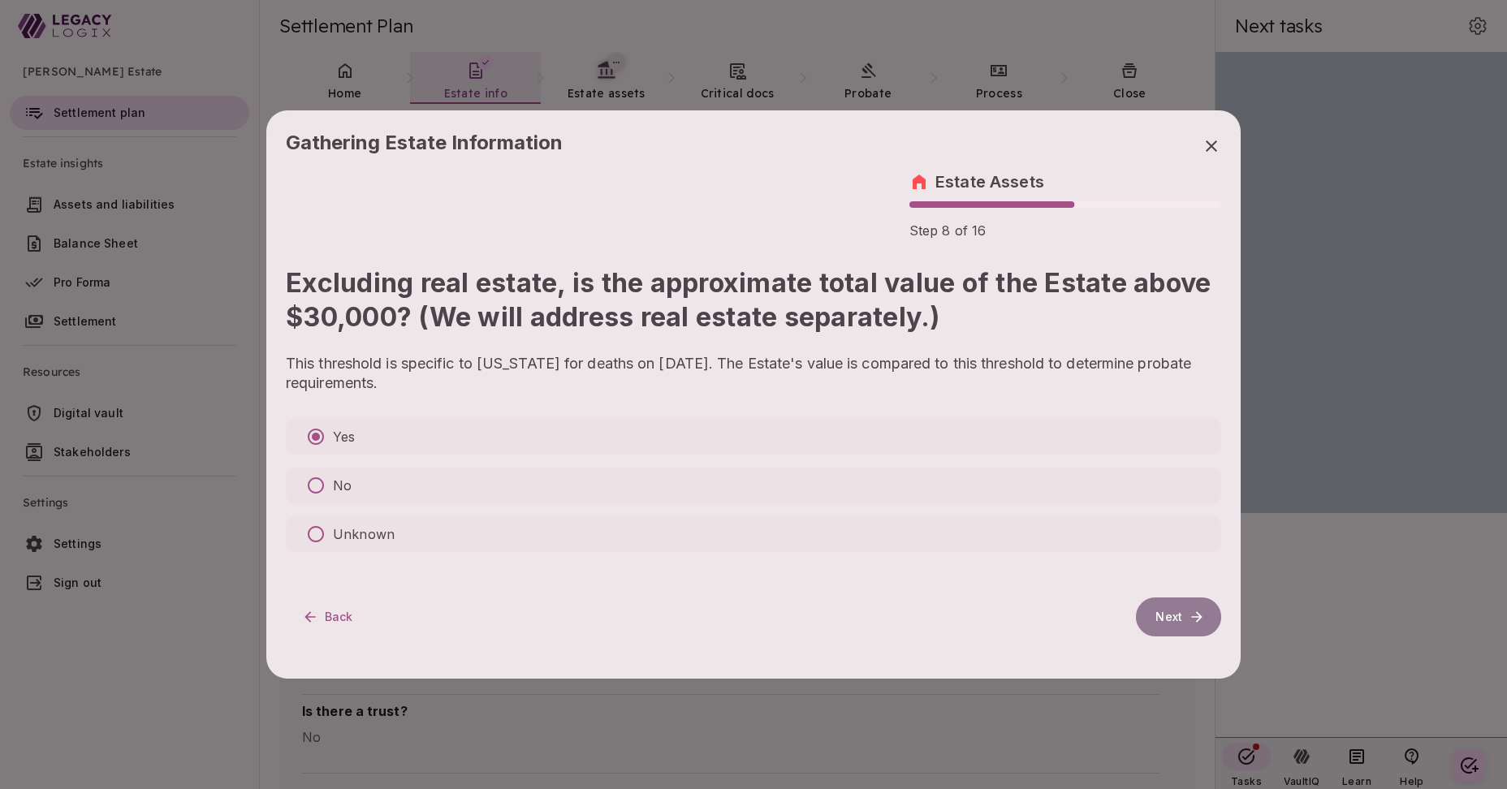
click at [1173, 612] on button "Next" at bounding box center [1178, 617] width 85 height 39
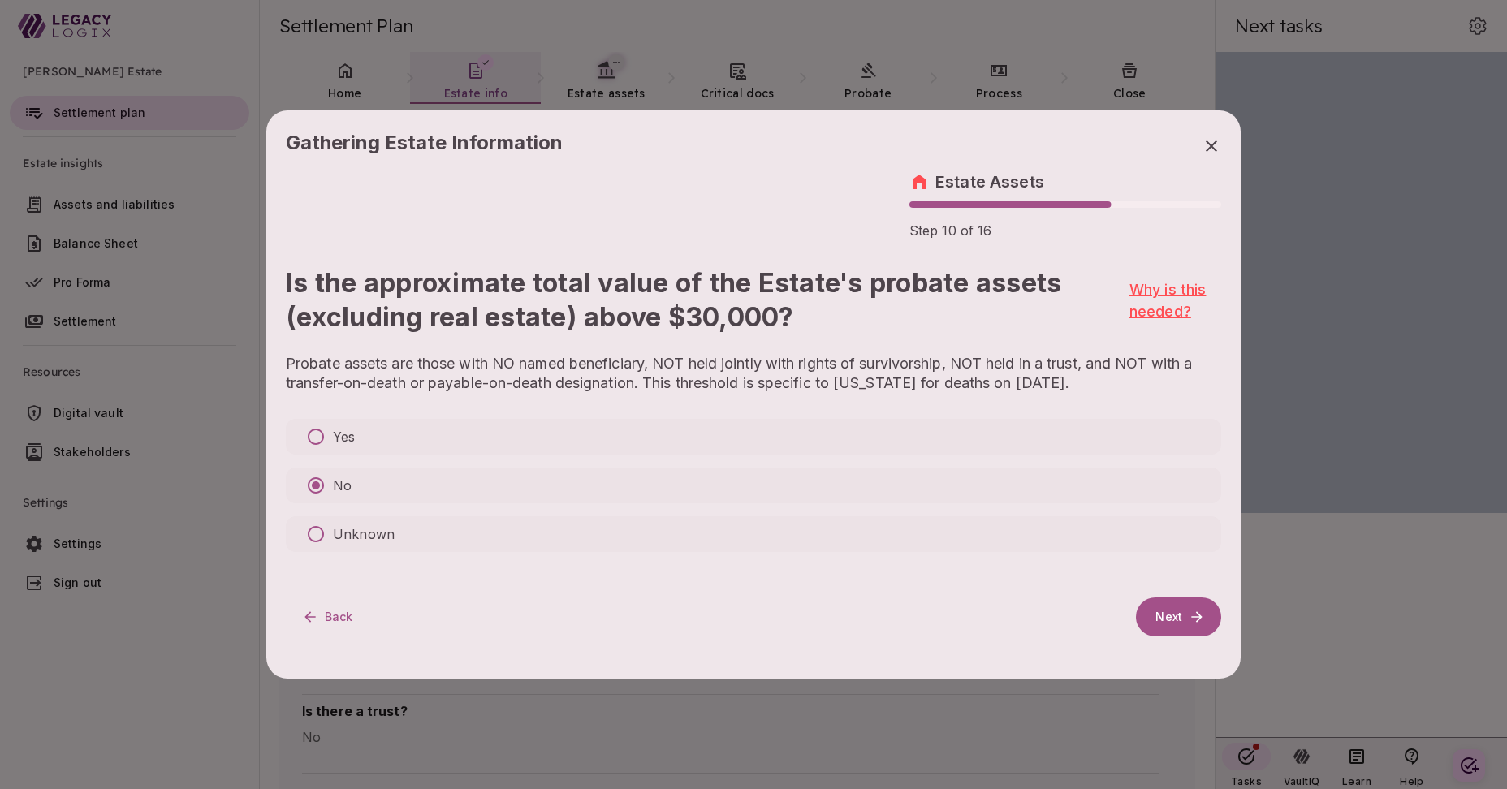
click at [1160, 310] on link "Why is this needed?" at bounding box center [1176, 301] width 92 height 44
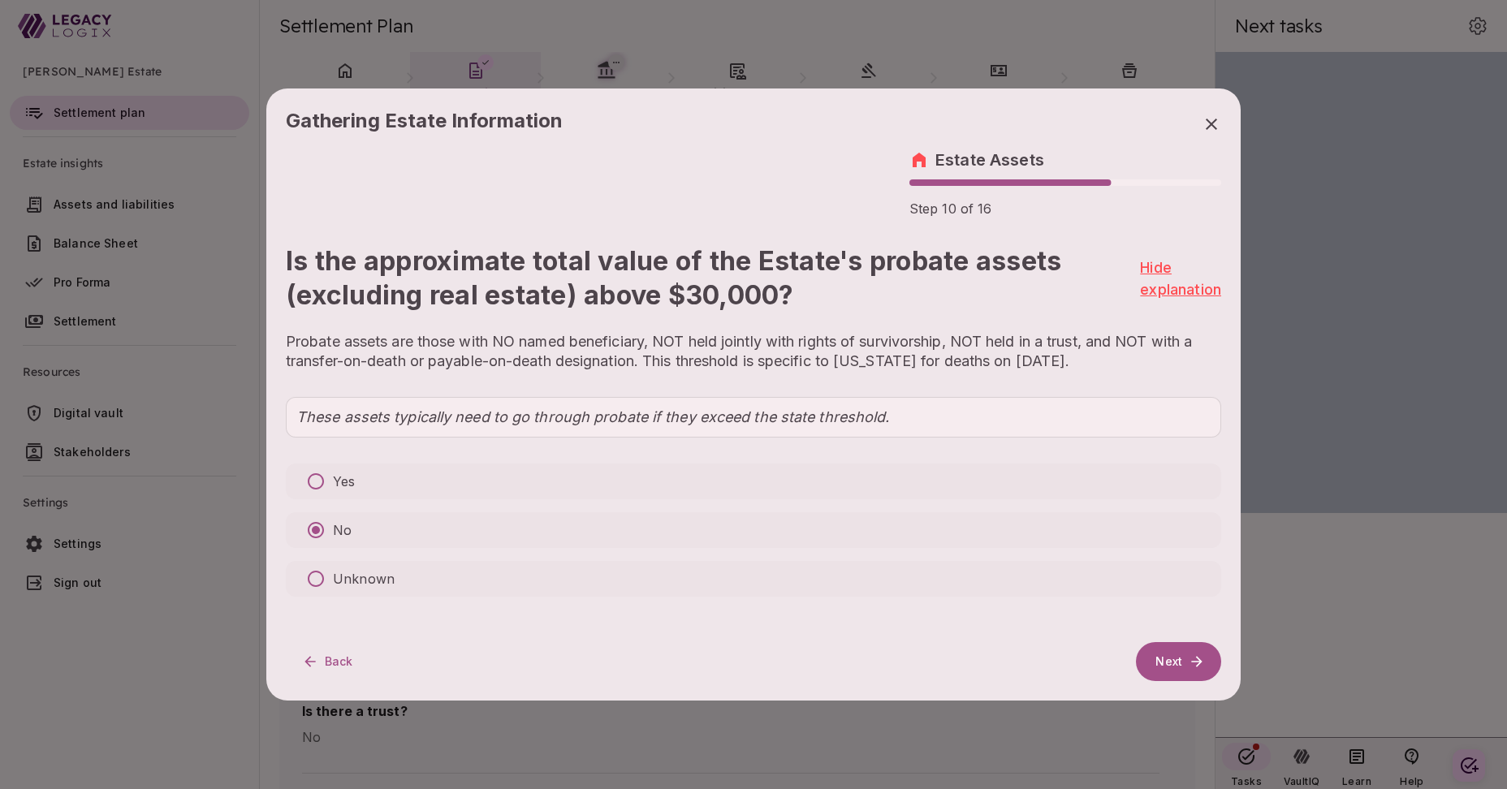
click at [1160, 282] on link "Hide explanation" at bounding box center [1180, 279] width 81 height 44
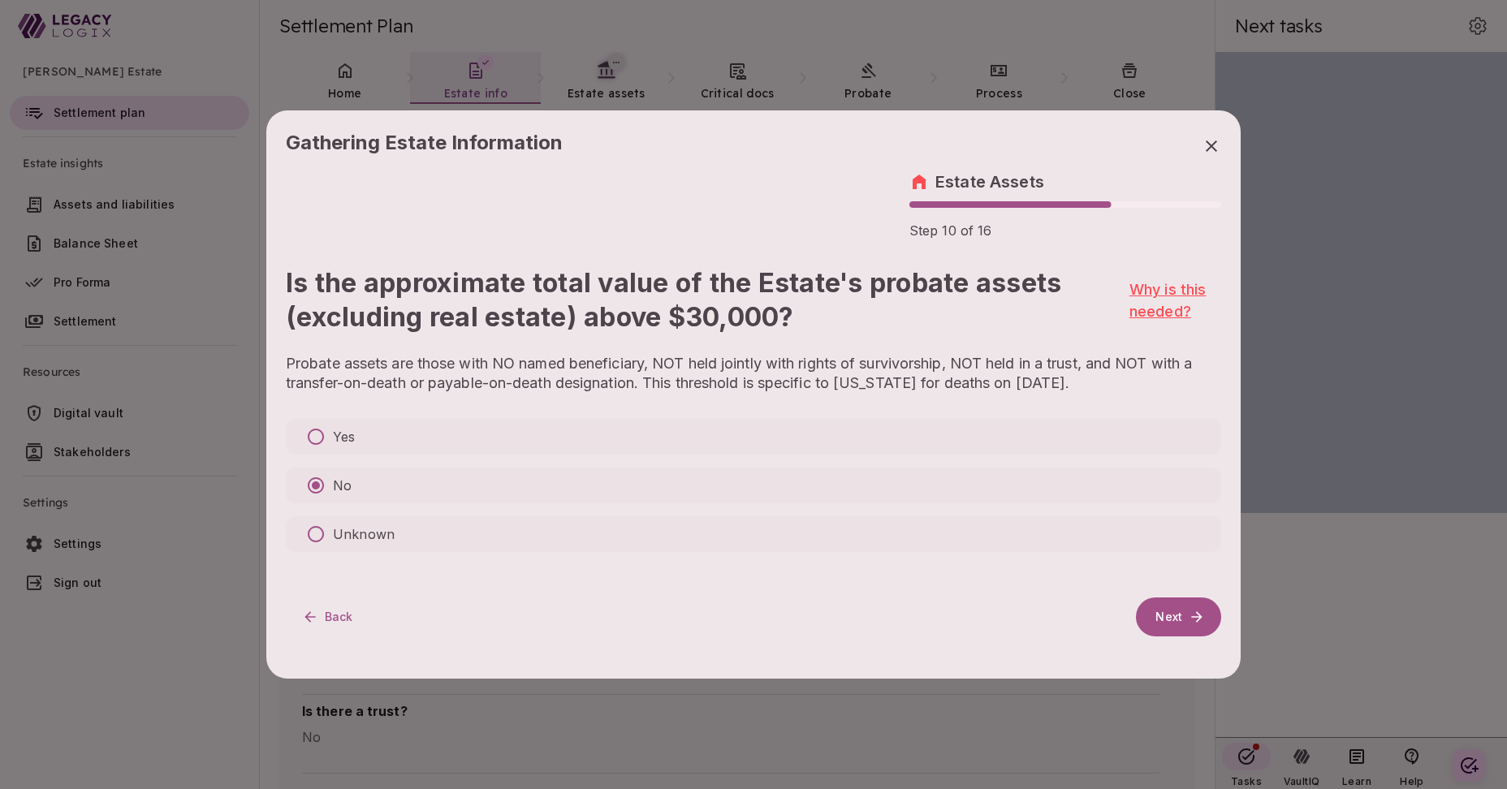
click at [1156, 308] on link "Why is this needed?" at bounding box center [1176, 301] width 92 height 44
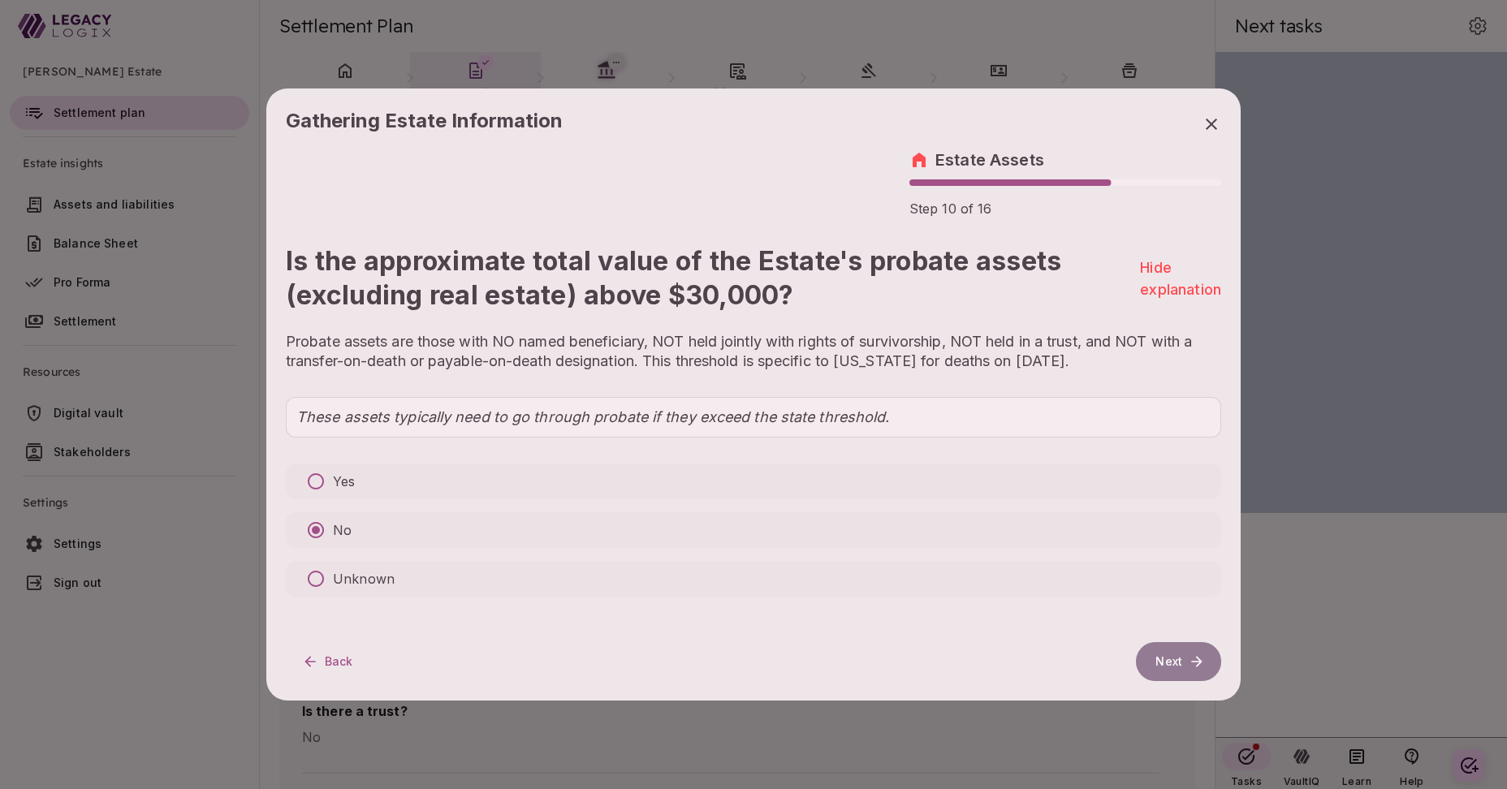
click at [1171, 665] on button "Next" at bounding box center [1178, 661] width 85 height 39
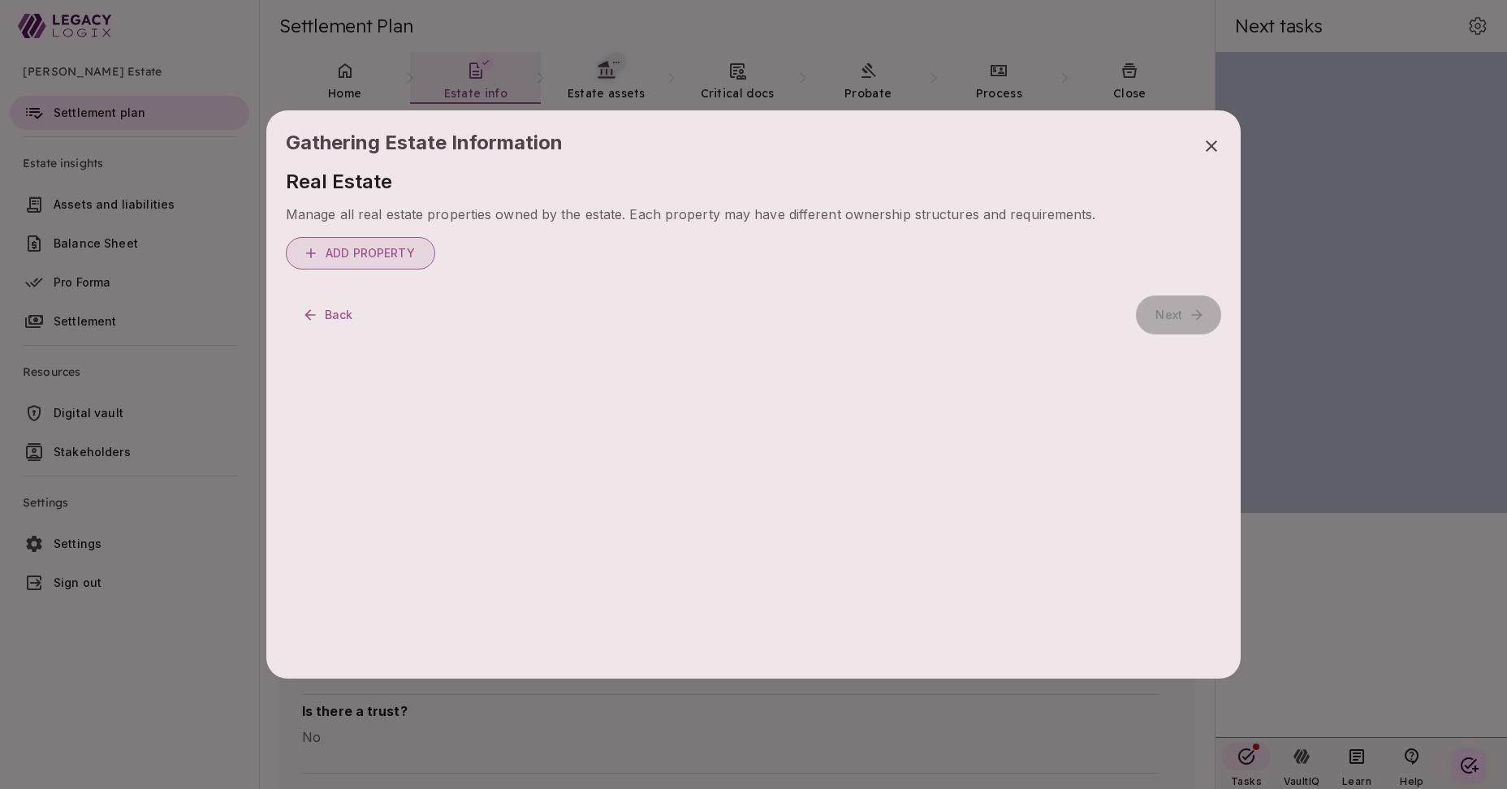
click at [367, 249] on span "Add Property" at bounding box center [370, 253] width 89 height 15
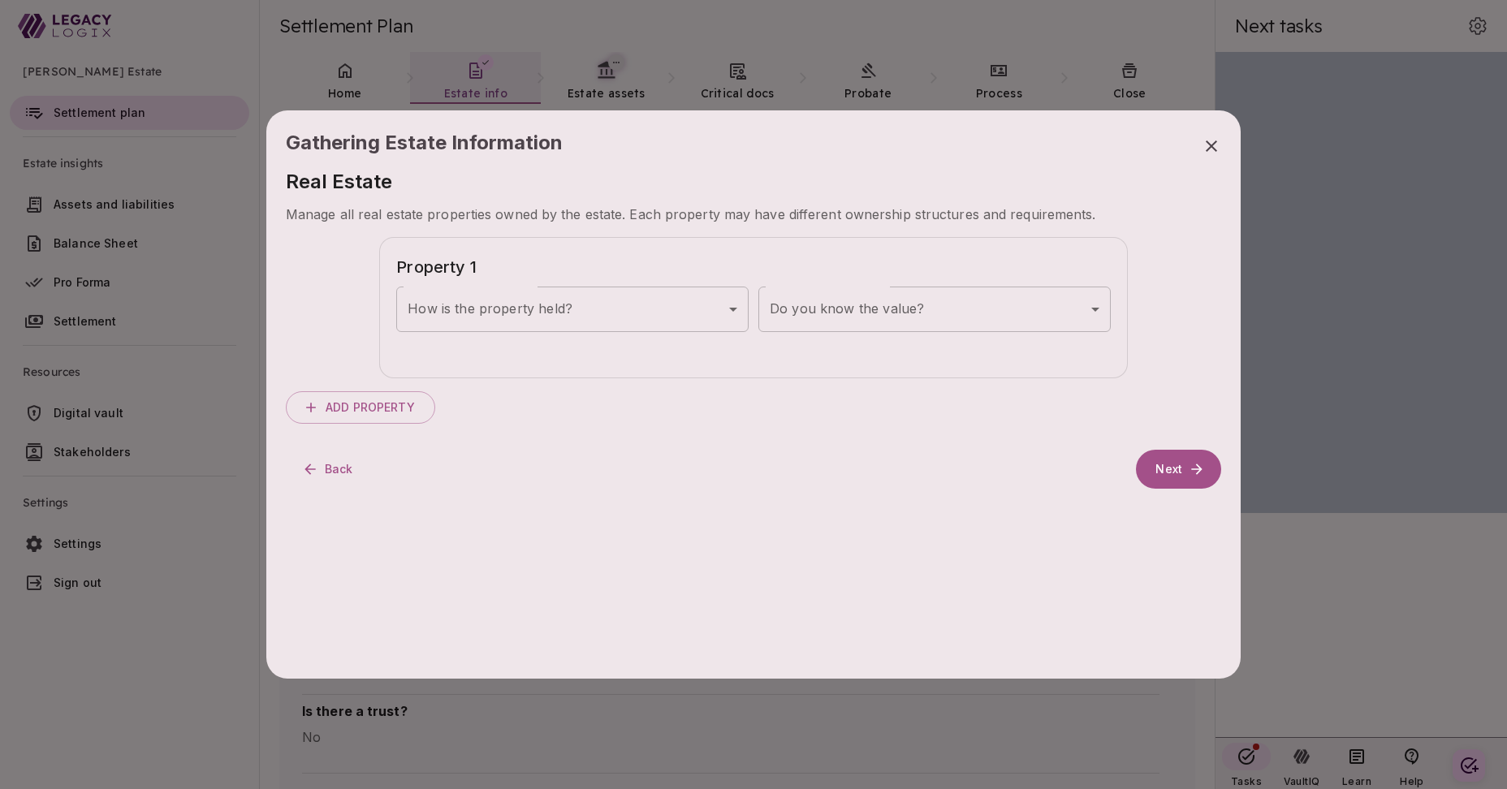
click at [580, 309] on body "[PERSON_NAME] Estate Settlement plan Estate insights Assets and liabilities Bal…" at bounding box center [753, 394] width 1507 height 789
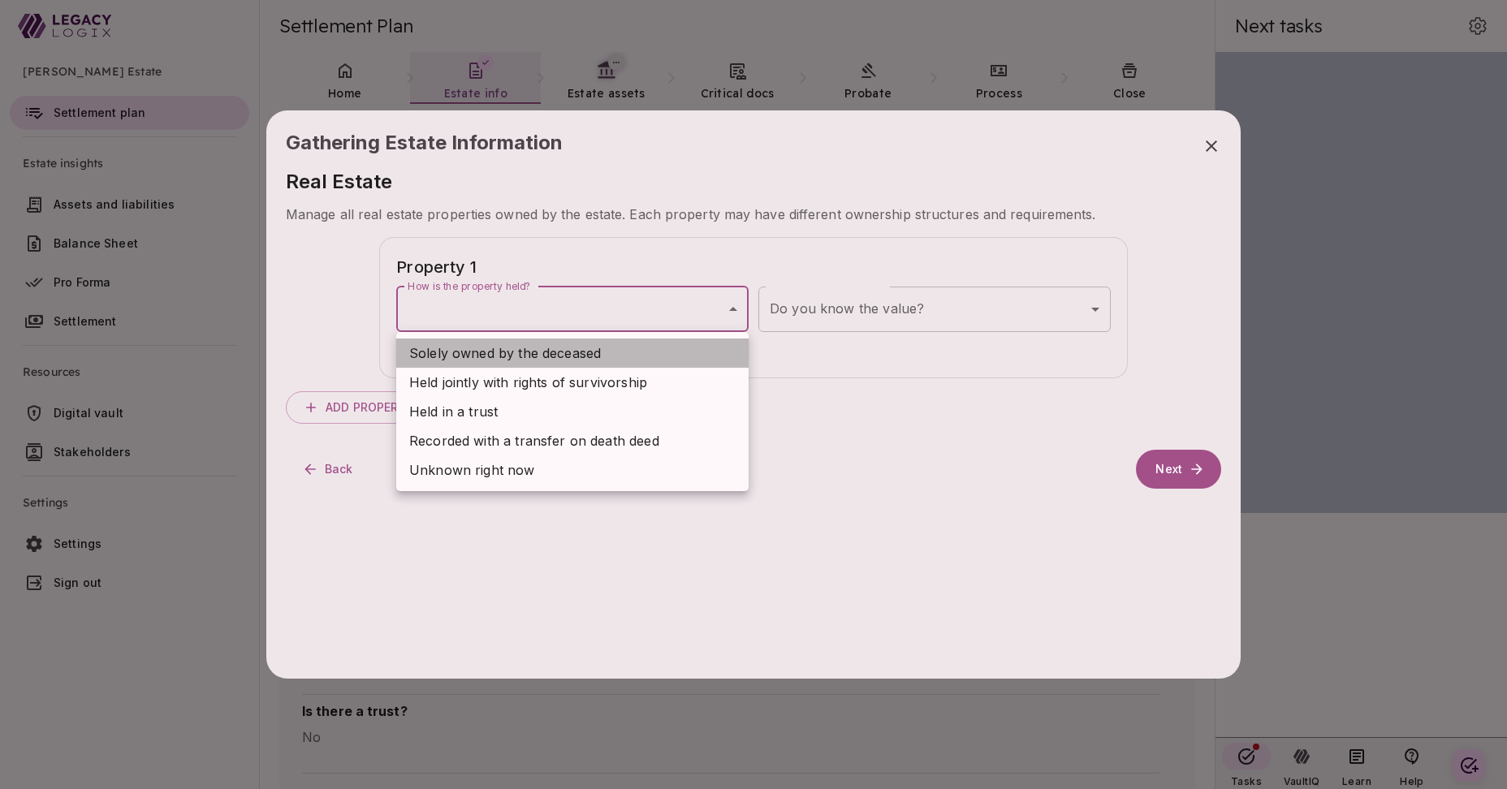
click at [575, 358] on span "Solely owned by the deceased" at bounding box center [505, 353] width 192 height 19
type input "**********"
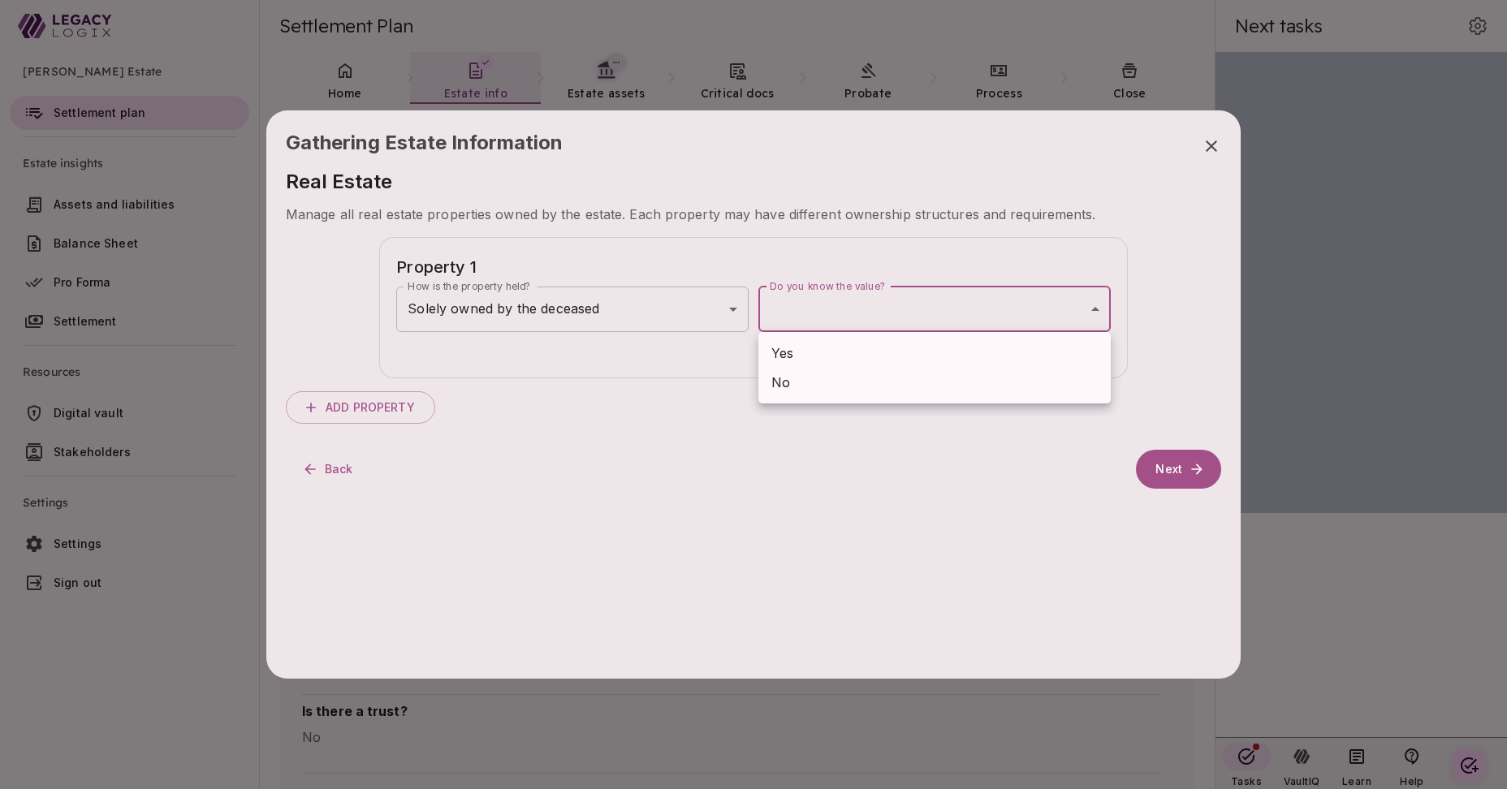
click at [878, 309] on body "[PERSON_NAME] Estate Settlement plan Estate insights Assets and liabilities Bal…" at bounding box center [753, 394] width 1507 height 789
click at [864, 356] on li "Yes" at bounding box center [935, 353] width 352 height 29
type input "***"
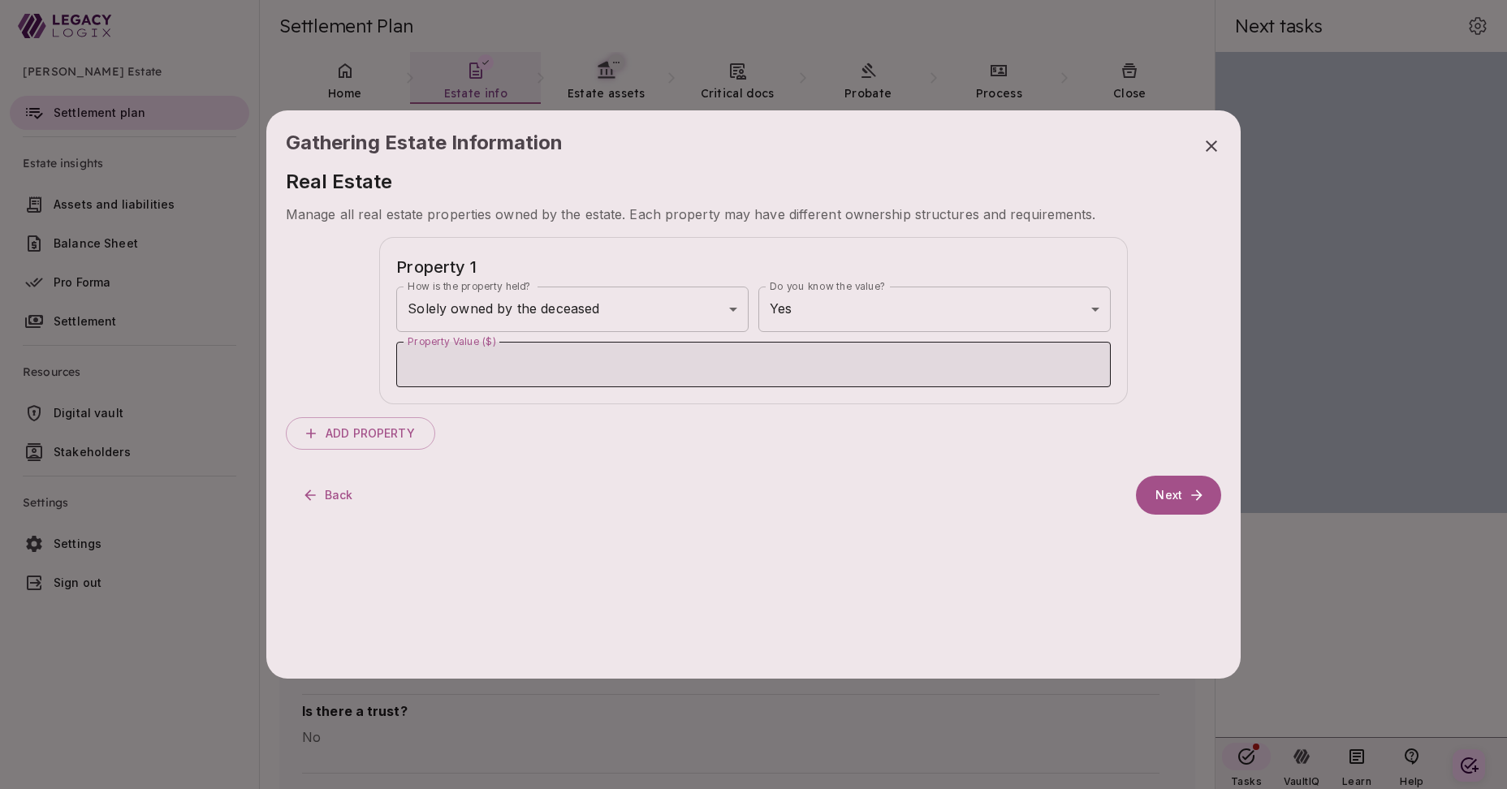
click at [568, 365] on input "Property Value ($)" at bounding box center [753, 364] width 715 height 45
type input "********"
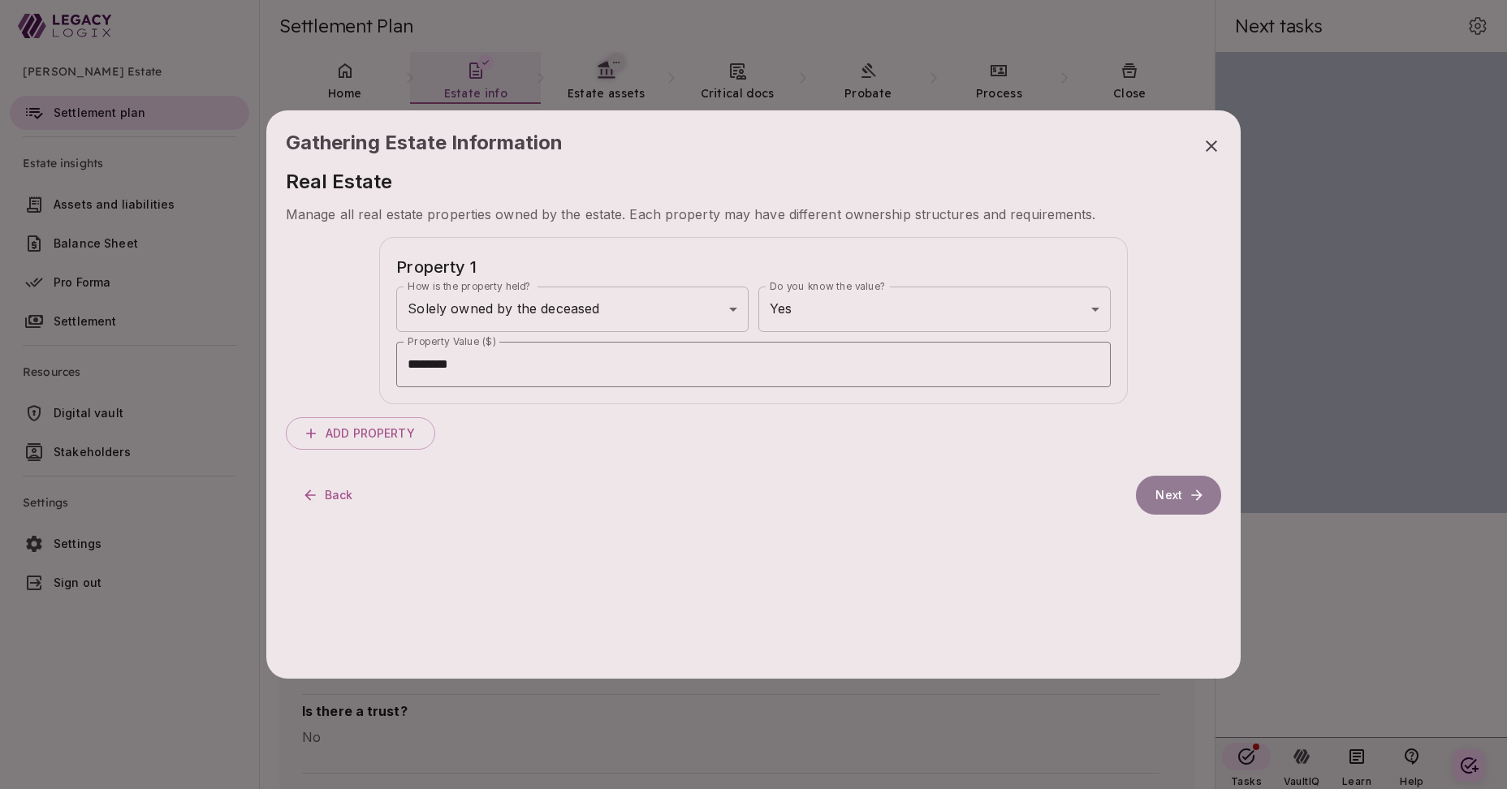
click at [1176, 495] on button "Next" at bounding box center [1178, 495] width 85 height 39
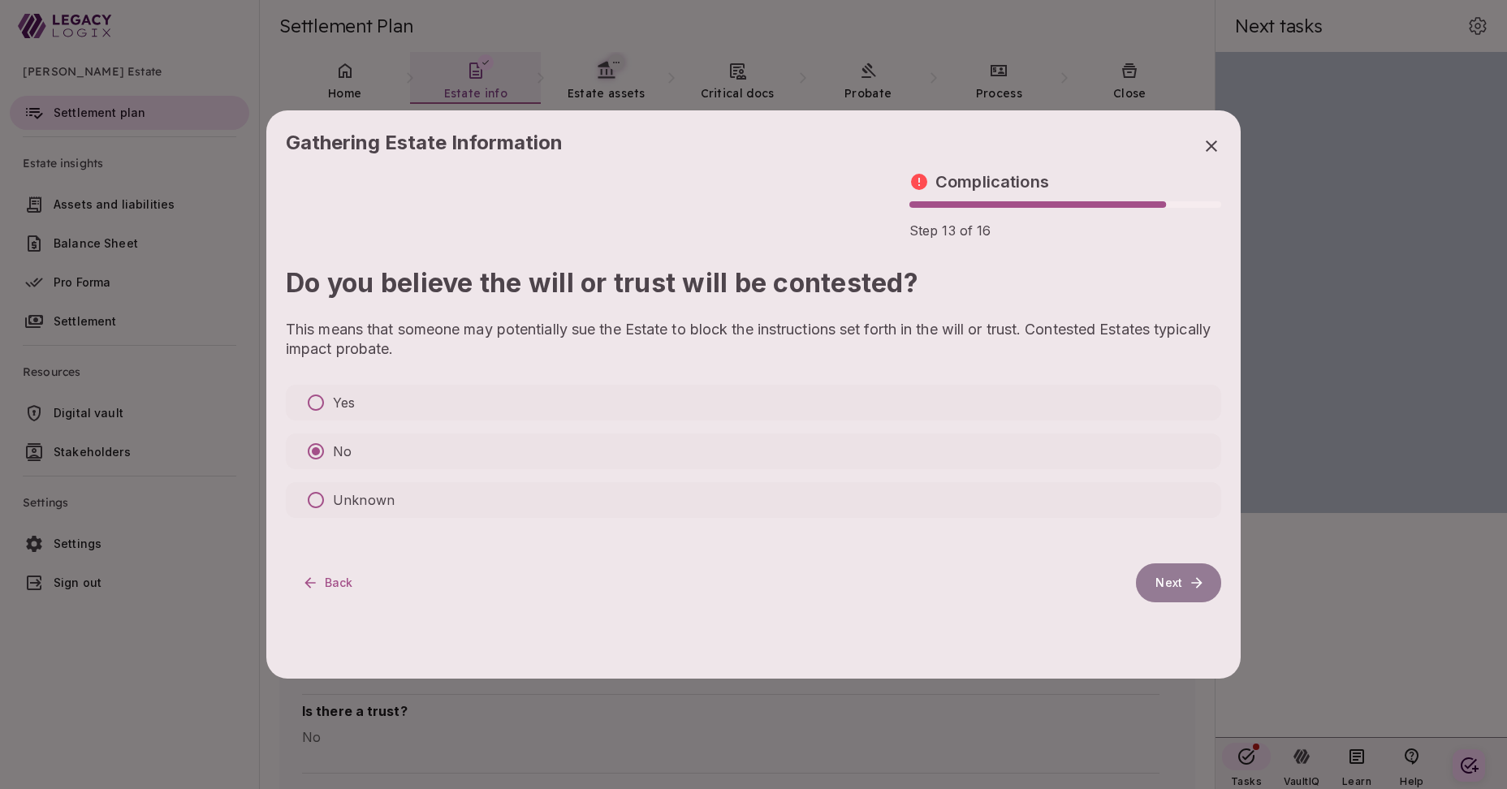
click at [1166, 583] on button "Next" at bounding box center [1178, 583] width 85 height 39
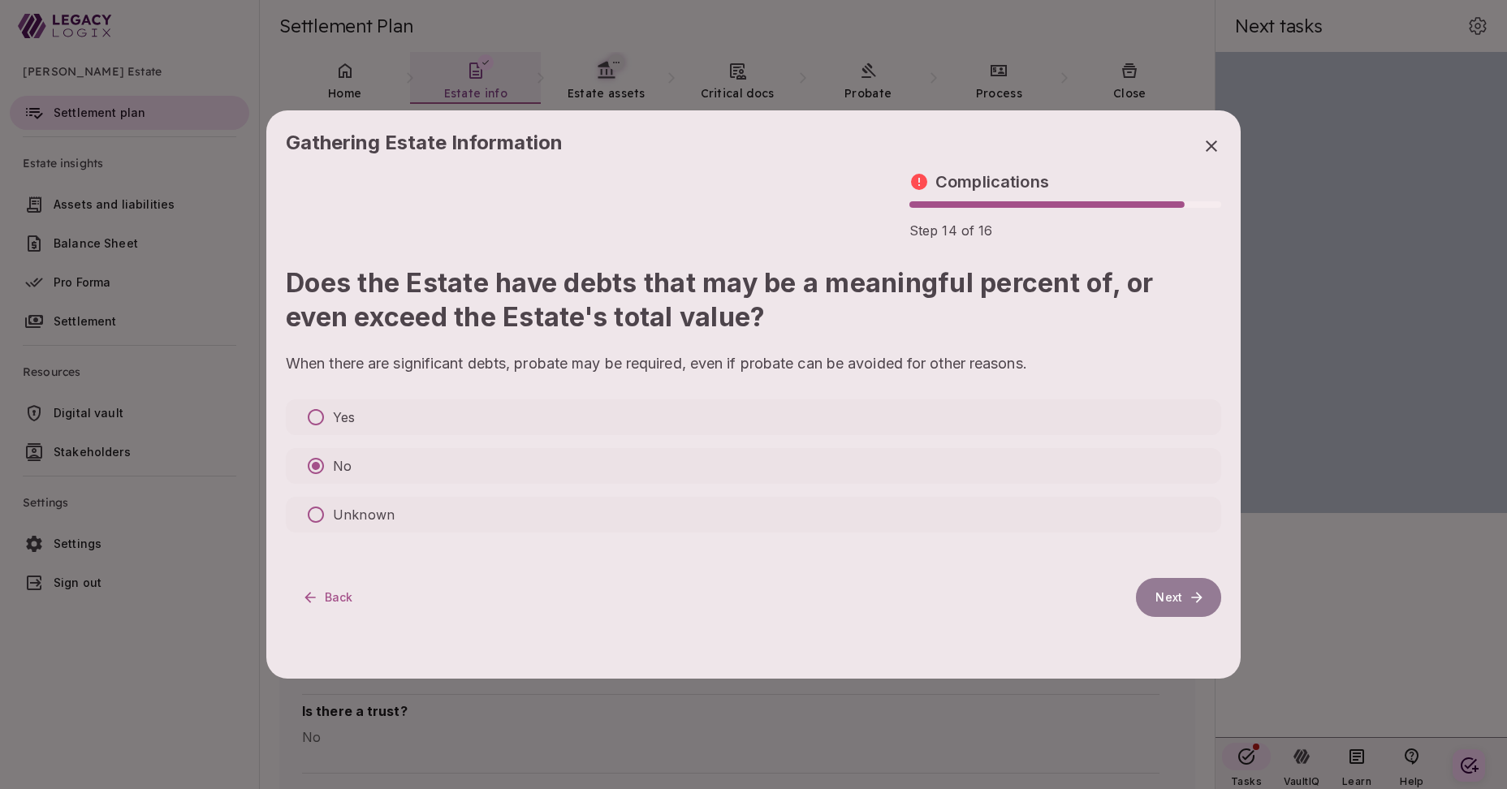
click at [1163, 603] on button "Next" at bounding box center [1178, 597] width 85 height 39
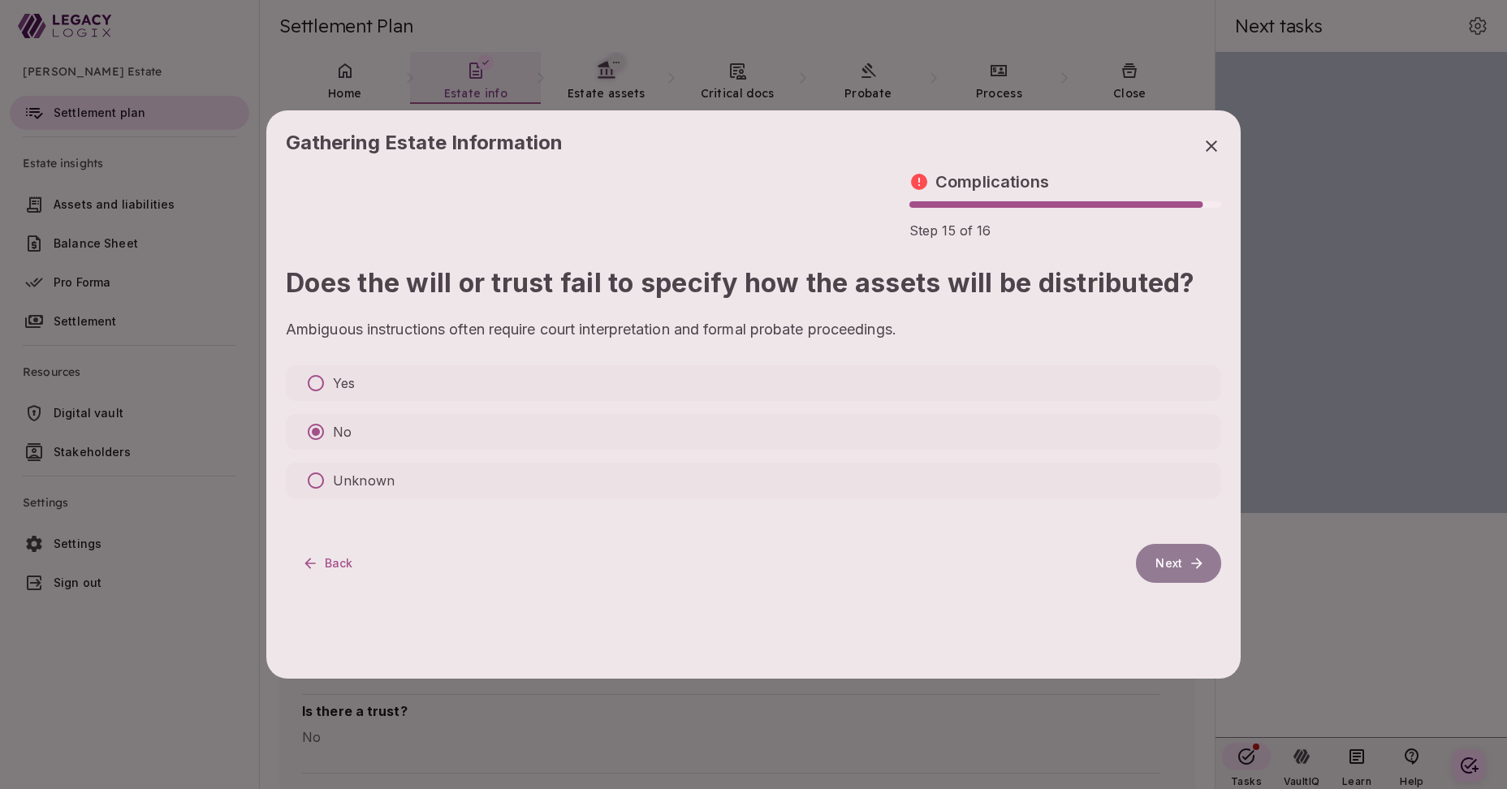
click at [1163, 564] on button "Next" at bounding box center [1178, 563] width 85 height 39
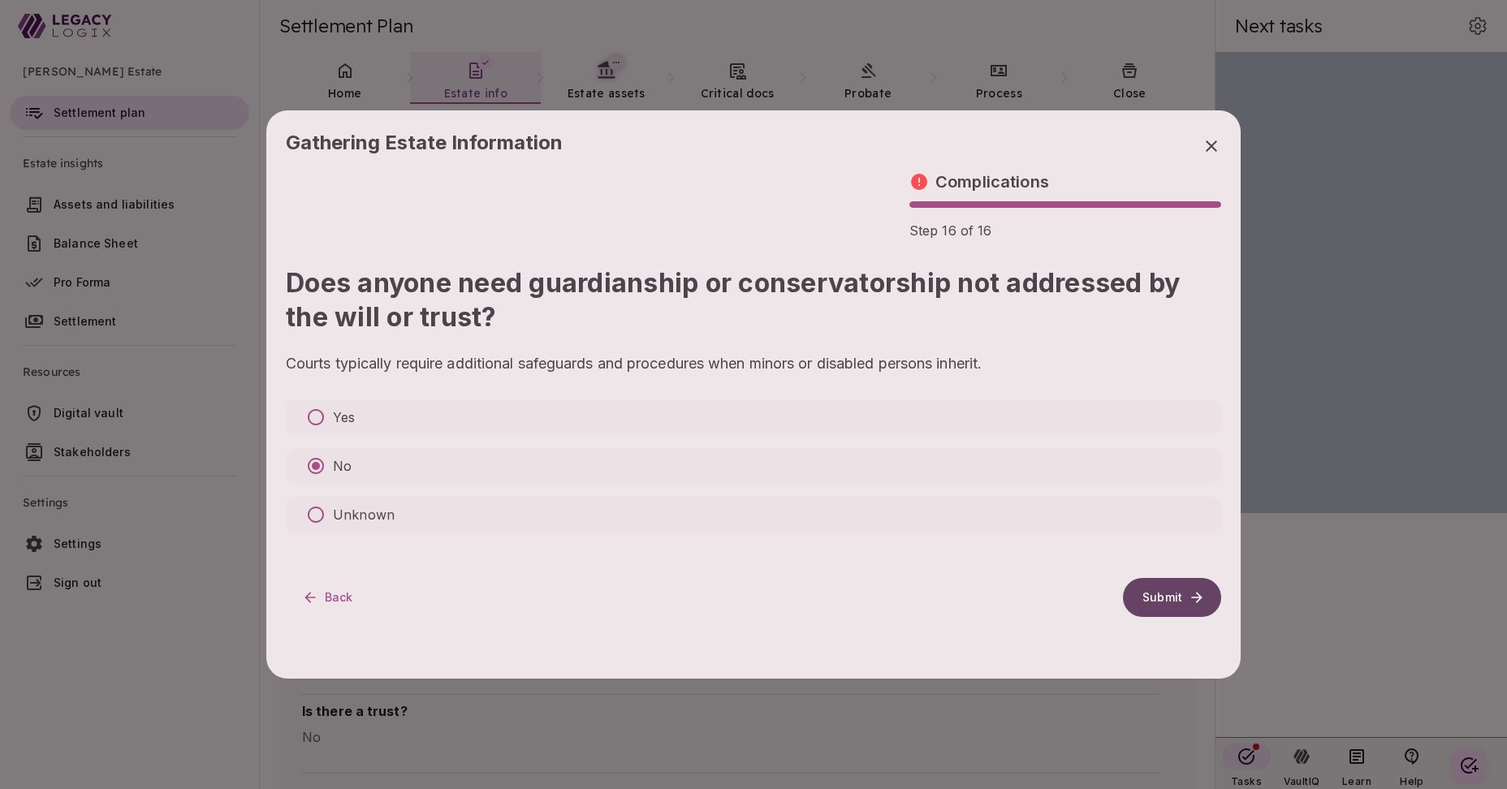
click at [1166, 583] on button "Submit" at bounding box center [1172, 597] width 98 height 39
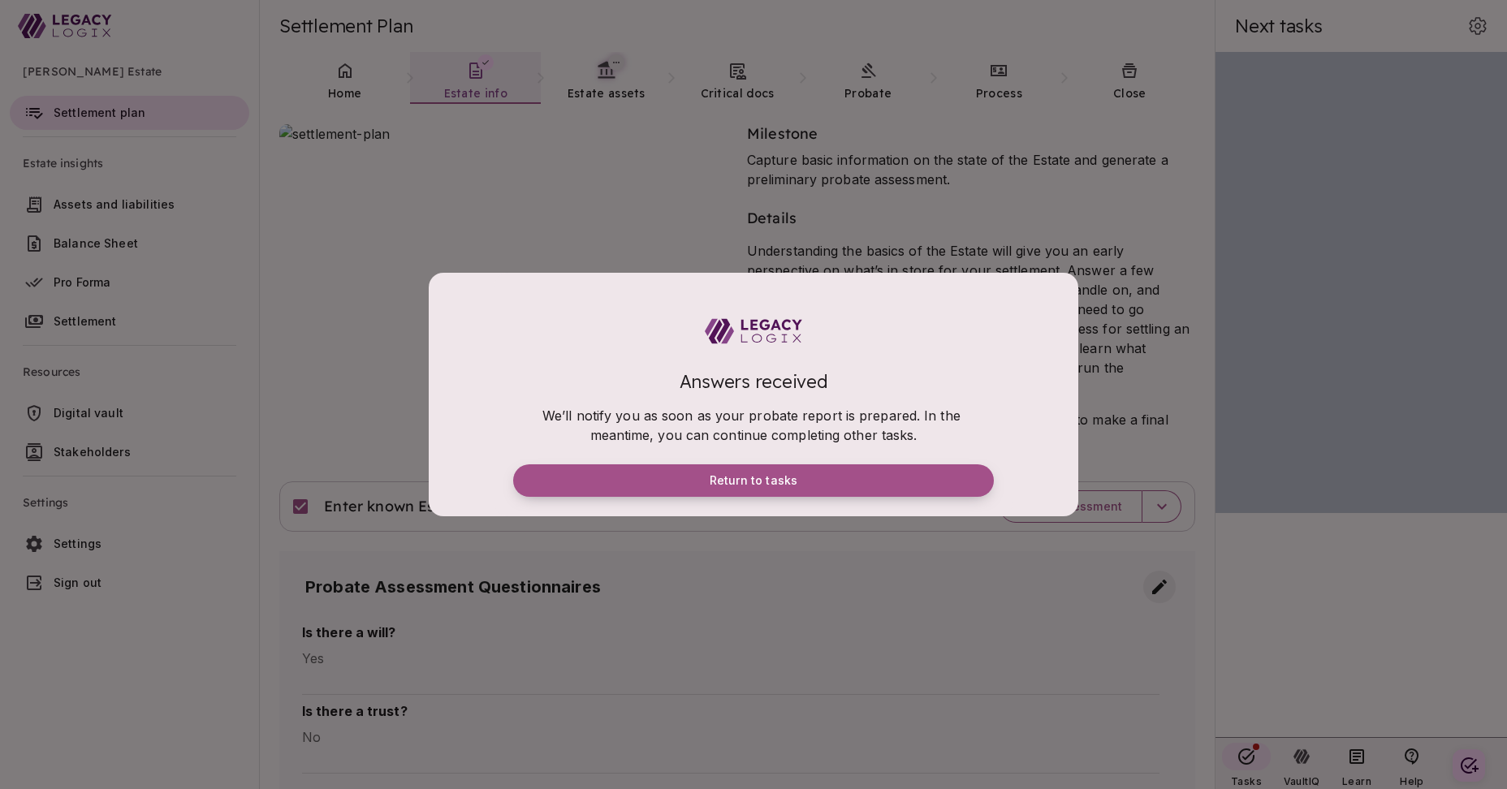
click at [793, 481] on span "Return to tasks" at bounding box center [754, 480] width 88 height 15
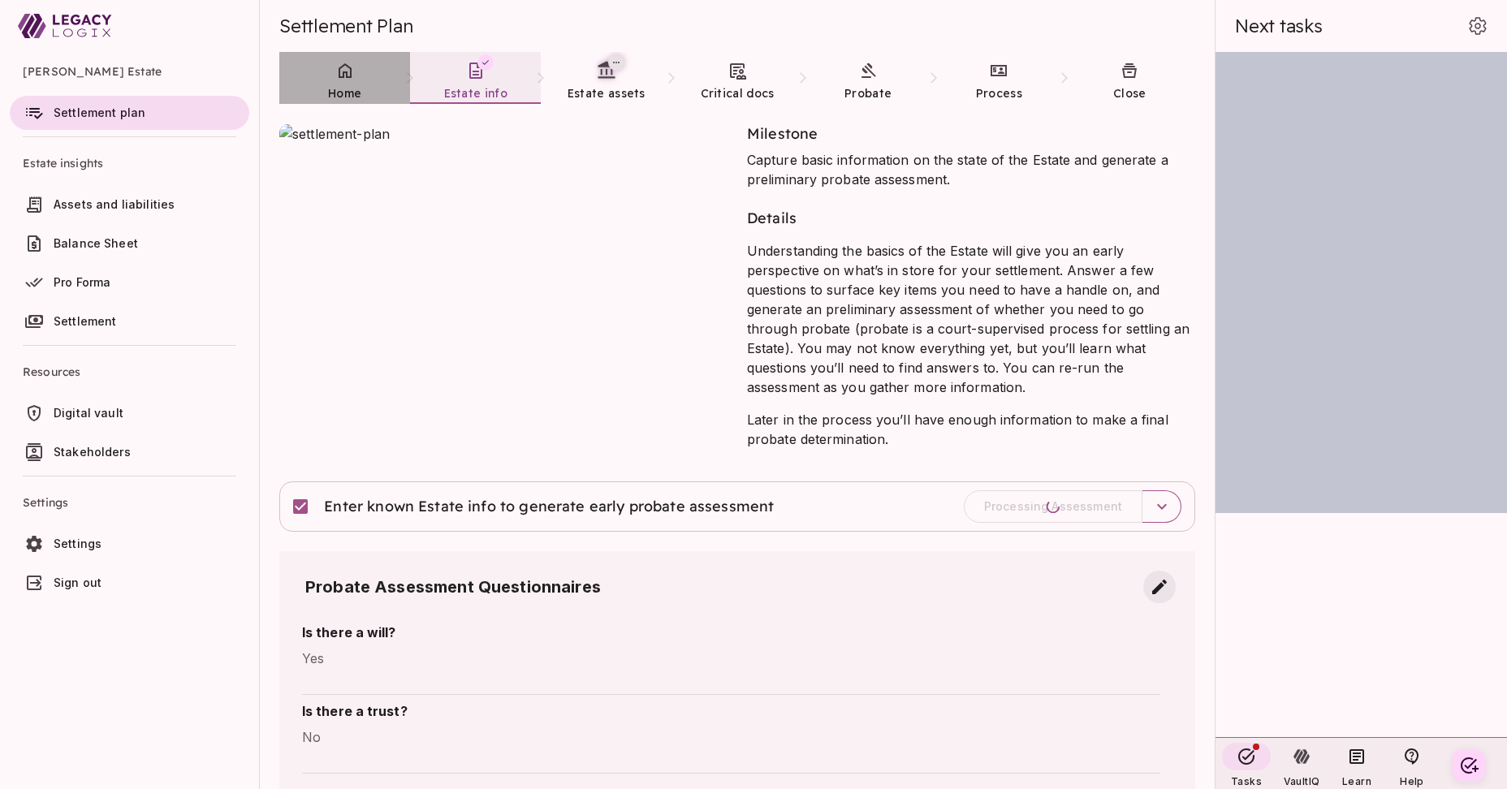
click at [344, 81] on link "Home" at bounding box center [344, 81] width 131 height 58
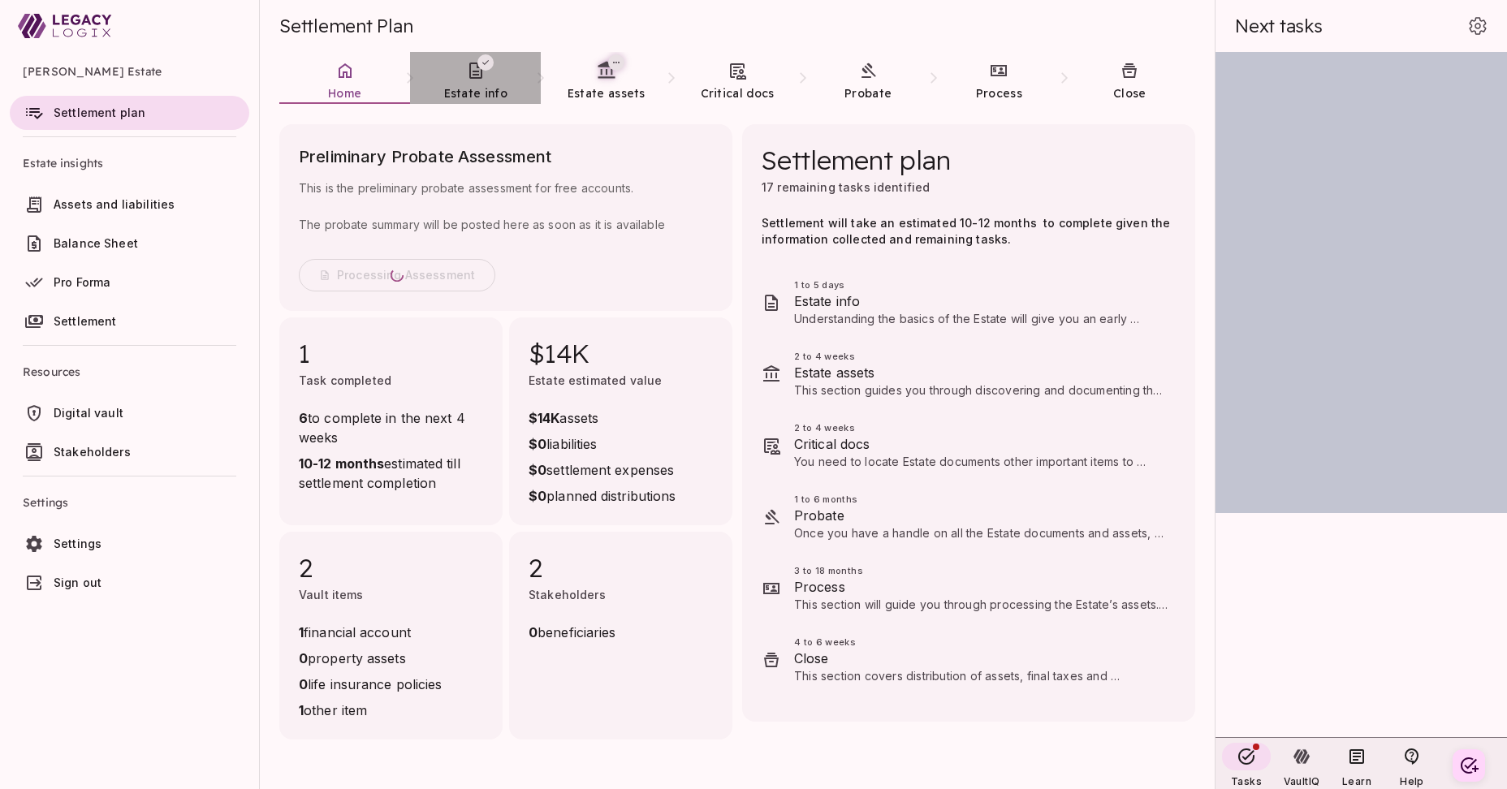
click at [474, 86] on span "Estate info" at bounding box center [475, 93] width 63 height 15
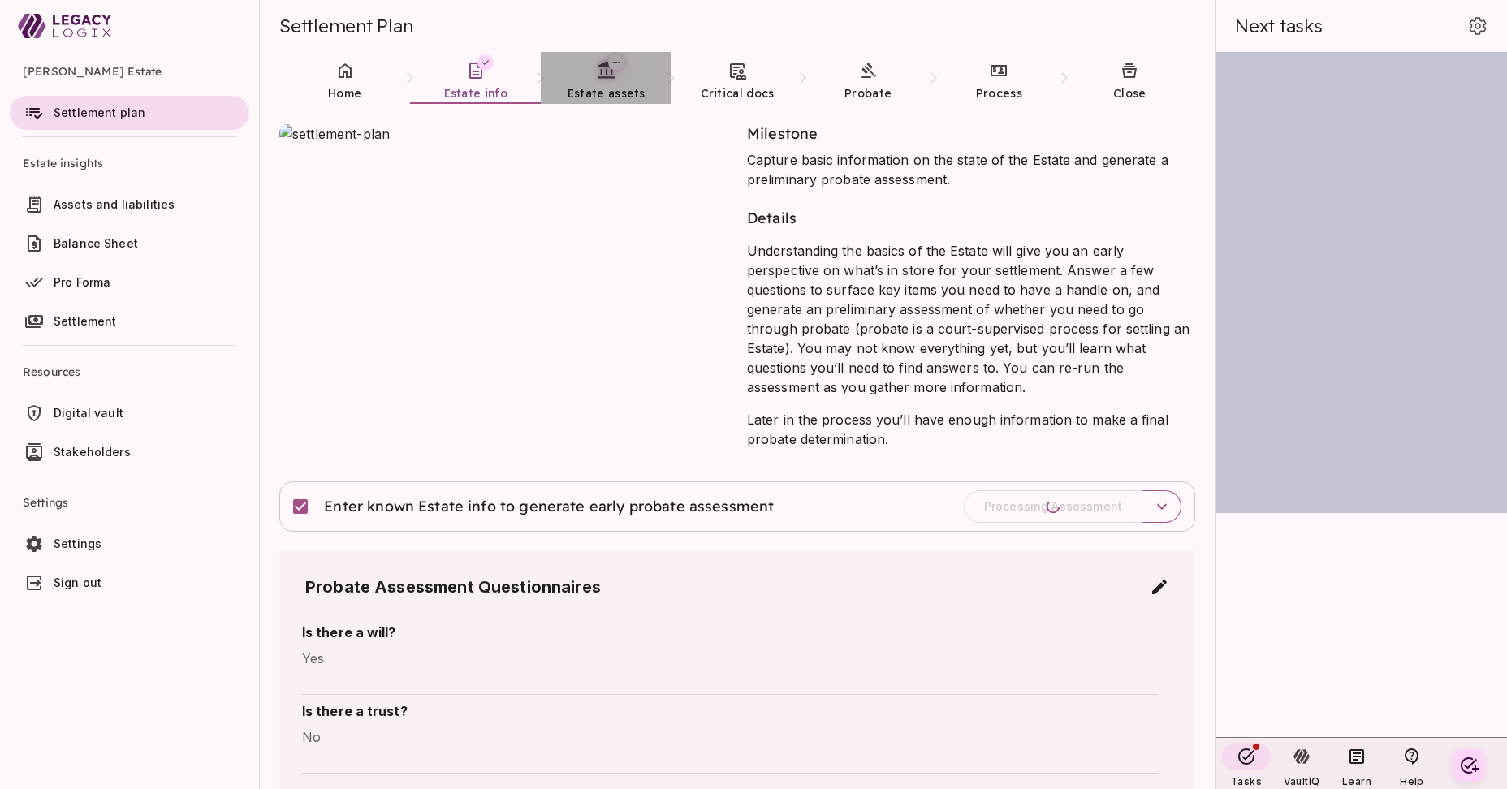
click at [600, 87] on span "Estate assets" at bounding box center [607, 93] width 78 height 15
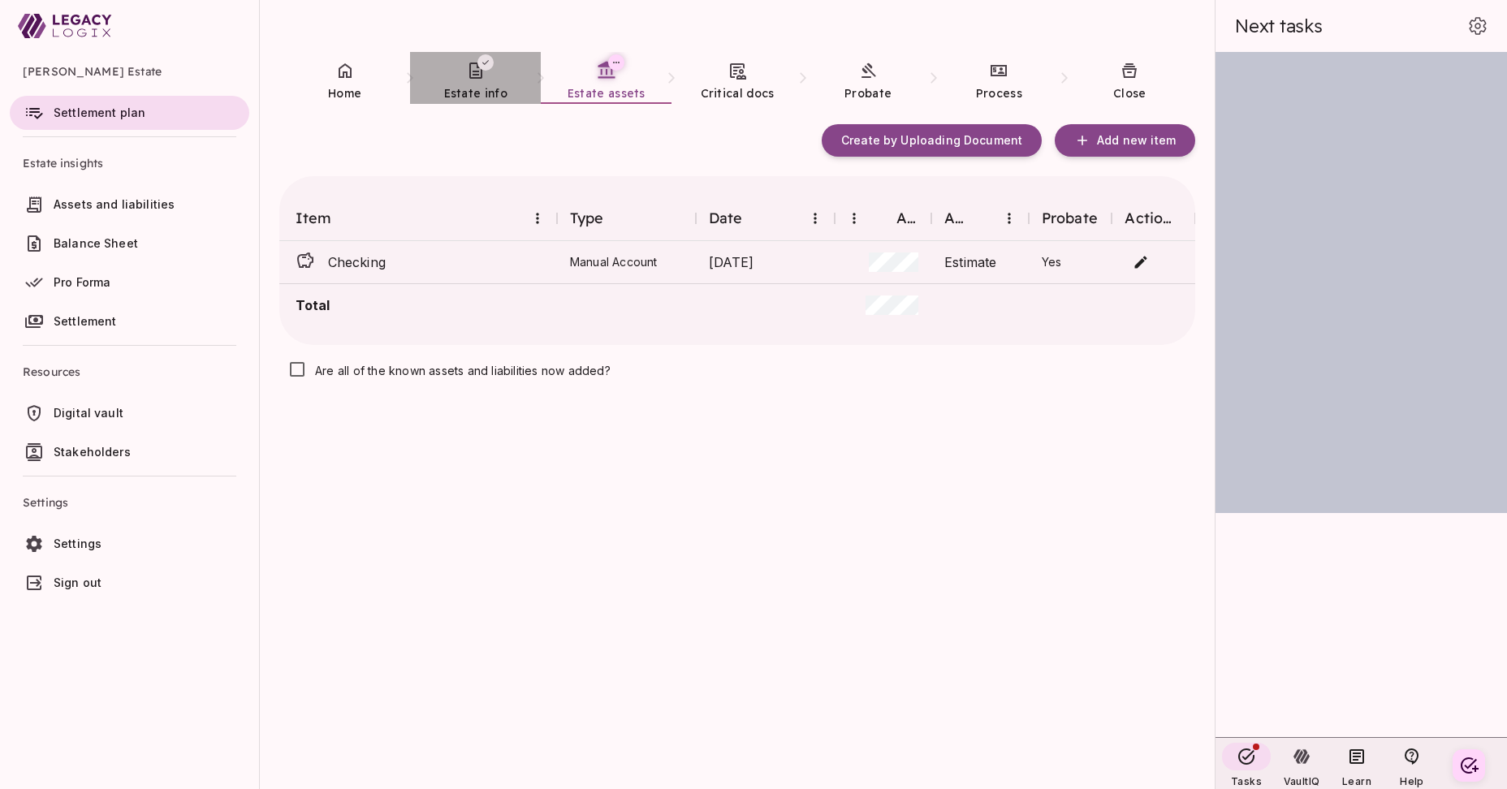
click at [464, 89] on span "Estate info" at bounding box center [475, 93] width 63 height 15
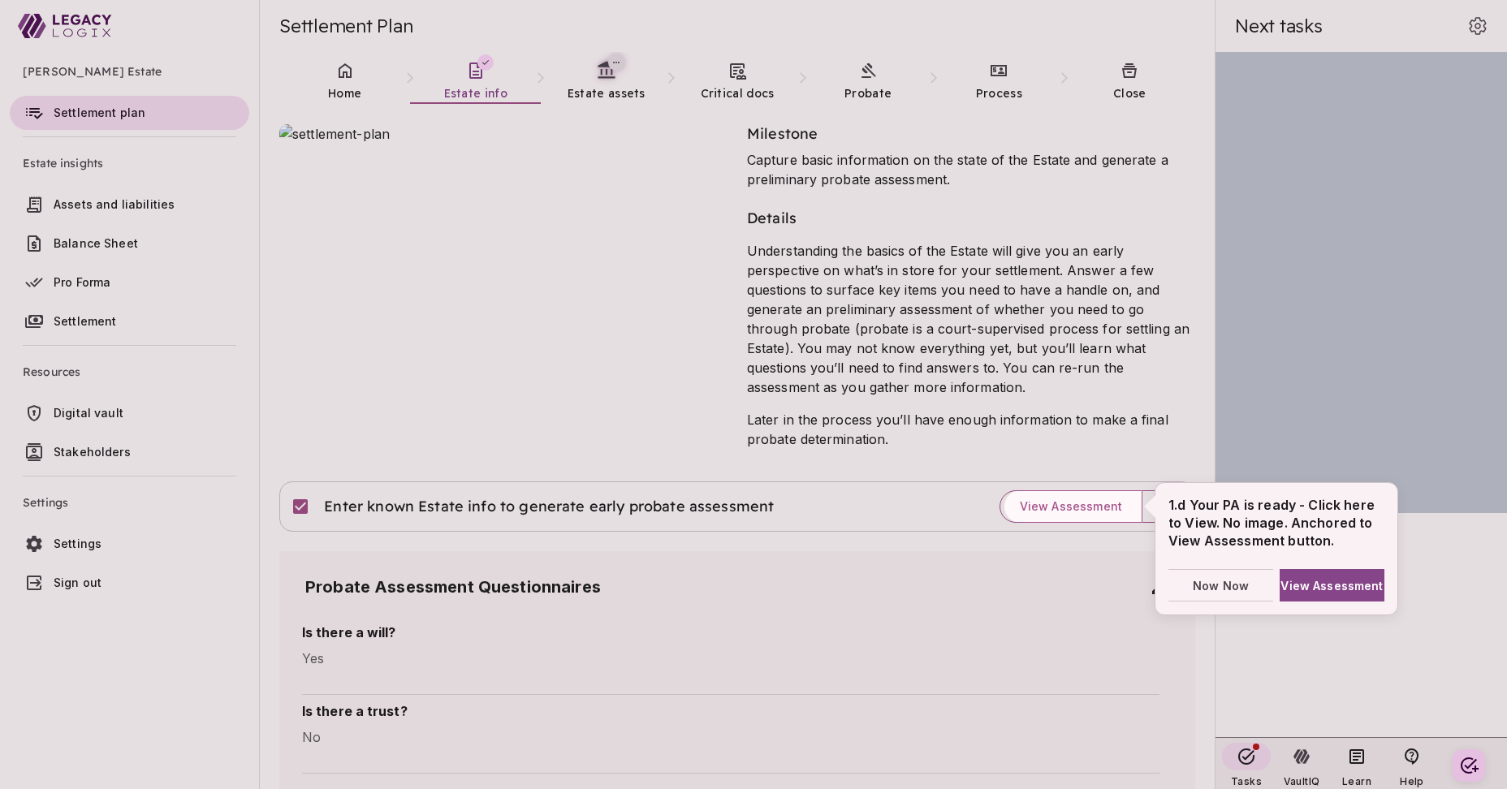
click at [351, 80] on div at bounding box center [753, 394] width 1507 height 789
click at [1220, 587] on span "Now Now" at bounding box center [1221, 585] width 56 height 17
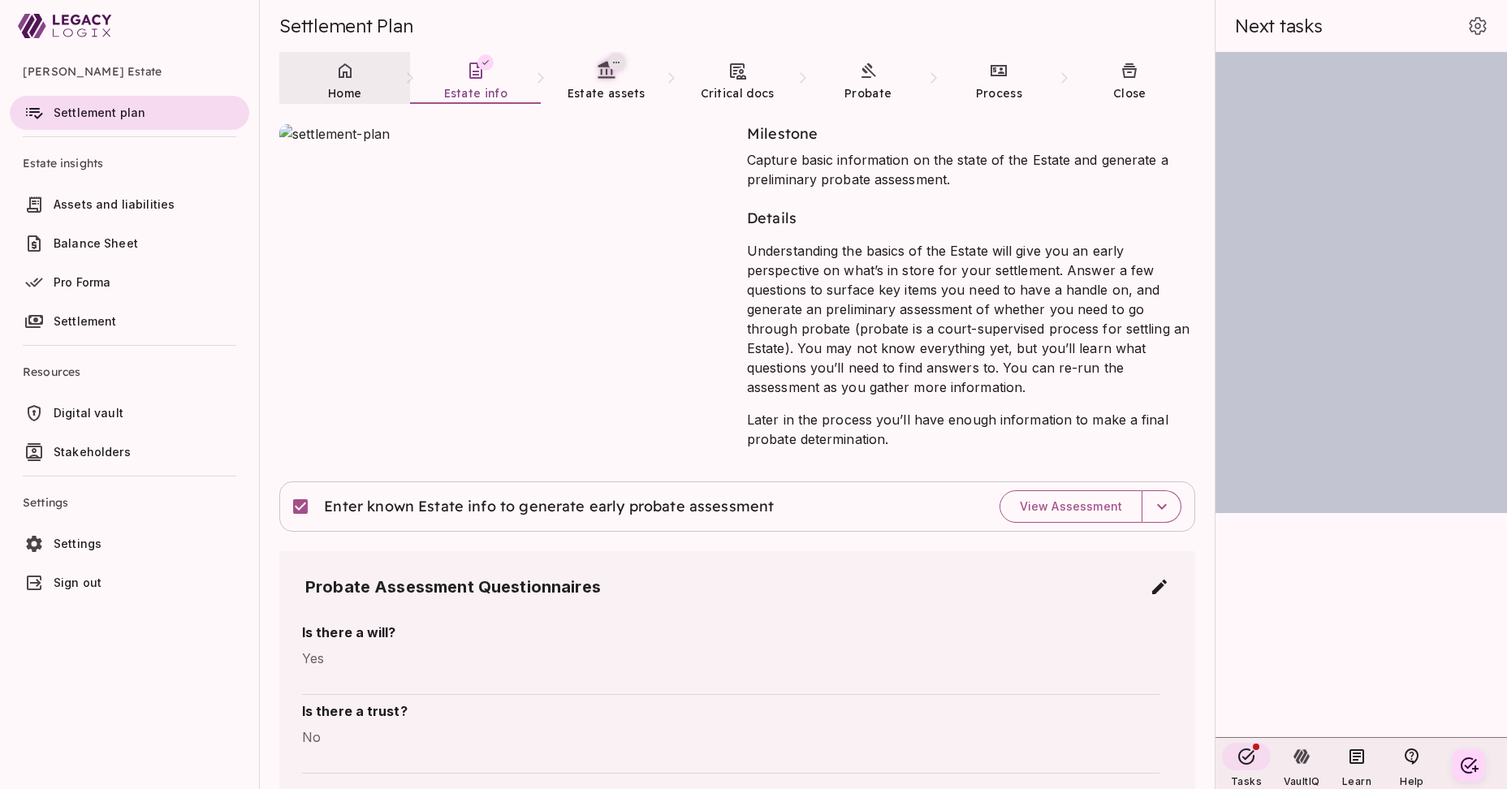
click at [345, 80] on link "Home" at bounding box center [344, 81] width 131 height 58
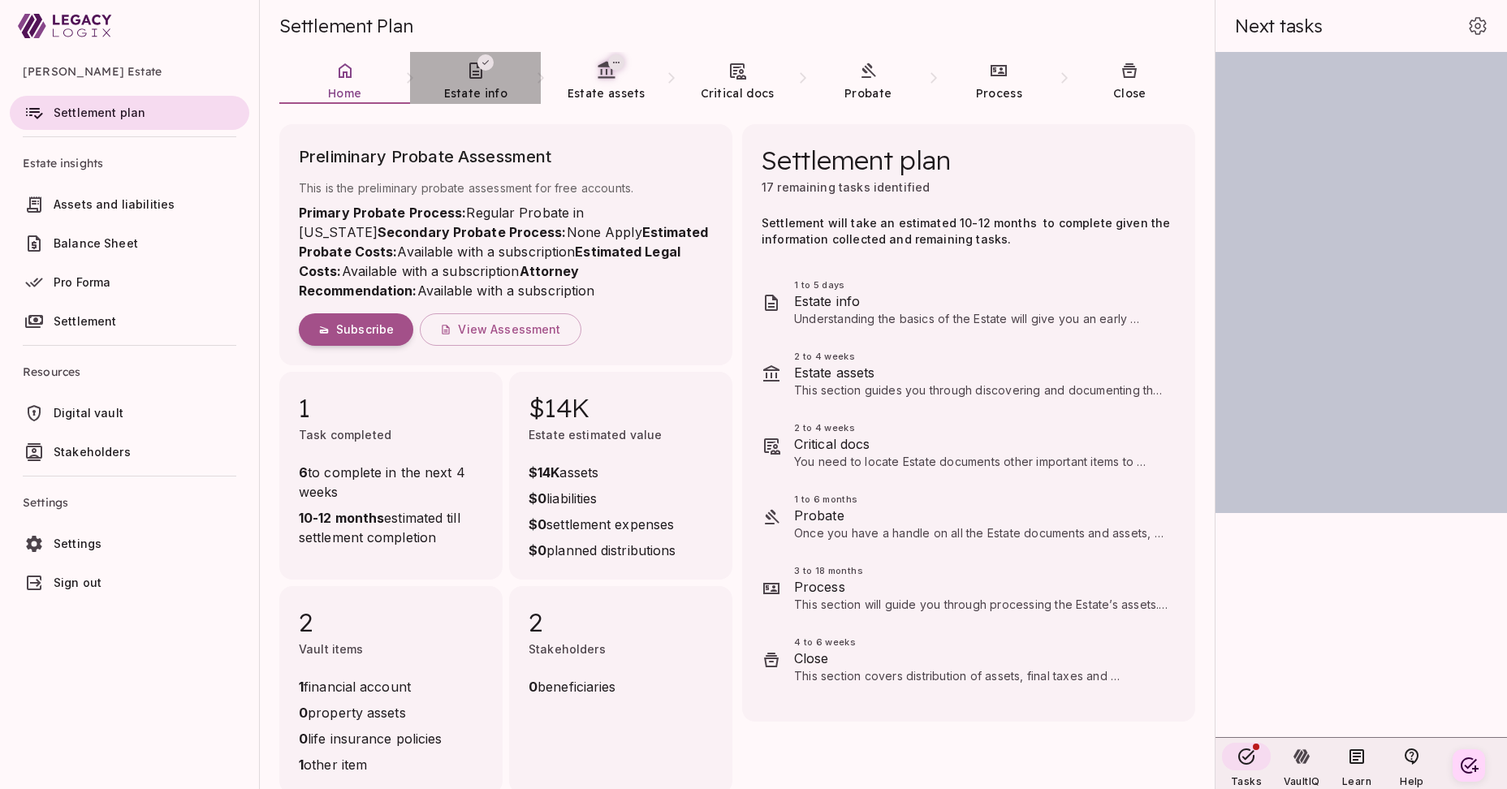
click at [476, 89] on span "Estate info" at bounding box center [475, 93] width 63 height 15
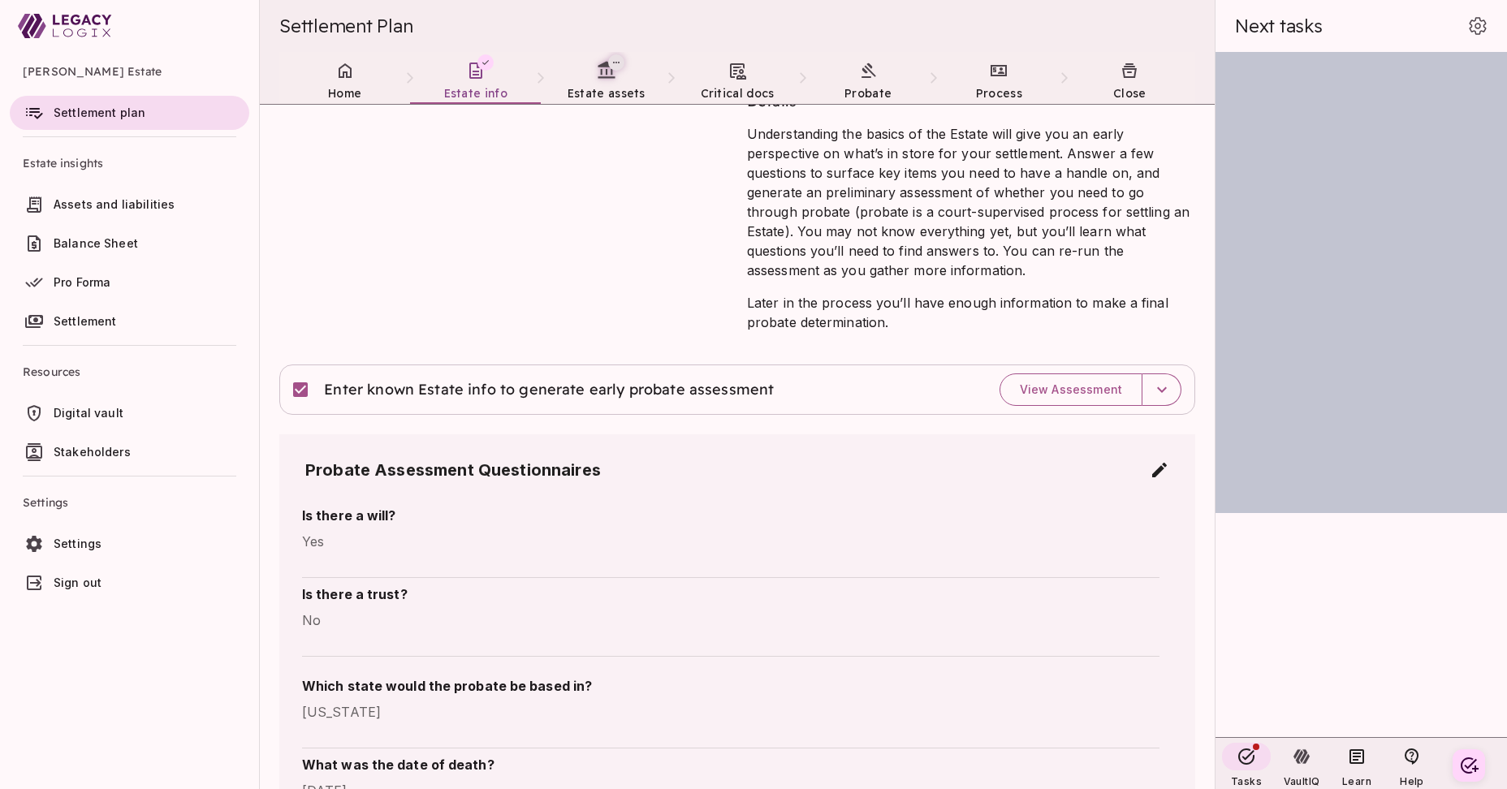
scroll to position [145, 0]
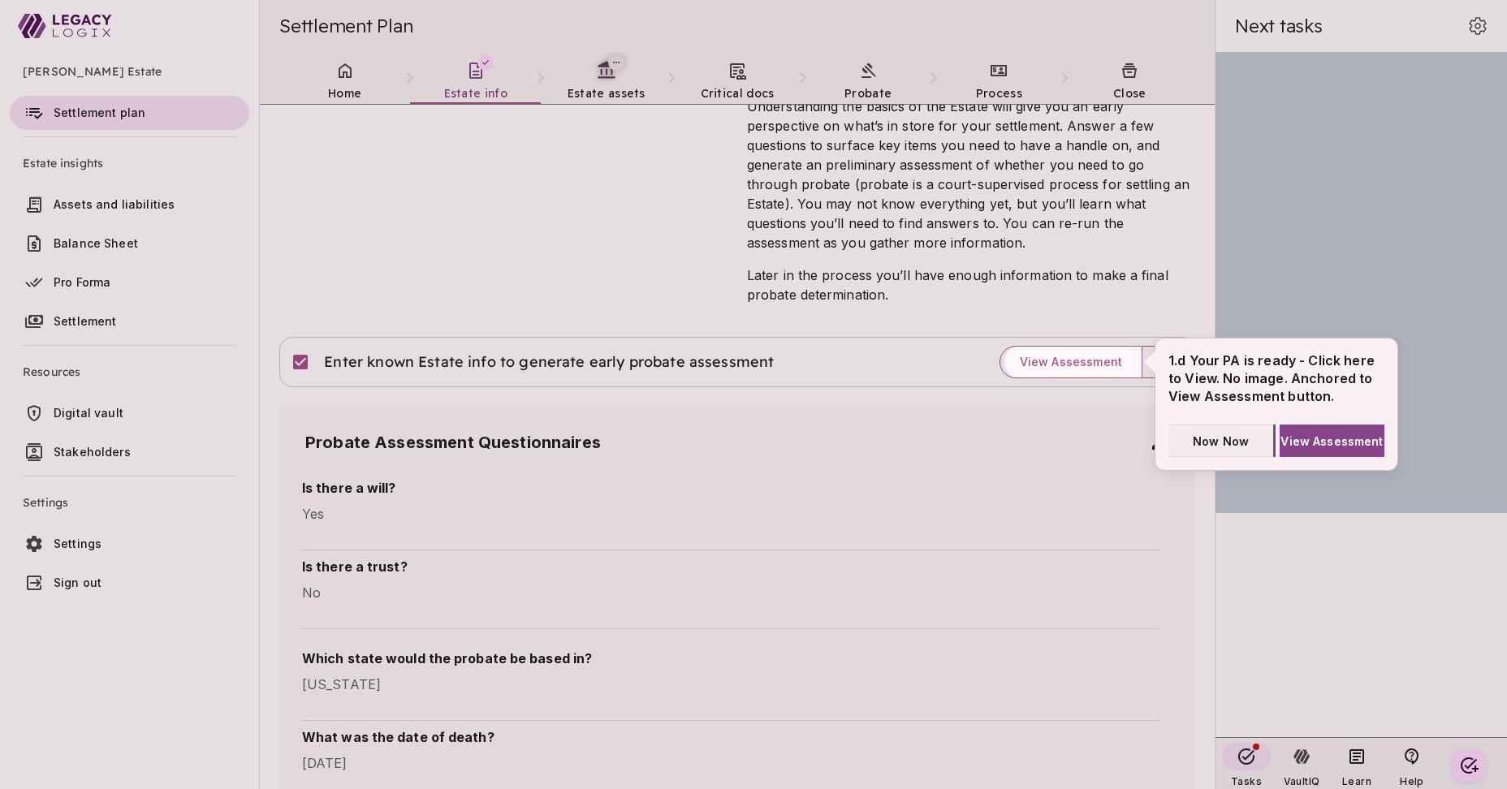
click at [1228, 438] on span "Now Now" at bounding box center [1221, 441] width 56 height 17
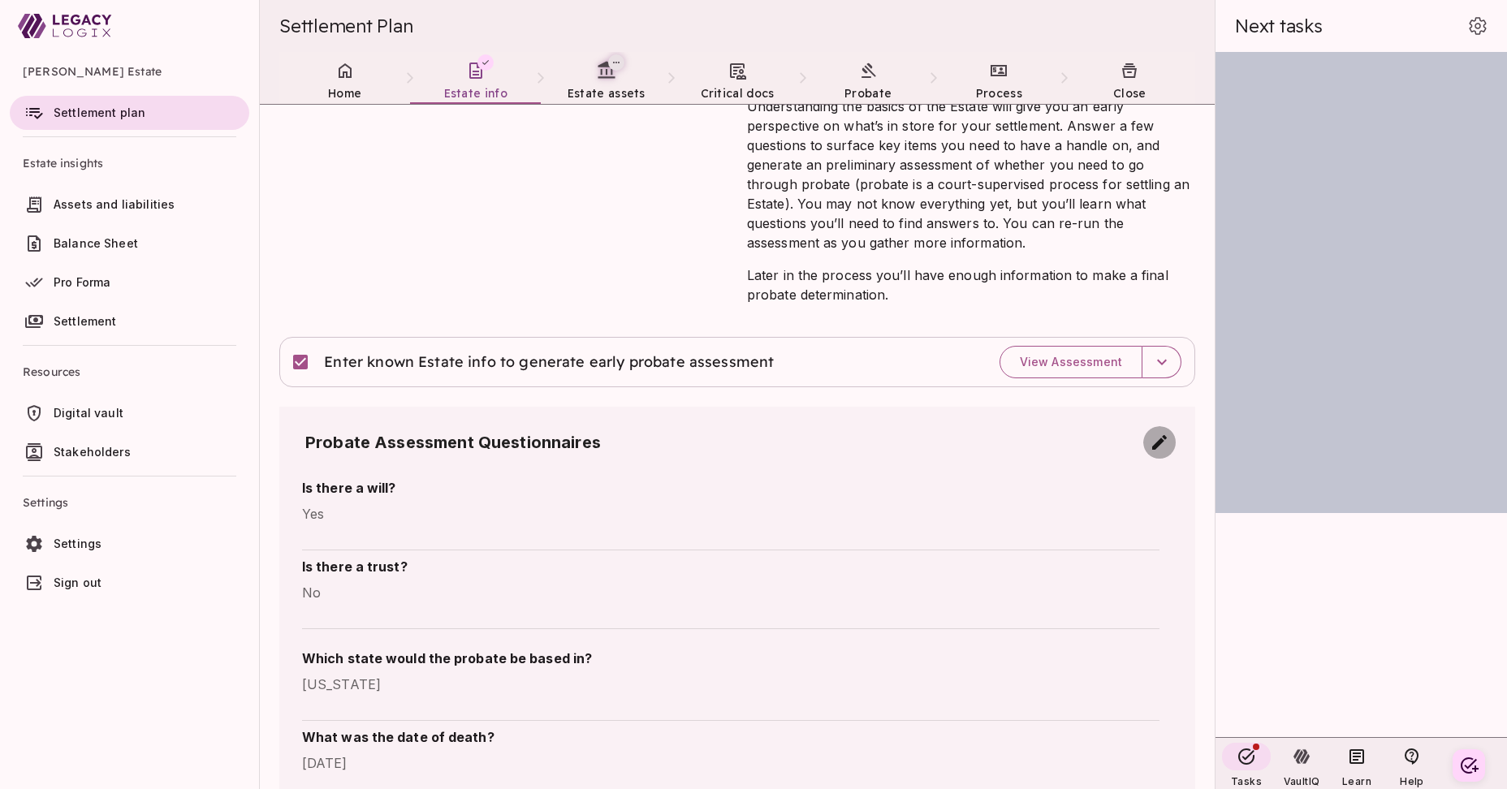
click at [1159, 444] on icon "button" at bounding box center [1159, 442] width 15 height 15
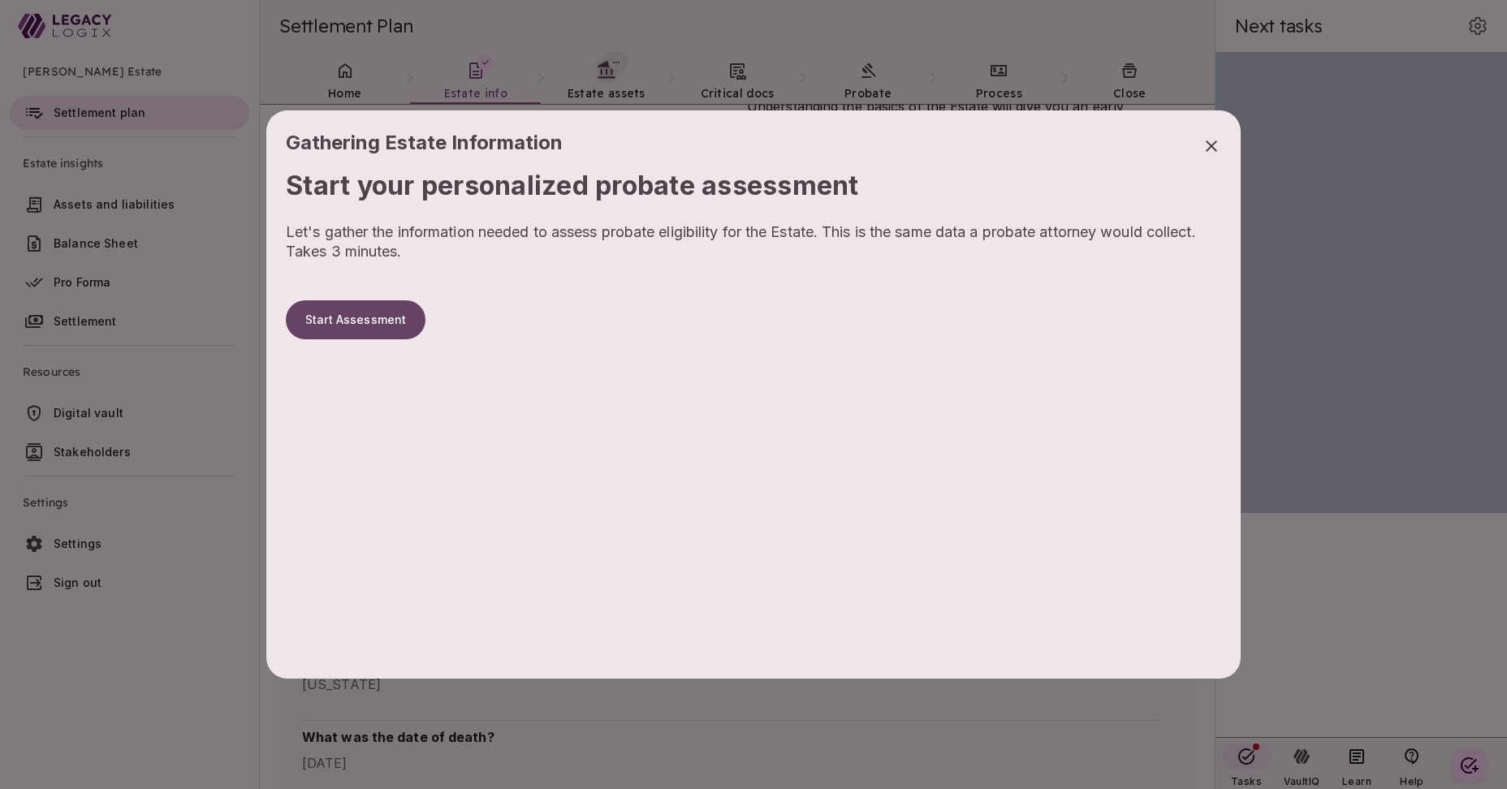
click at [380, 317] on button "Start Assessment" at bounding box center [356, 319] width 140 height 39
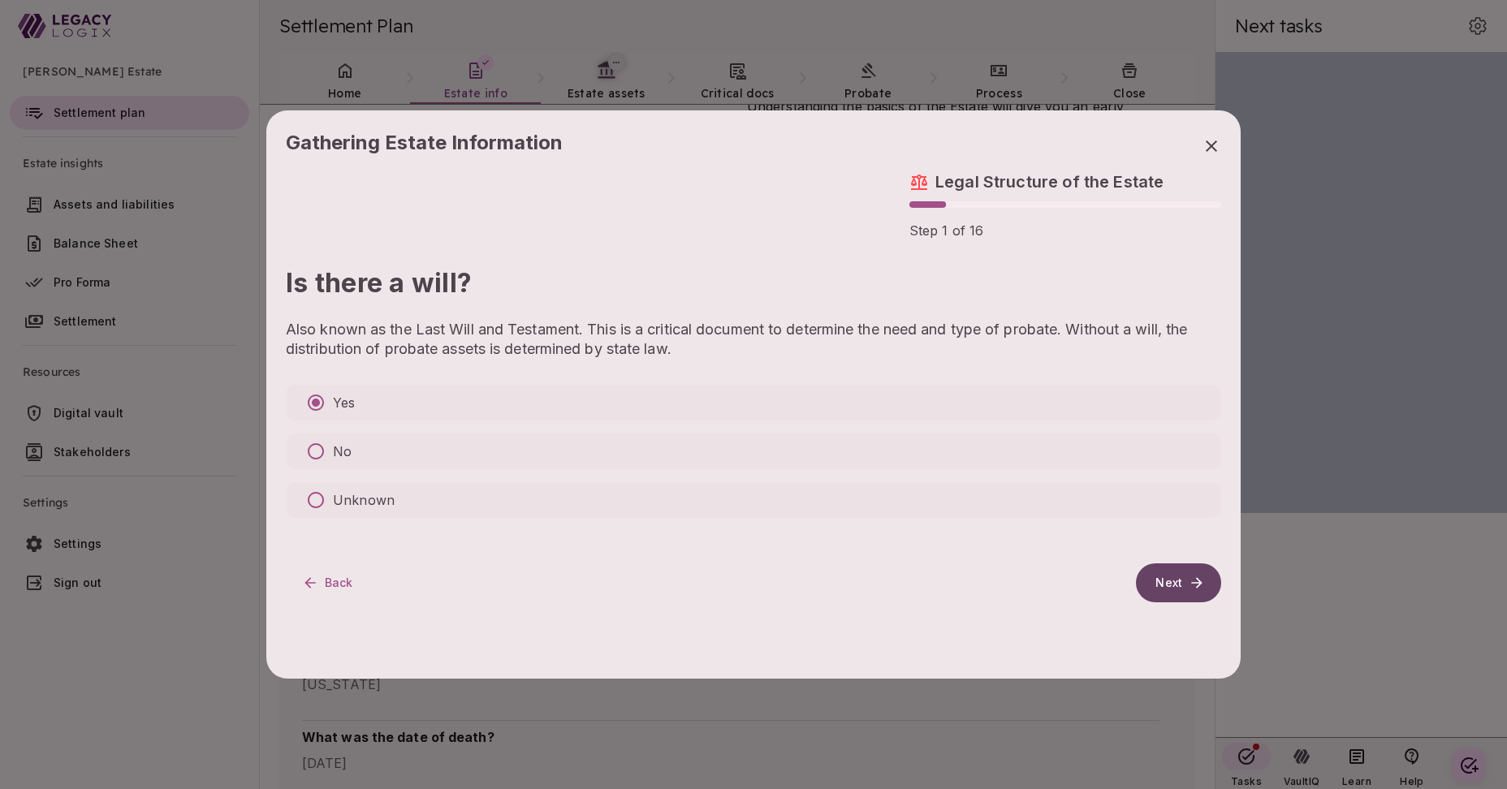
click at [1174, 578] on button "Next" at bounding box center [1178, 583] width 85 height 39
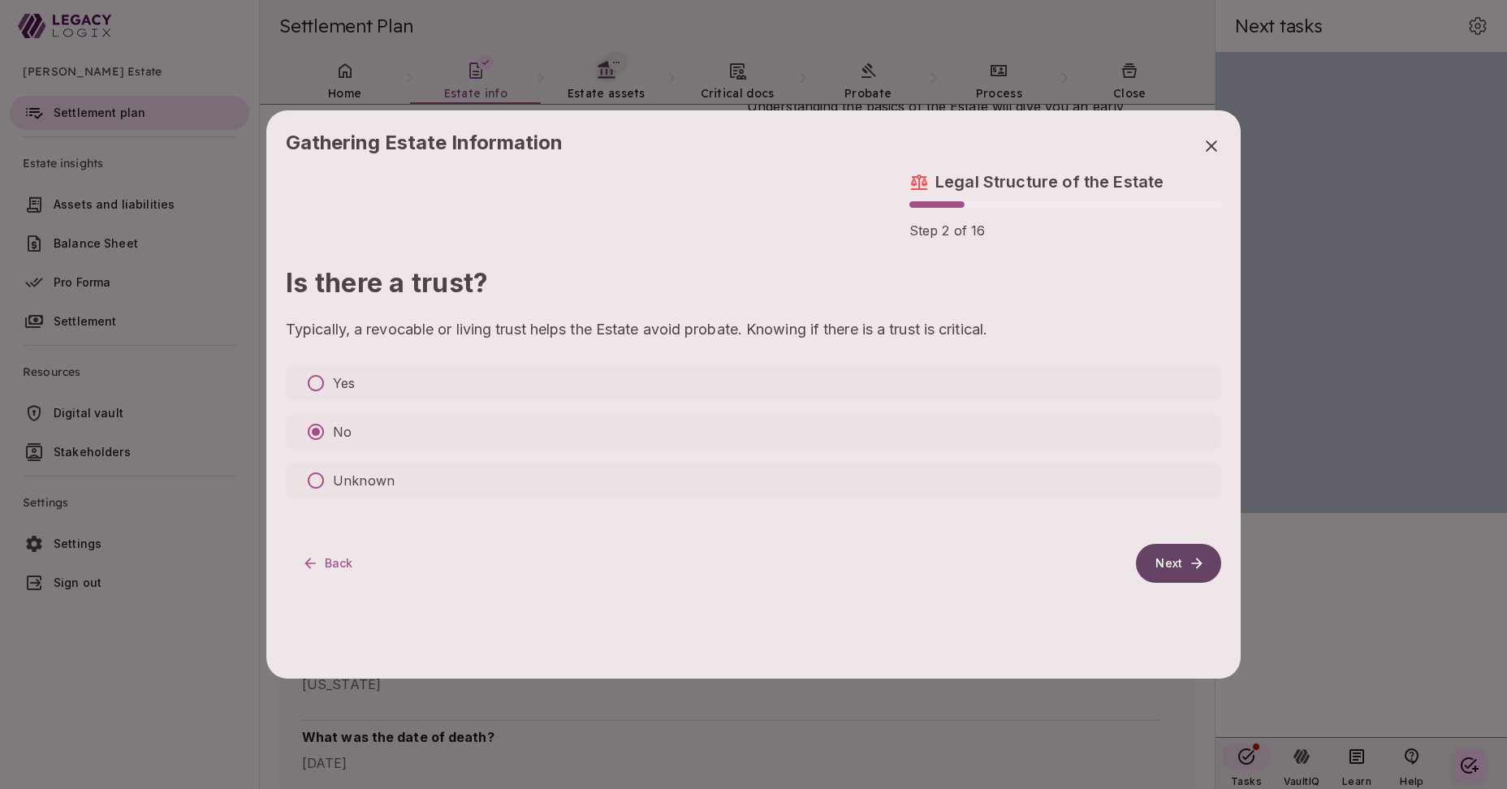
click at [1170, 561] on button "Next" at bounding box center [1178, 563] width 85 height 39
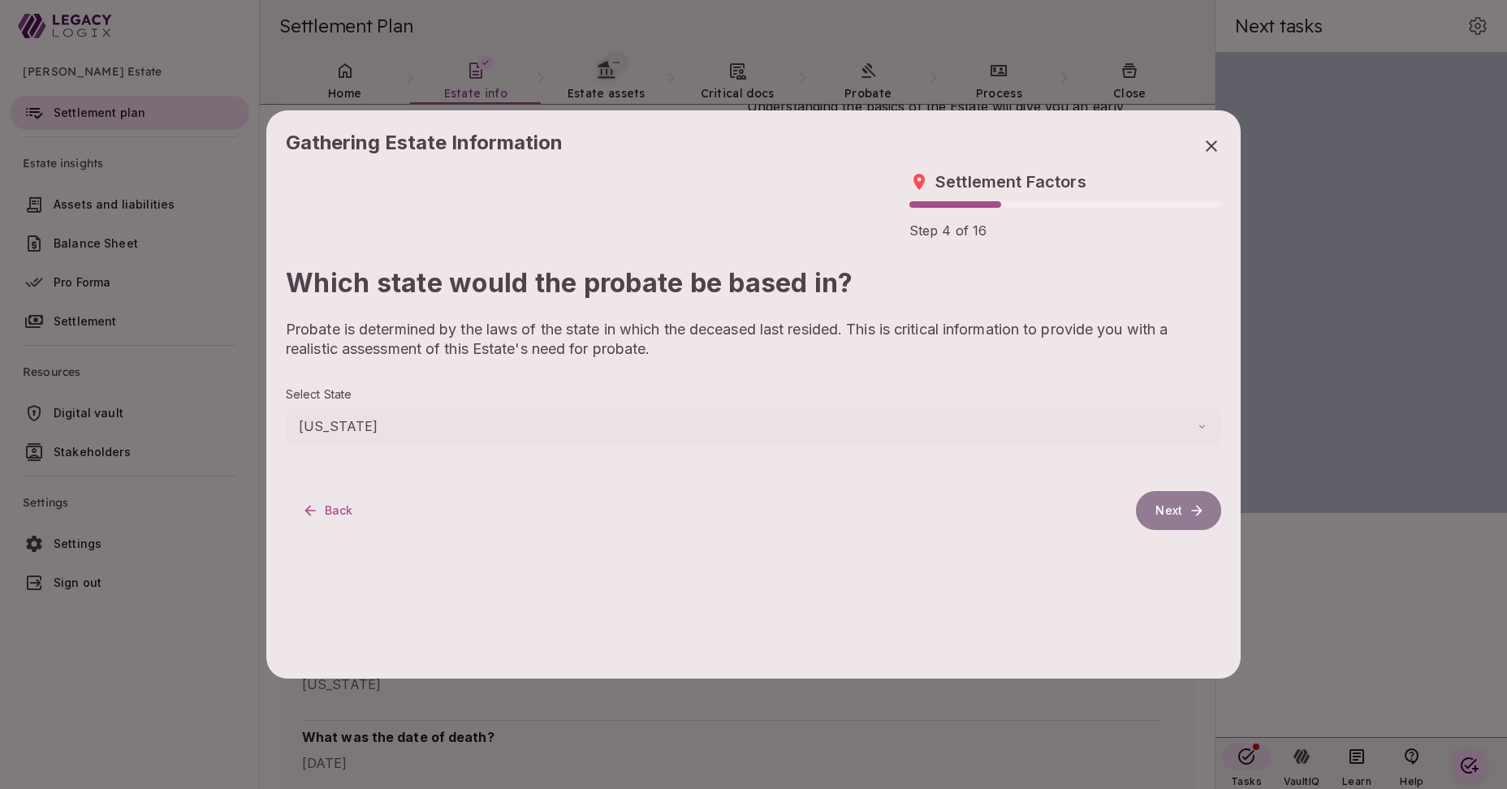
click at [1165, 507] on button "Next" at bounding box center [1178, 510] width 85 height 39
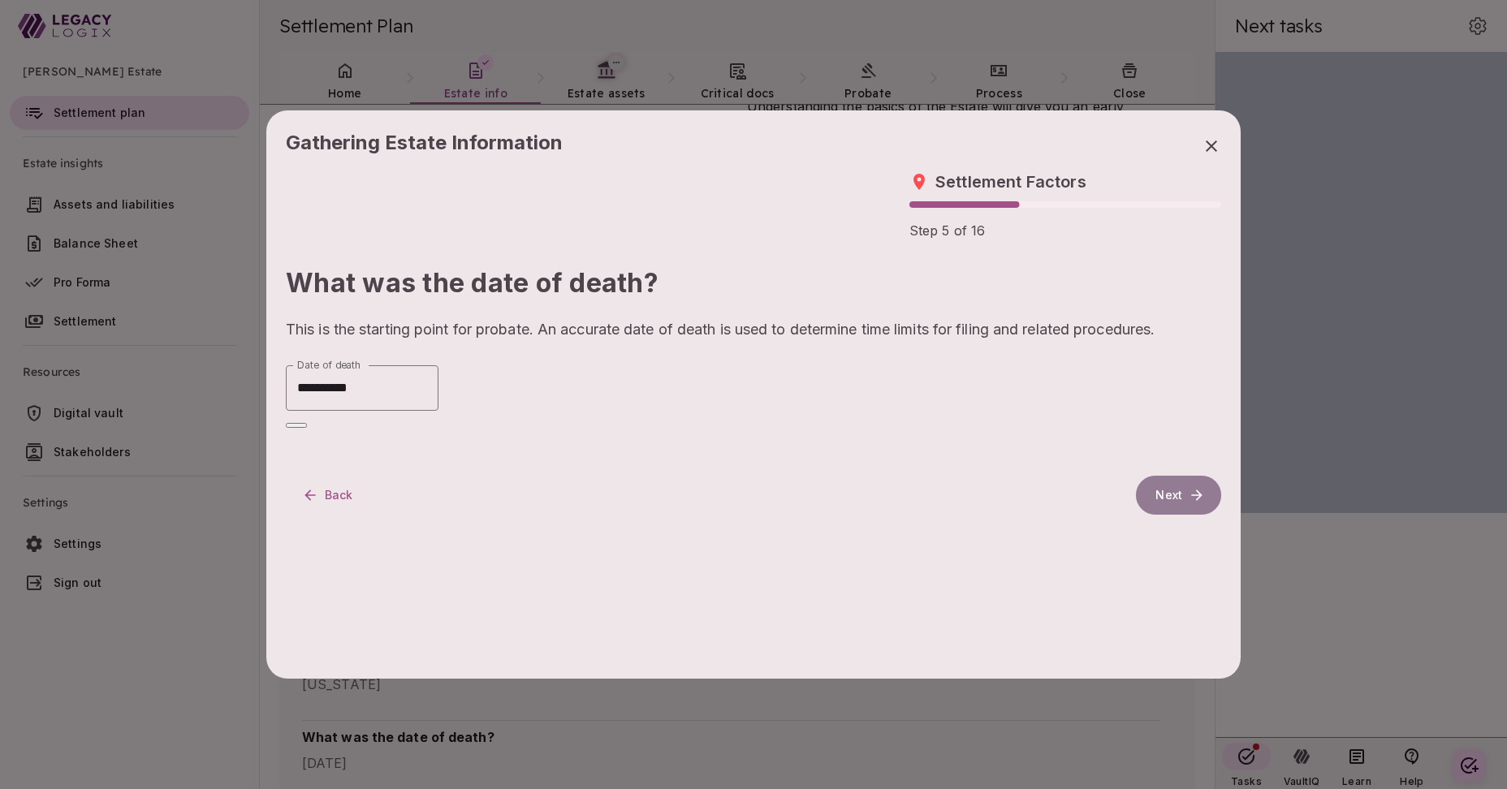
click at [1171, 478] on button "Next" at bounding box center [1178, 495] width 85 height 39
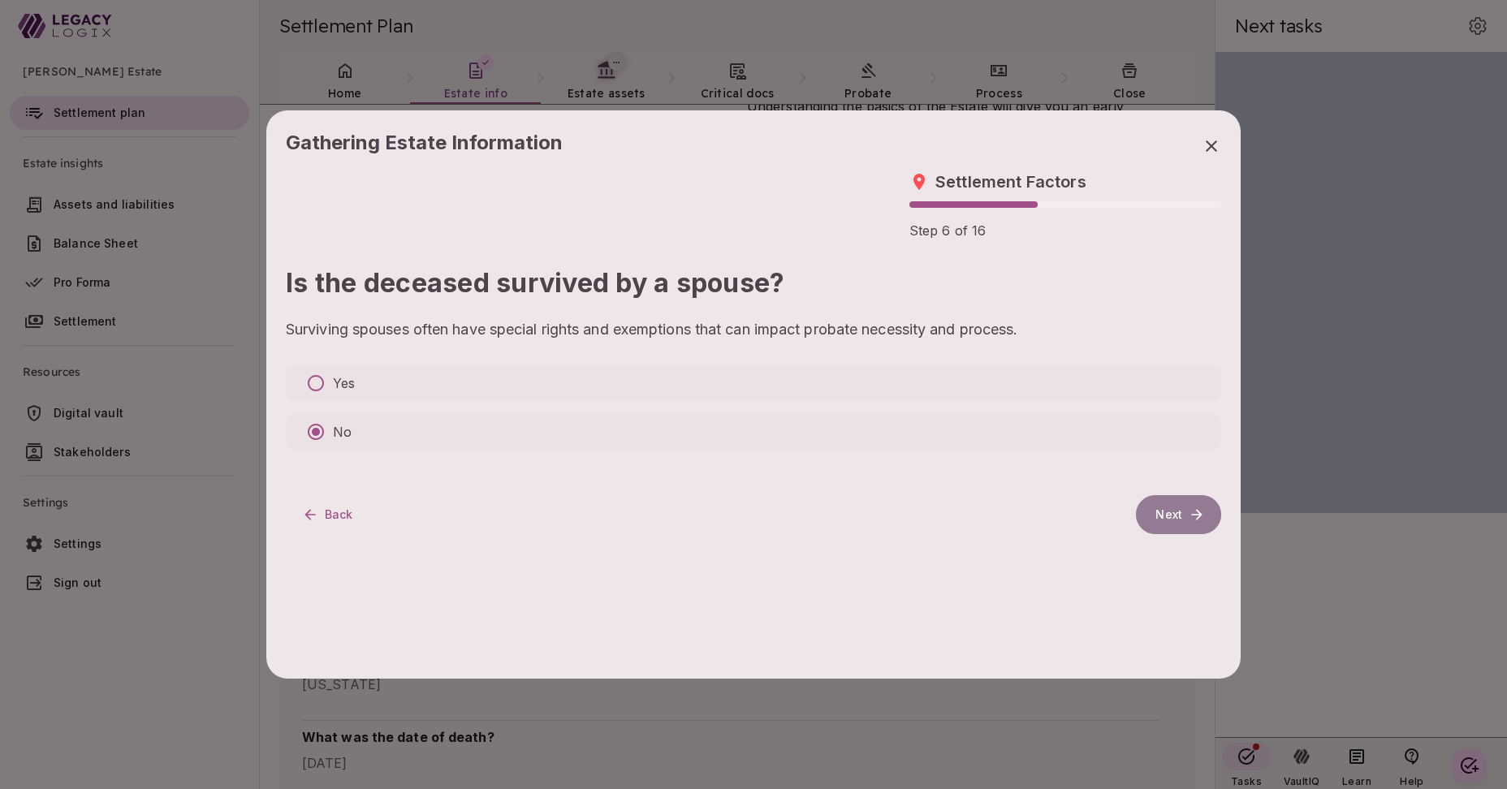
click at [1164, 517] on button "Next" at bounding box center [1178, 514] width 85 height 39
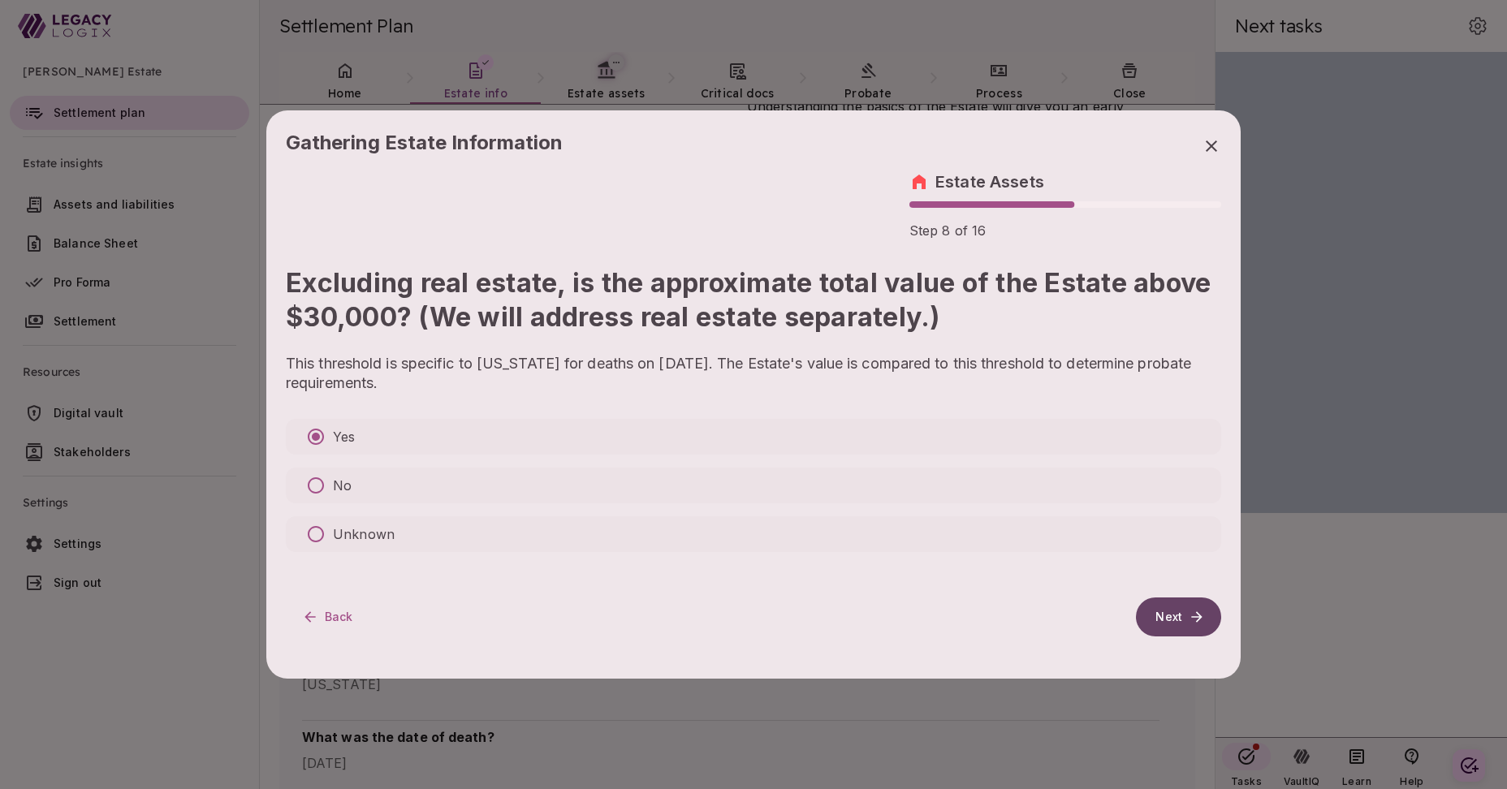
click at [1171, 615] on button "Next" at bounding box center [1178, 617] width 85 height 39
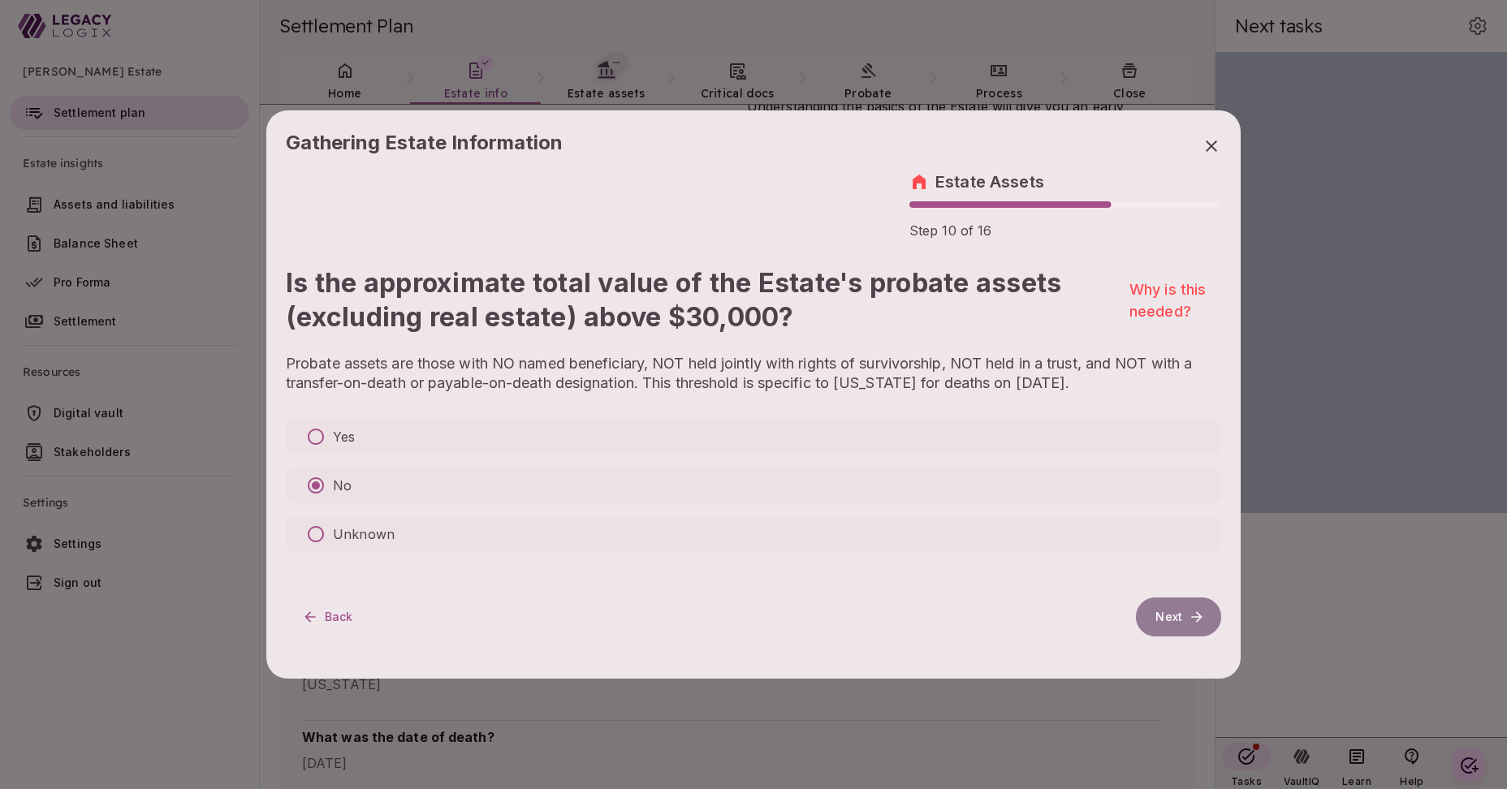
click at [1164, 616] on button "Next" at bounding box center [1178, 617] width 85 height 39
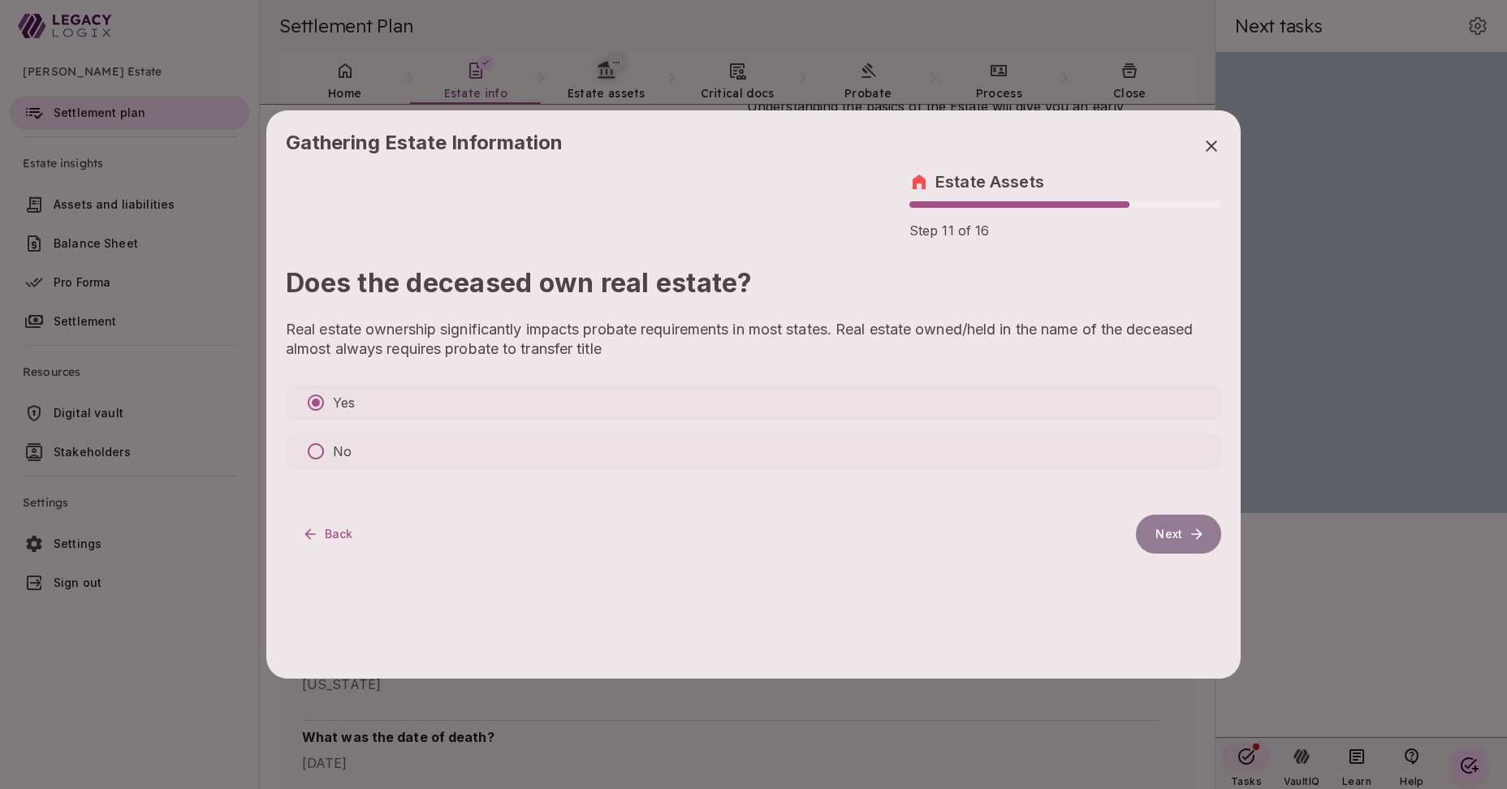
click at [1169, 541] on button "Next" at bounding box center [1178, 534] width 85 height 39
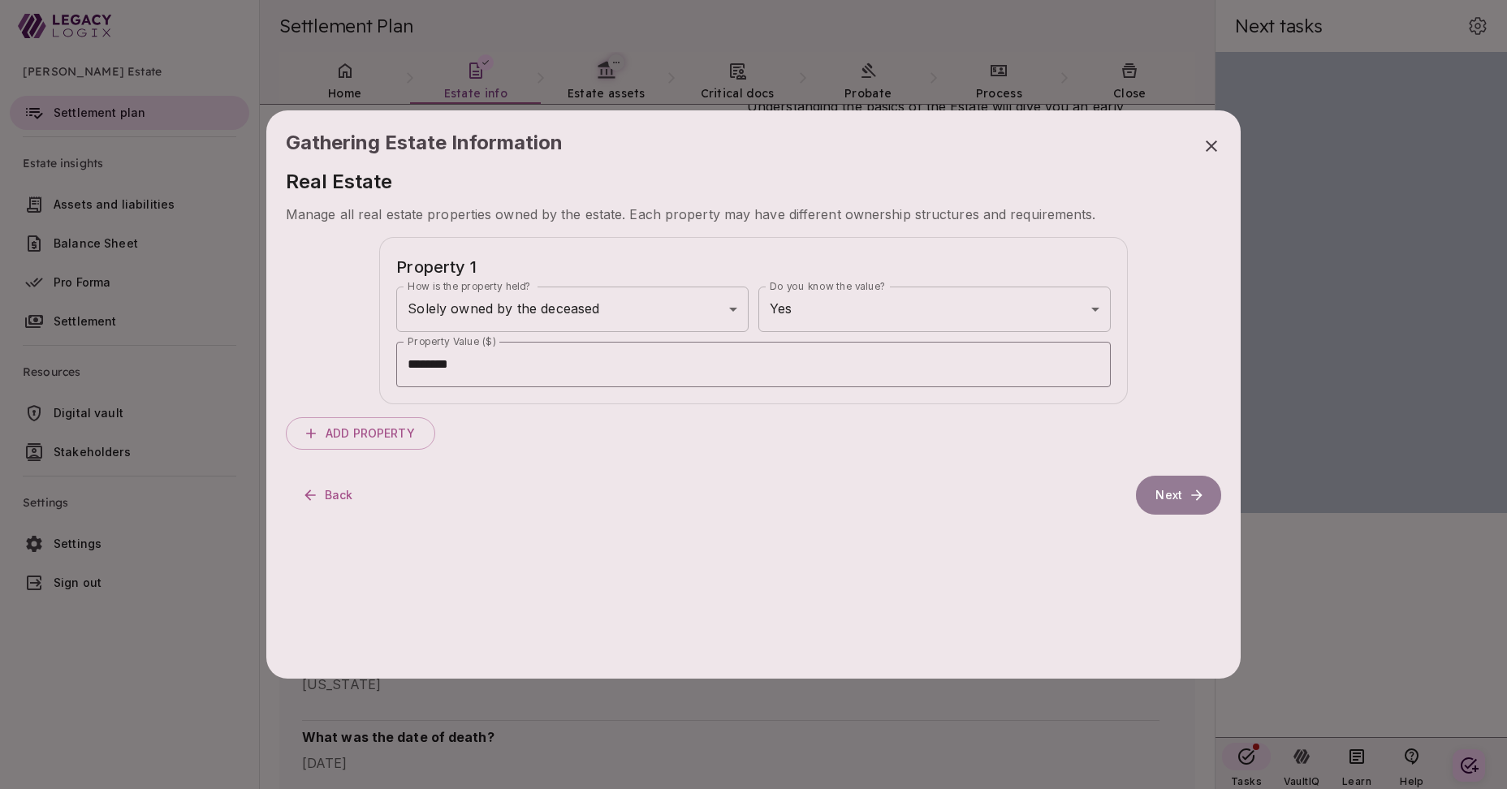
click at [1166, 495] on button "Next" at bounding box center [1178, 495] width 85 height 39
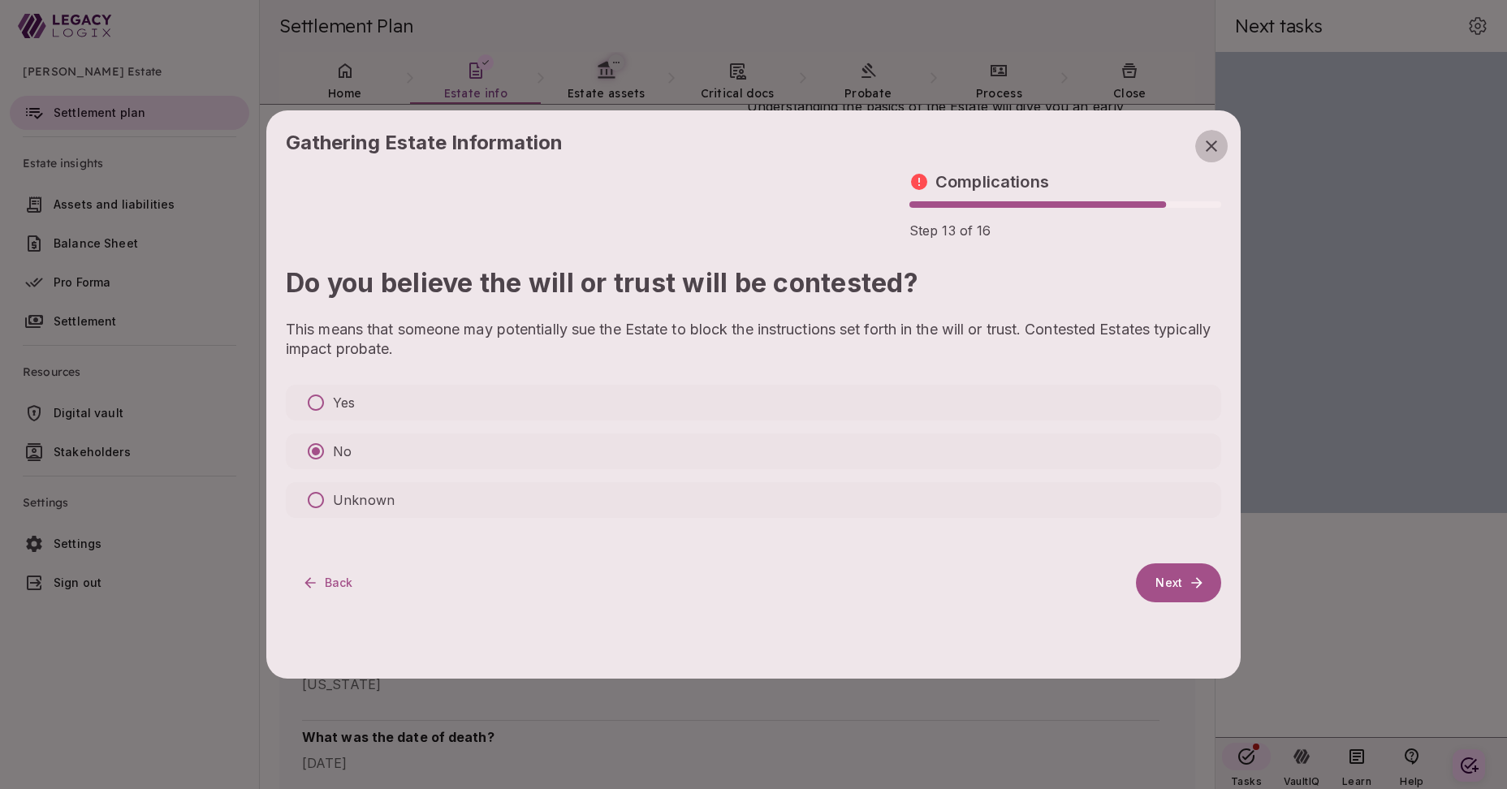
click at [1210, 147] on icon "button" at bounding box center [1211, 145] width 11 height 11
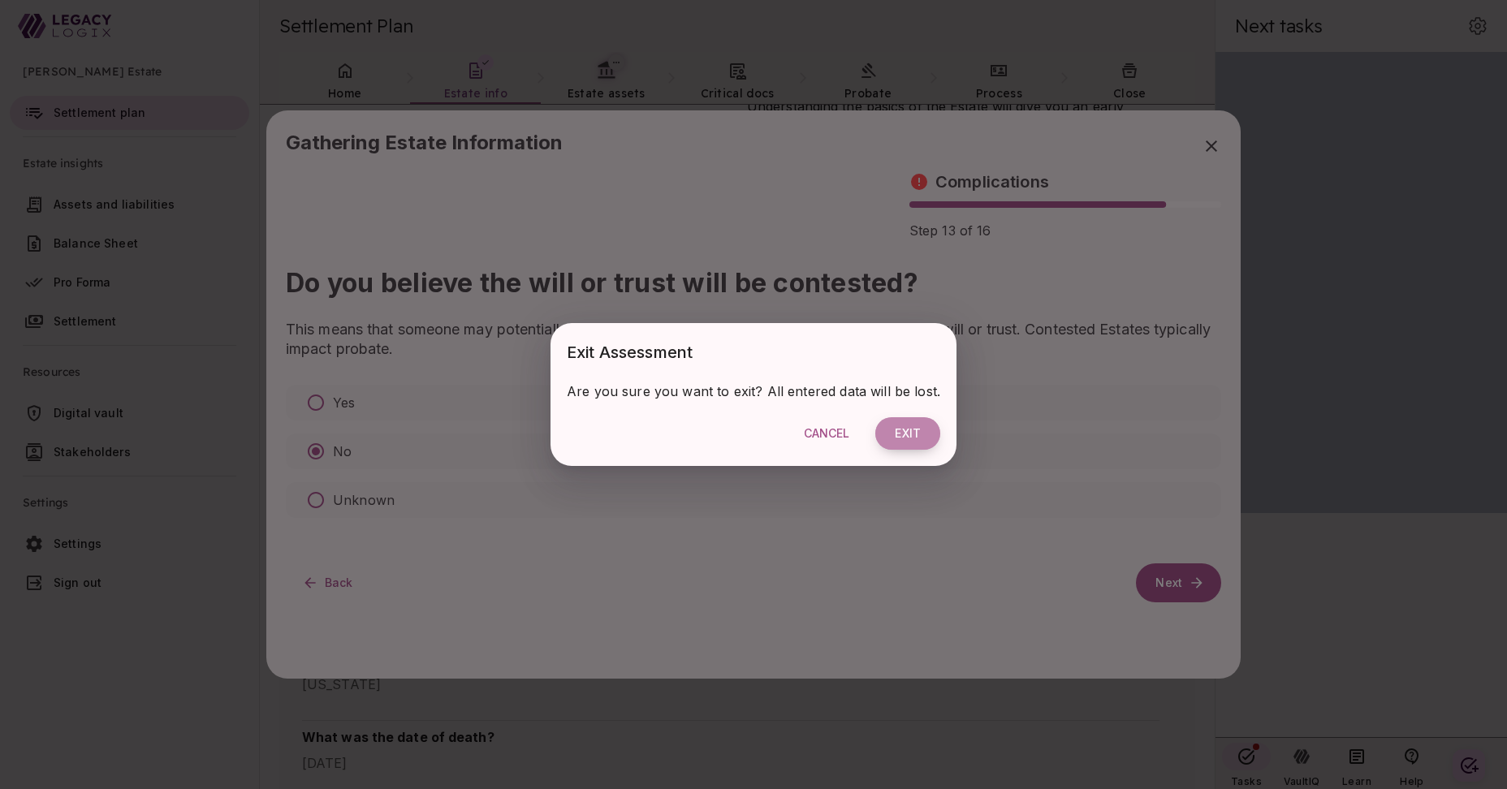
click at [901, 436] on button "Exit" at bounding box center [907, 433] width 65 height 32
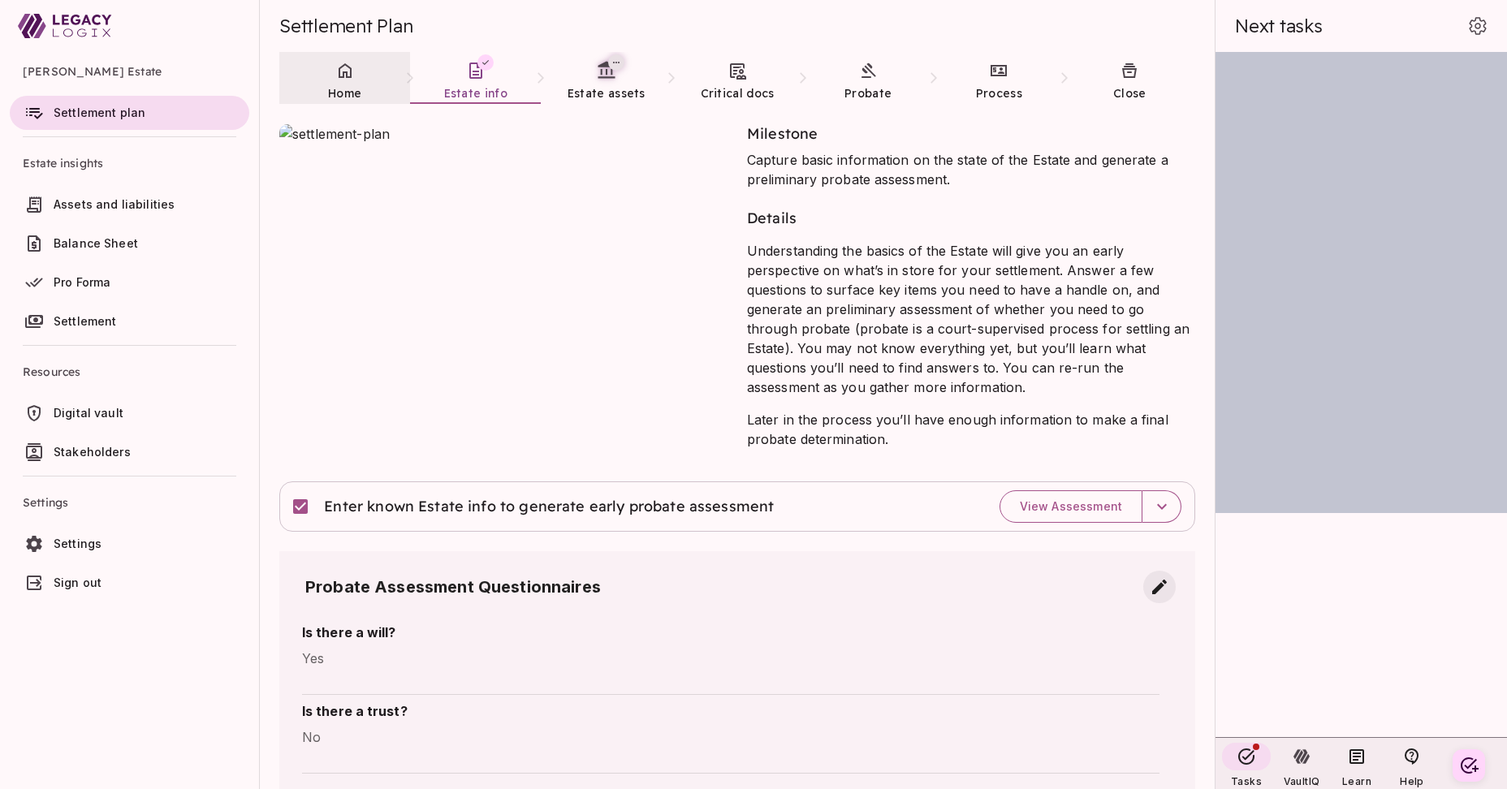
click at [344, 89] on span "Home" at bounding box center [344, 93] width 33 height 15
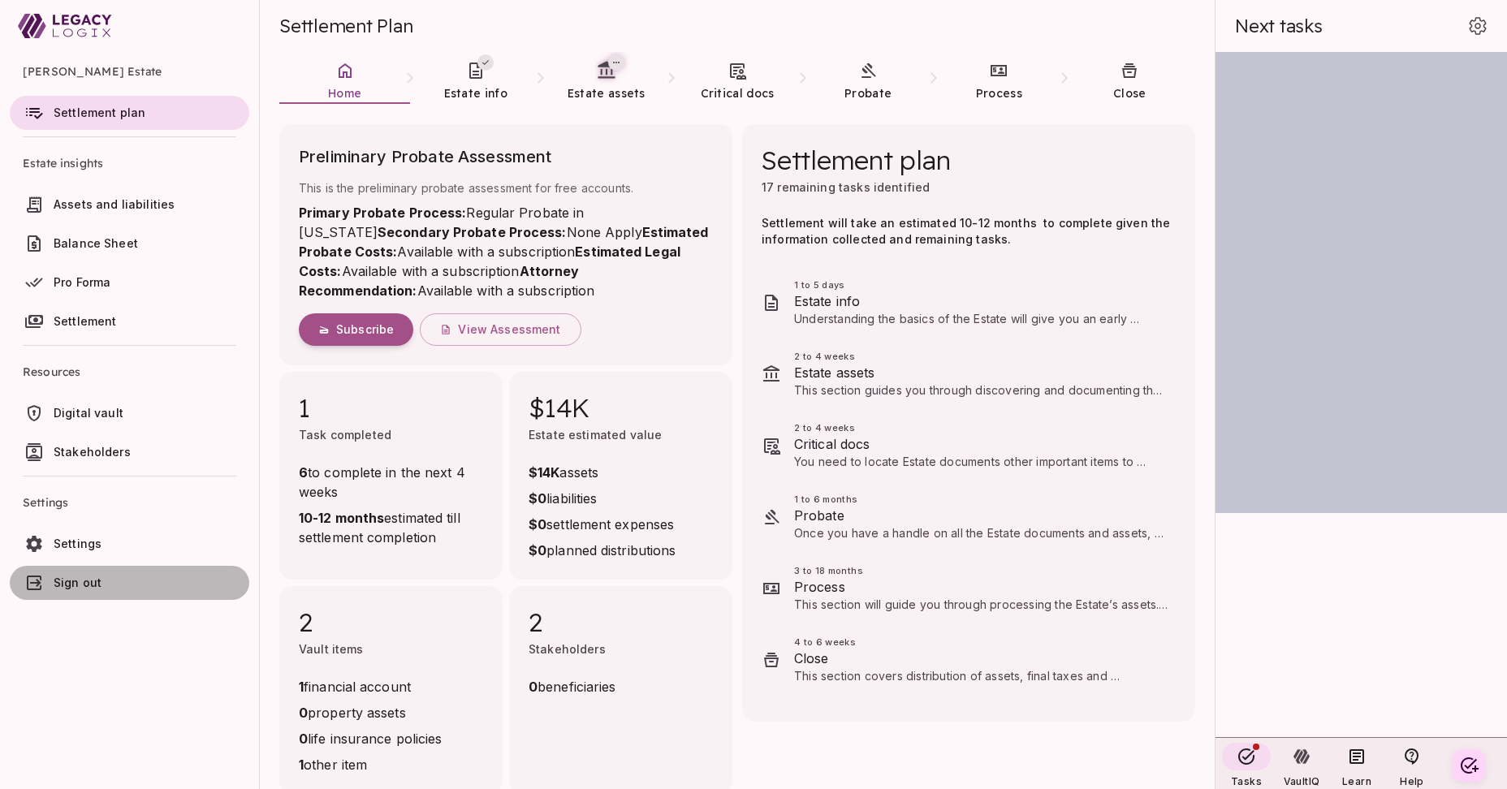
click at [158, 578] on span "Sign out" at bounding box center [148, 583] width 189 height 16
